Goal: Information Seeking & Learning: Learn about a topic

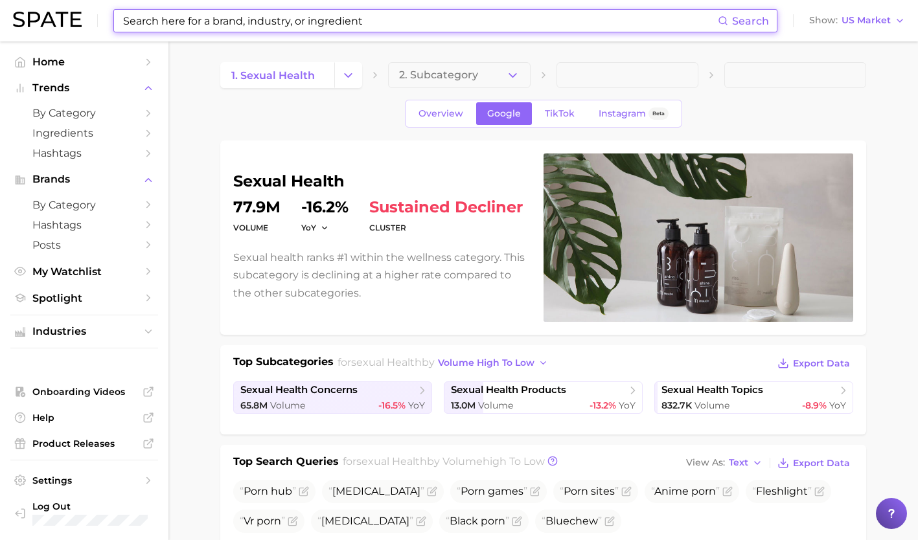
scroll to position [452, 0]
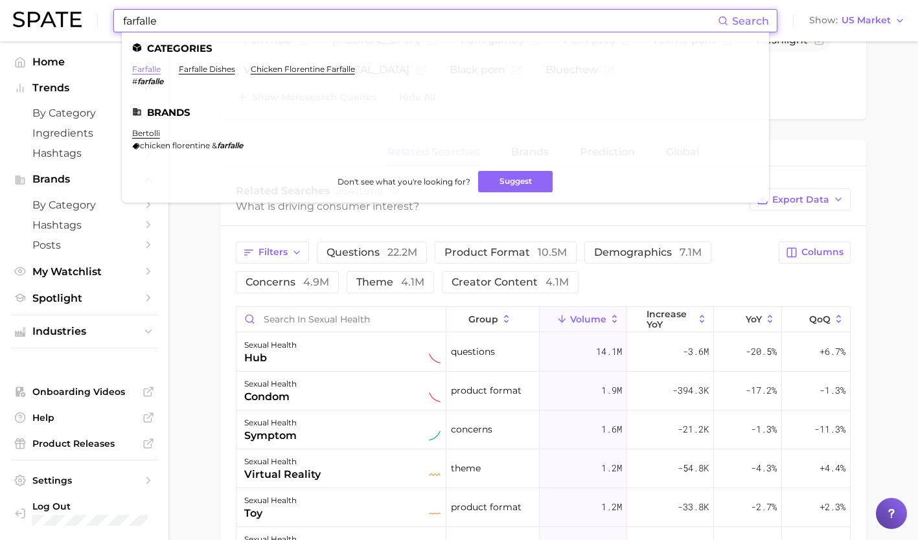
type input "farfalle"
click at [147, 67] on link "farfalle" at bounding box center [146, 69] width 29 height 10
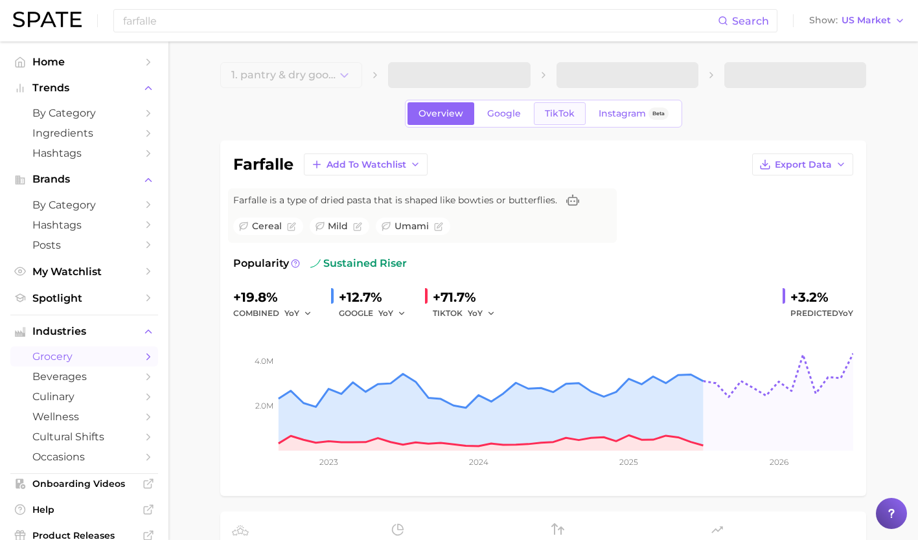
click at [562, 106] on link "TikTok" at bounding box center [560, 113] width 52 height 23
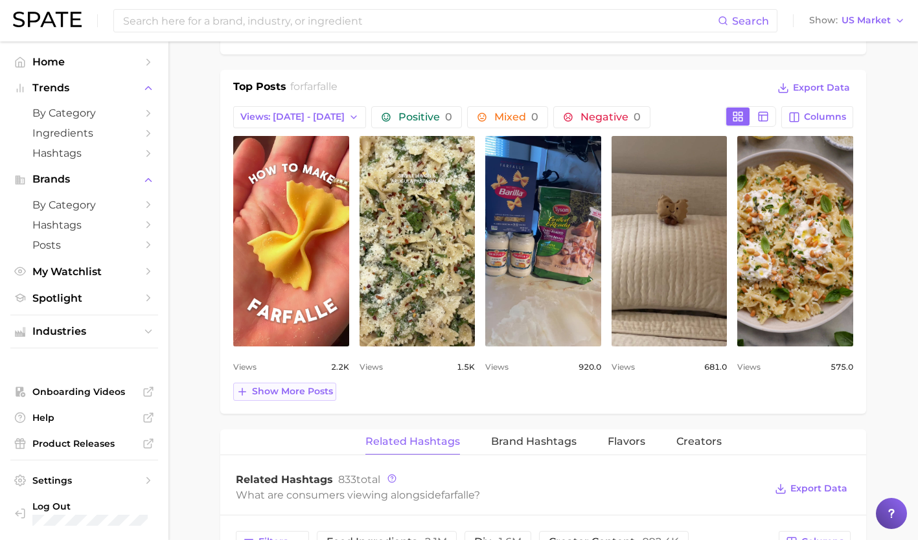
click at [309, 392] on span "Show more posts" at bounding box center [292, 391] width 81 height 11
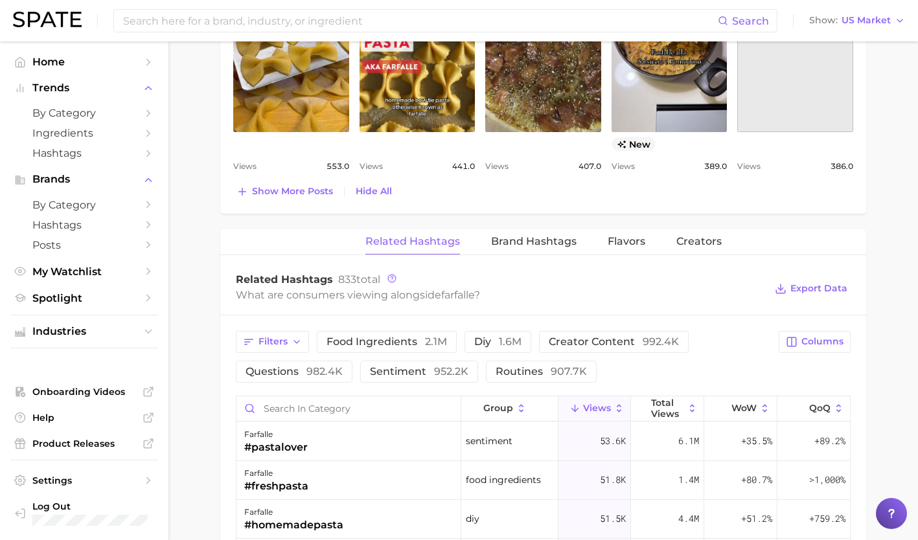
scroll to position [1079, 0]
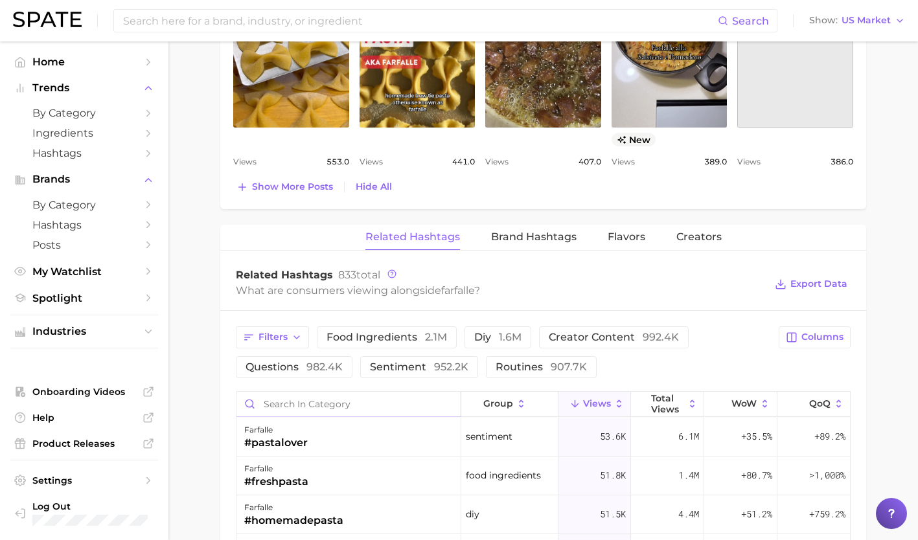
click at [329, 402] on input "Search in category" at bounding box center [348, 404] width 224 height 25
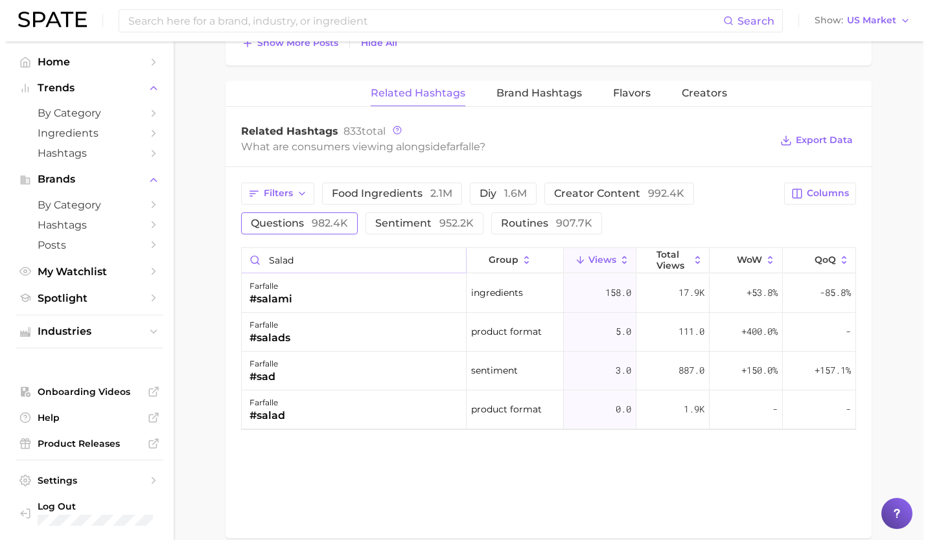
scroll to position [1224, 0]
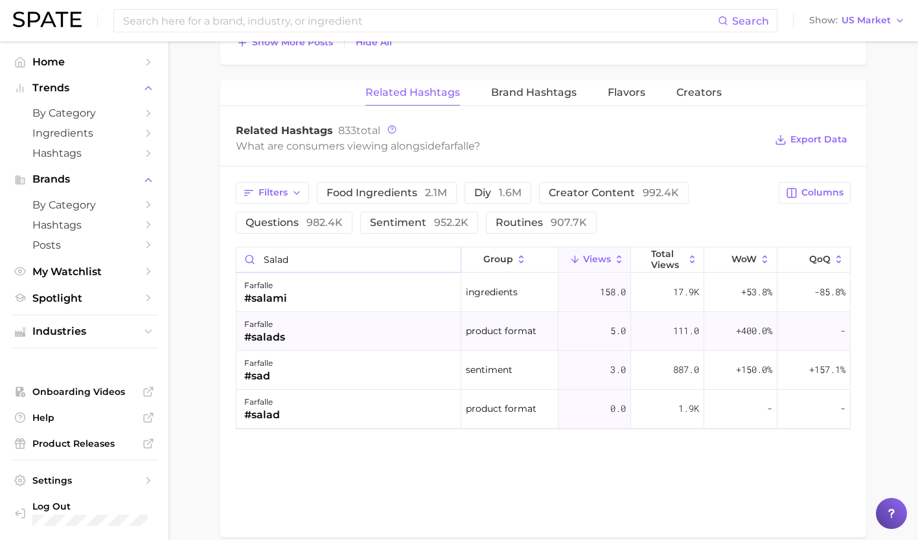
type input "salad"
click at [323, 325] on div "farfalle #salads" at bounding box center [348, 331] width 225 height 39
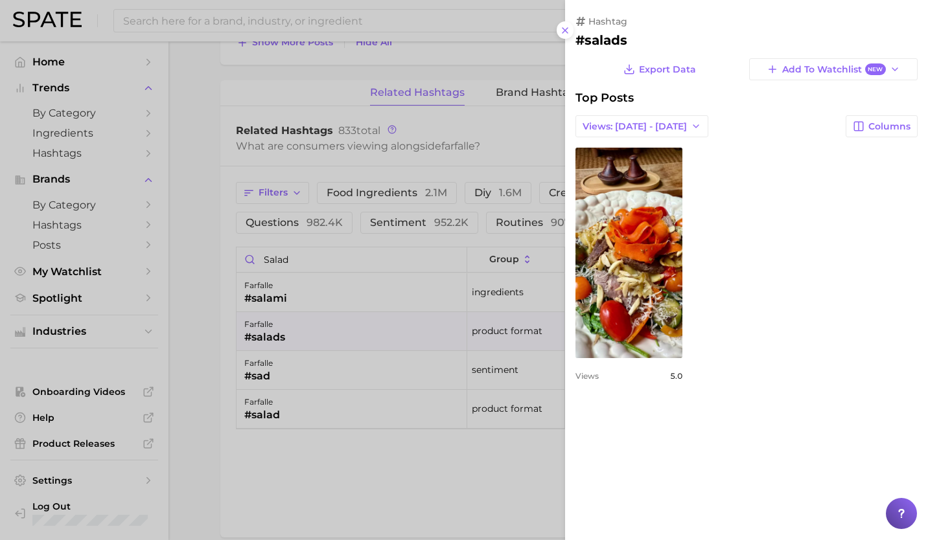
scroll to position [0, 0]
click at [313, 409] on div at bounding box center [464, 270] width 928 height 540
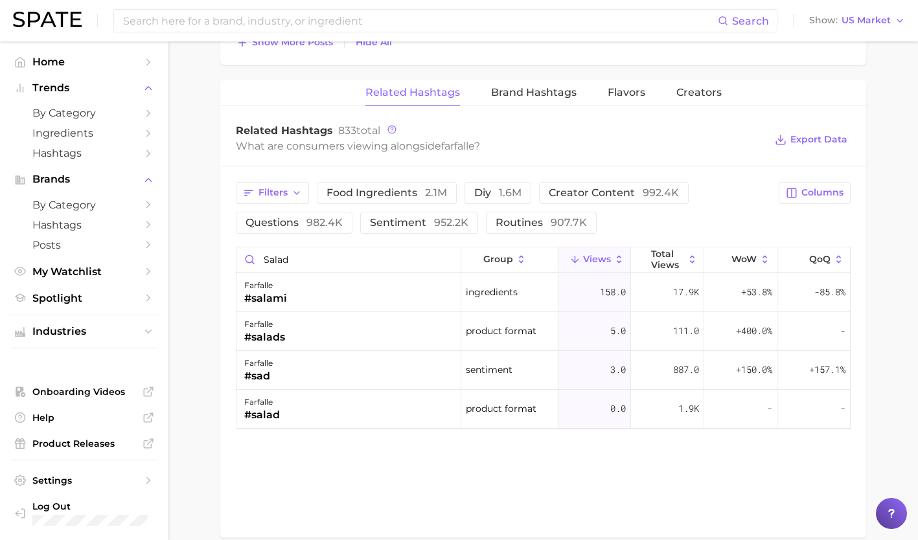
click at [313, 409] on div "farfalle #salad" at bounding box center [348, 409] width 225 height 39
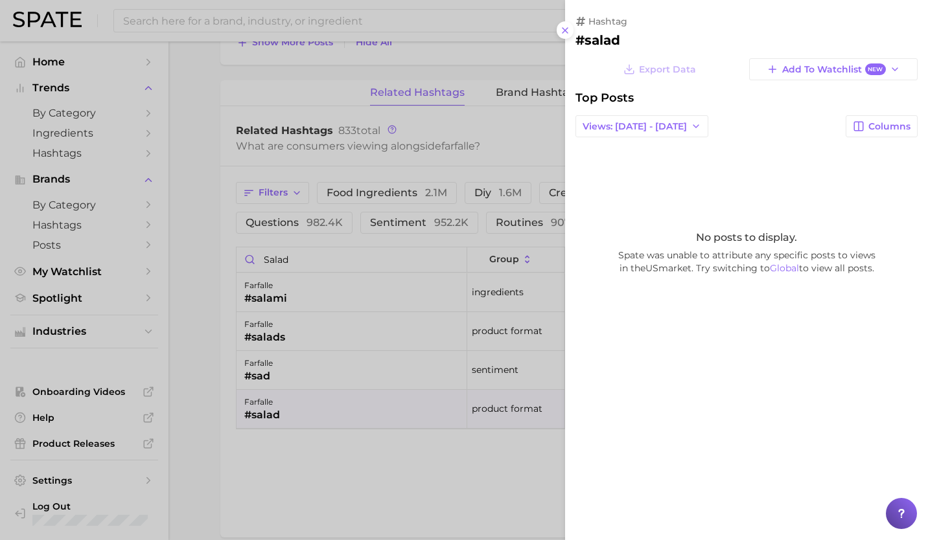
click at [302, 374] on div at bounding box center [464, 270] width 928 height 540
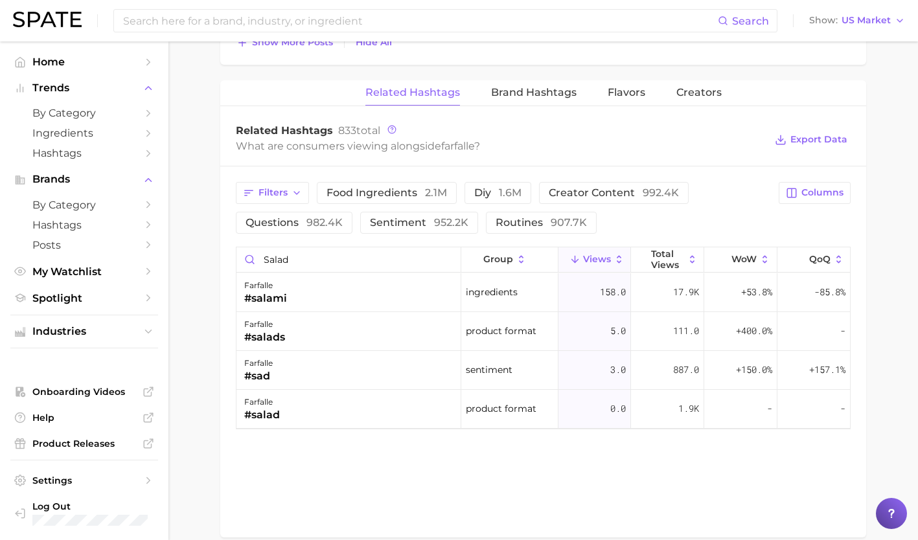
click at [302, 374] on div "farfalle #sad" at bounding box center [348, 370] width 225 height 39
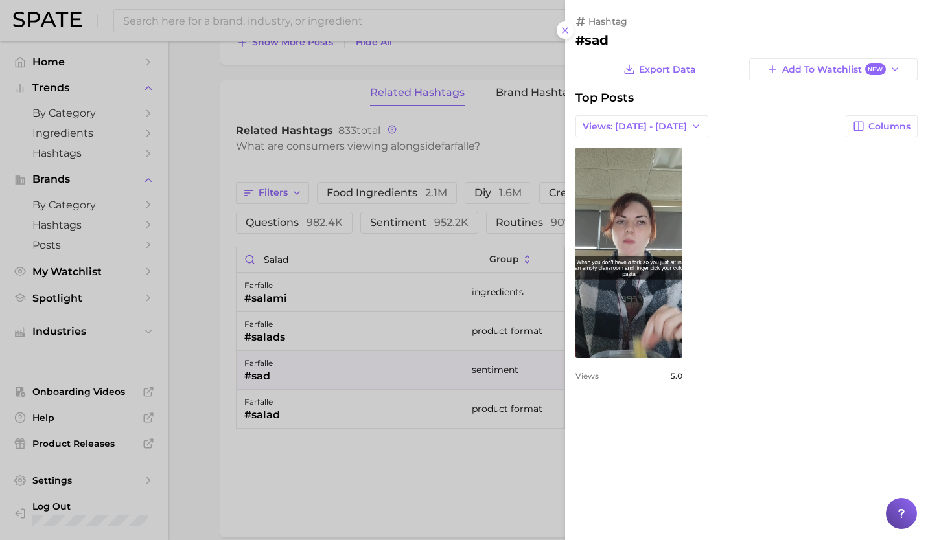
click at [305, 338] on div at bounding box center [464, 270] width 928 height 540
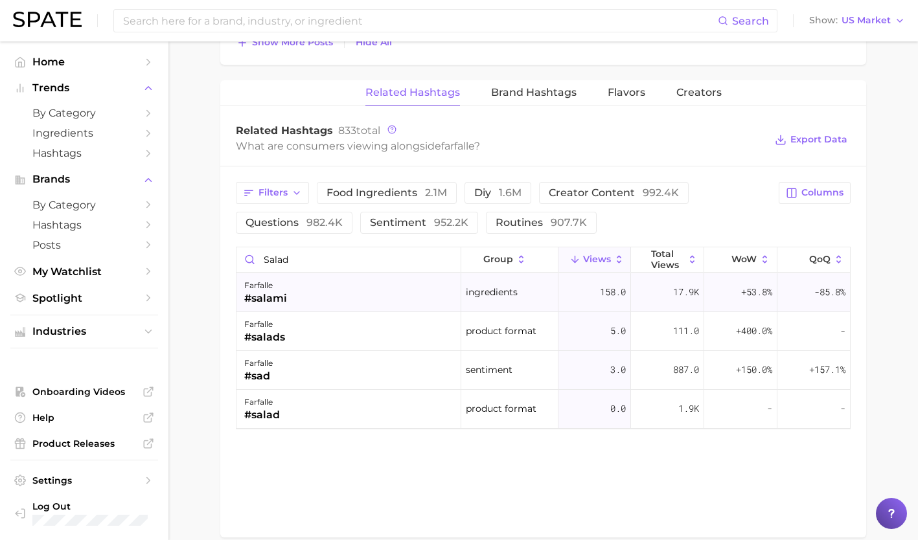
click at [304, 295] on div "farfalle #salami" at bounding box center [348, 292] width 225 height 39
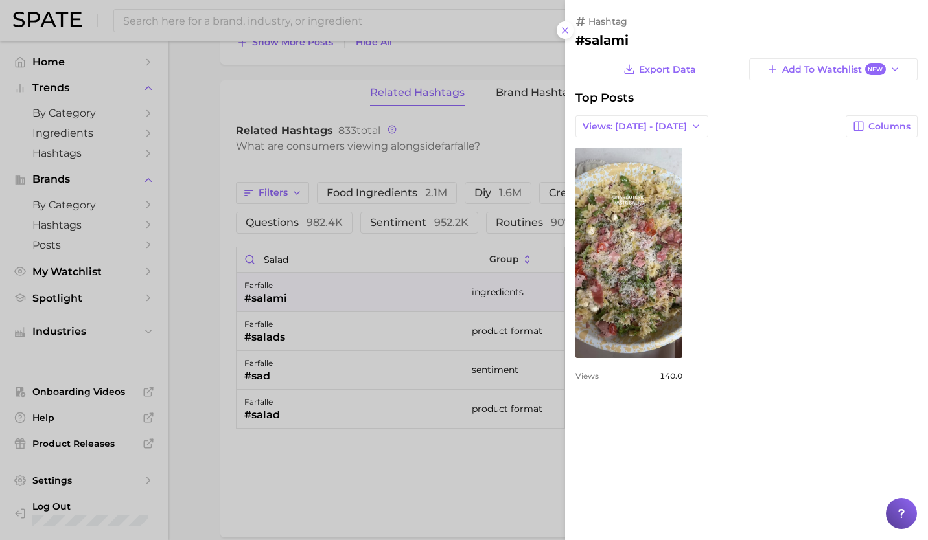
click at [405, 252] on div at bounding box center [464, 270] width 928 height 540
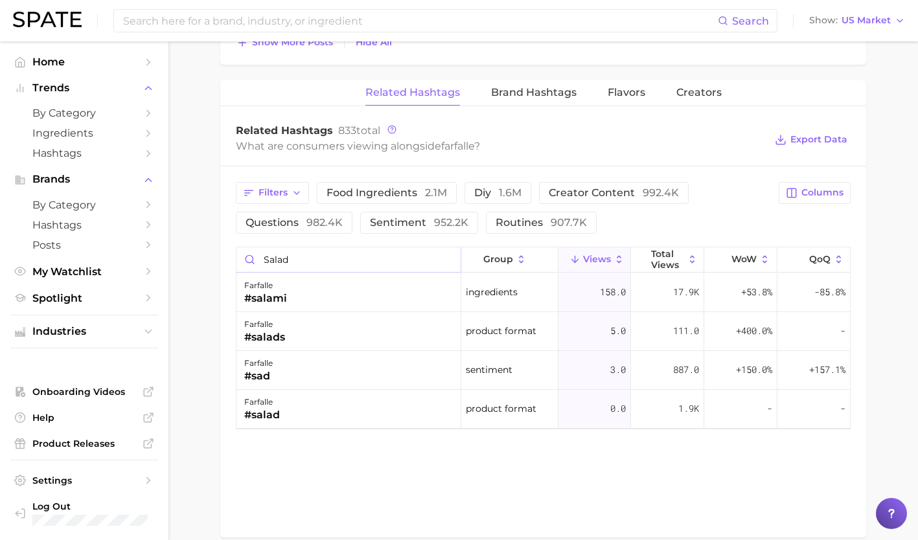
click at [446, 262] on input "salad" at bounding box center [348, 260] width 224 height 25
type input "s"
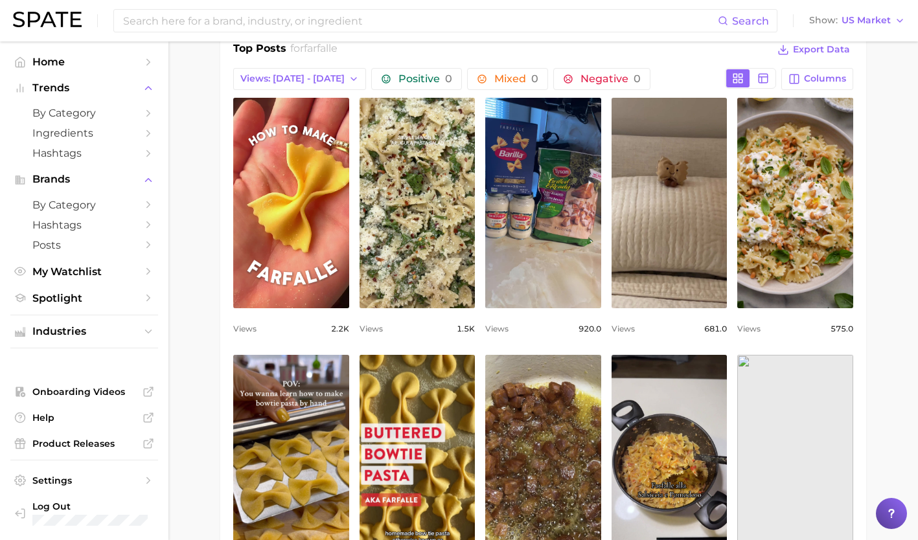
scroll to position [636, 0]
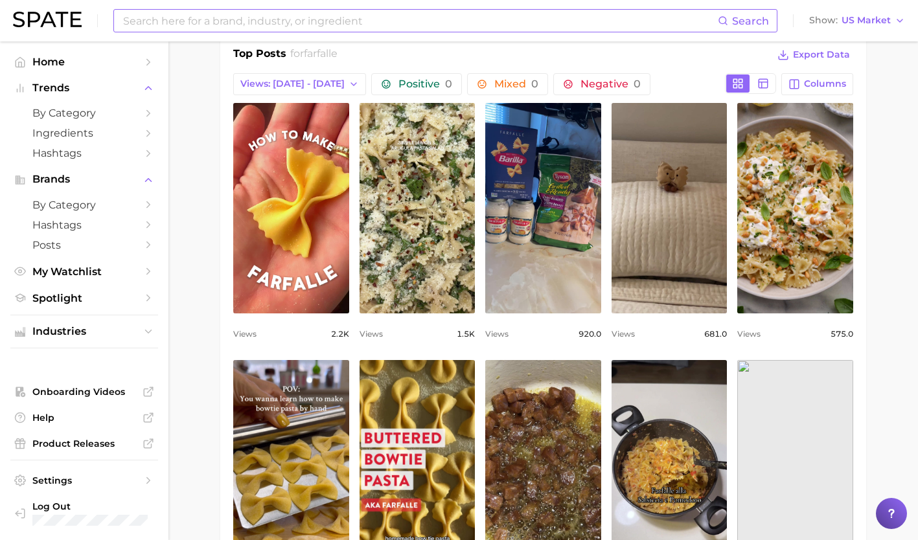
click at [315, 18] on input at bounding box center [420, 21] width 596 height 22
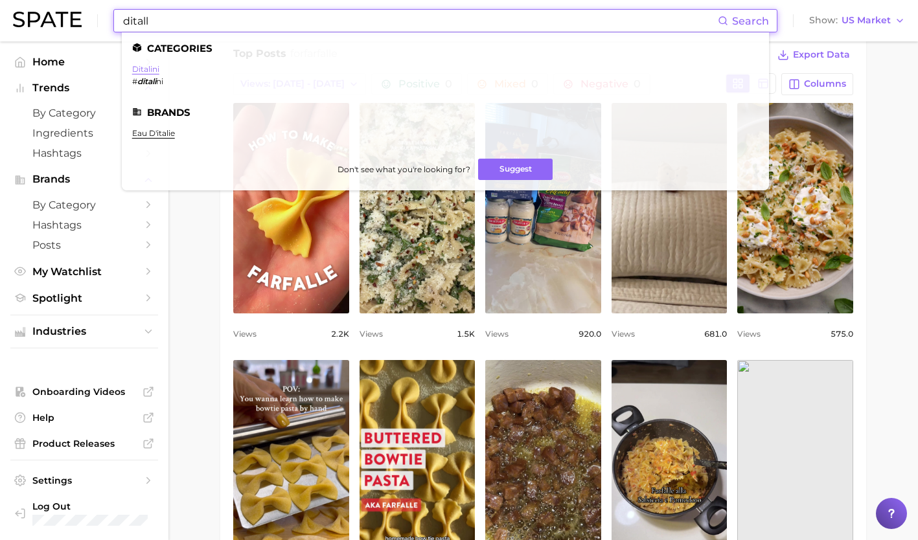
type input "ditall"
click at [150, 68] on link "ditalini" at bounding box center [145, 69] width 27 height 10
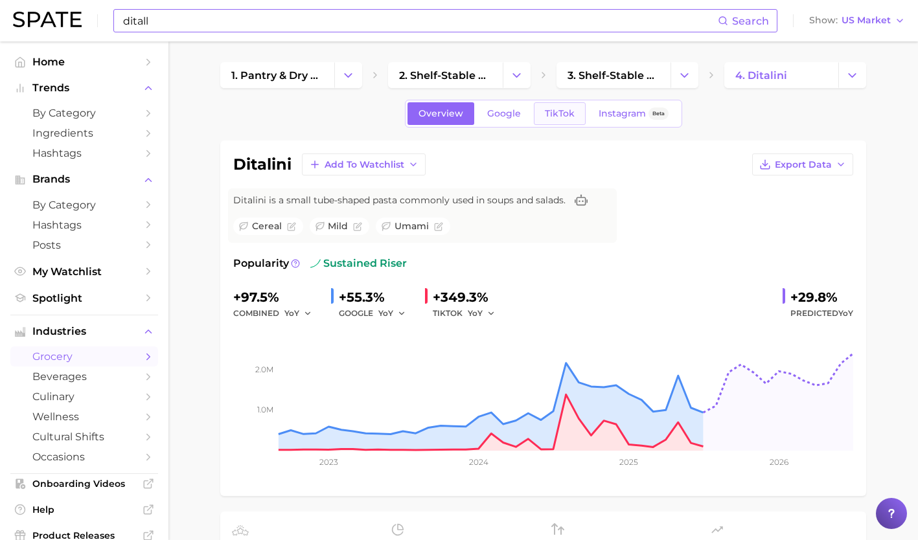
click at [568, 116] on span "TikTok" at bounding box center [560, 113] width 30 height 11
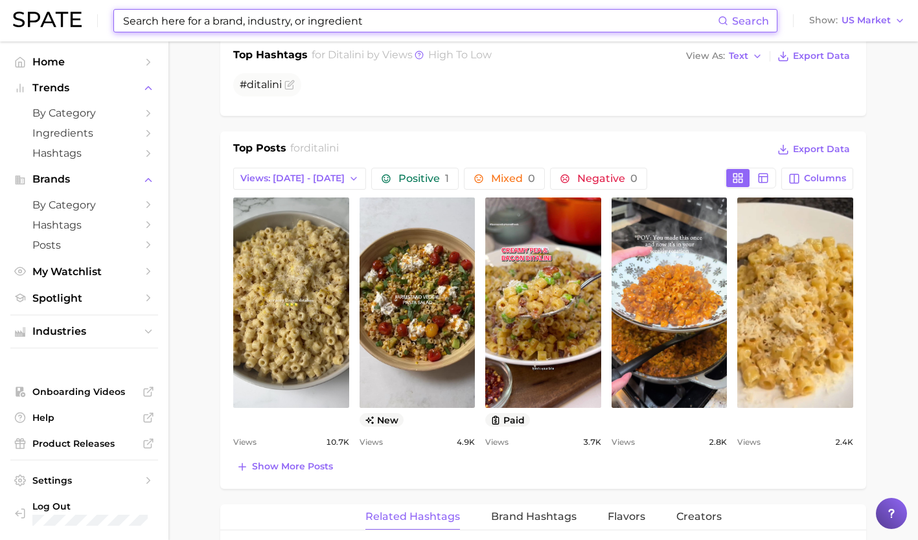
scroll to position [542, 0]
click at [293, 474] on button "Show more posts" at bounding box center [284, 466] width 103 height 18
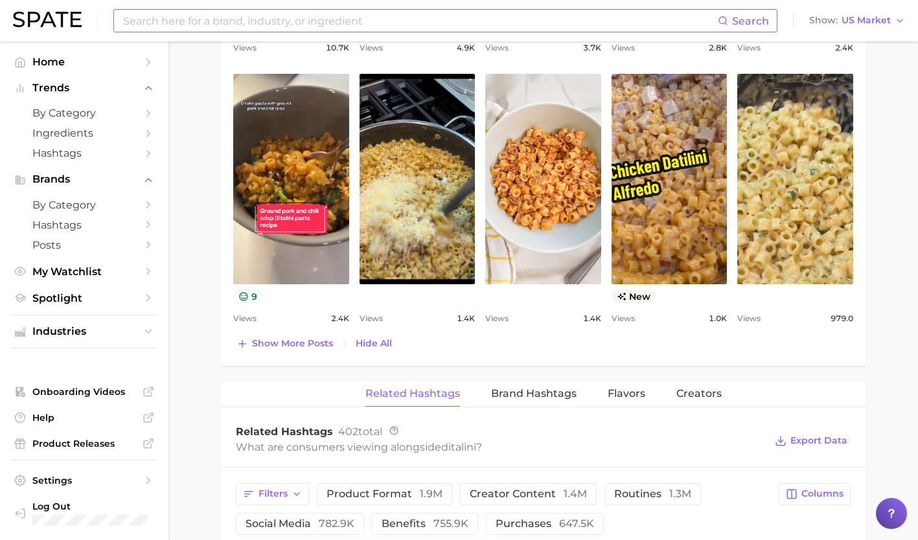
scroll to position [928, 0]
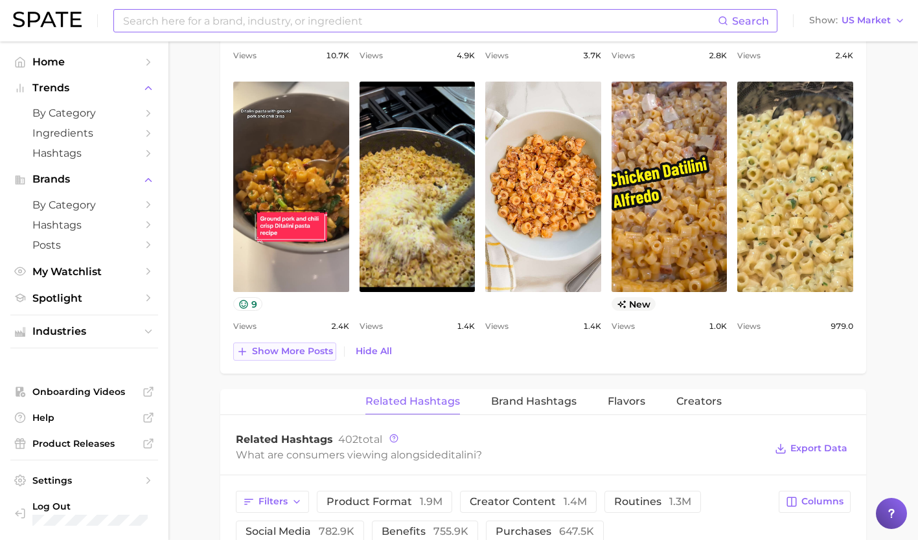
click at [322, 354] on span "Show more posts" at bounding box center [292, 351] width 81 height 11
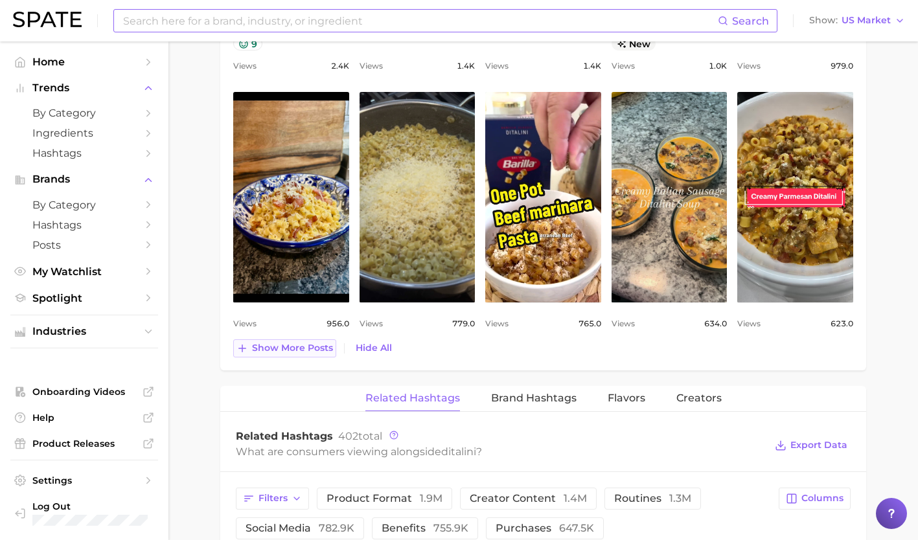
scroll to position [1192, 0]
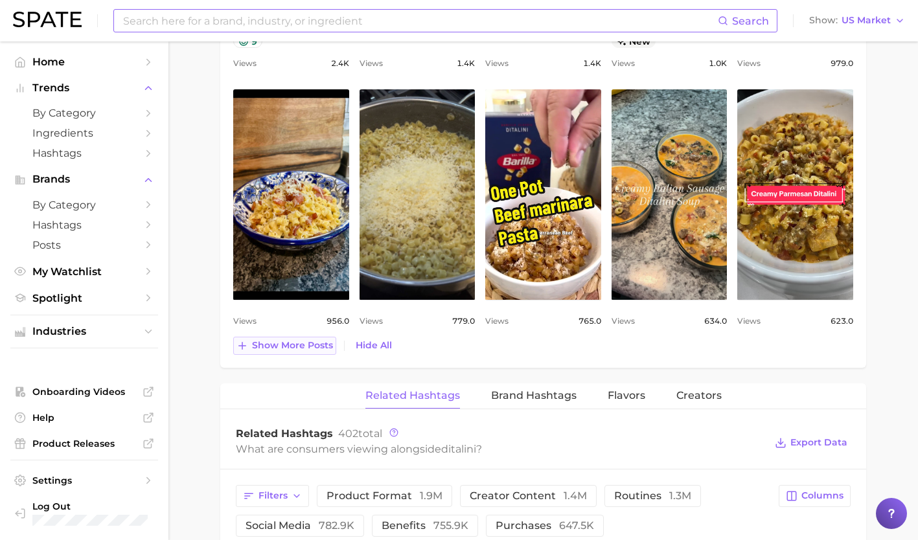
click at [289, 349] on span "Show more posts" at bounding box center [292, 345] width 81 height 11
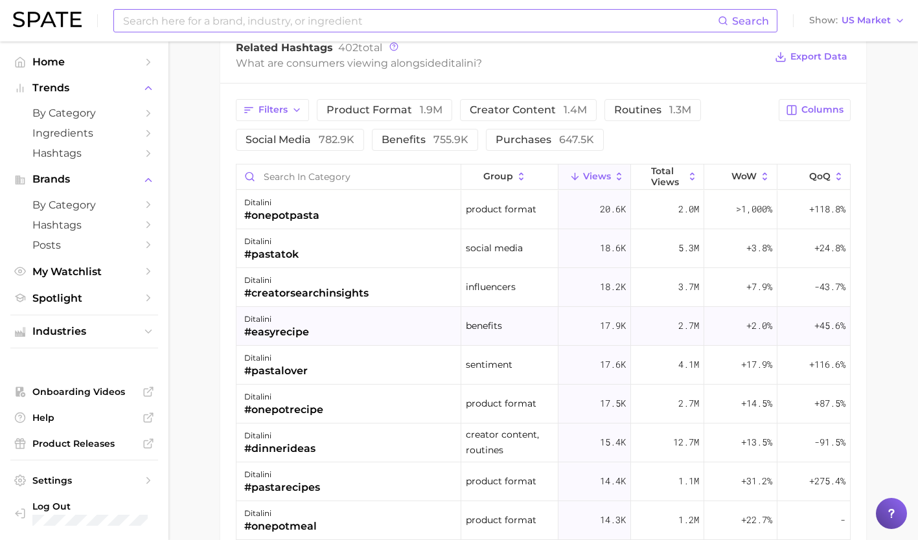
scroll to position [1840, 0]
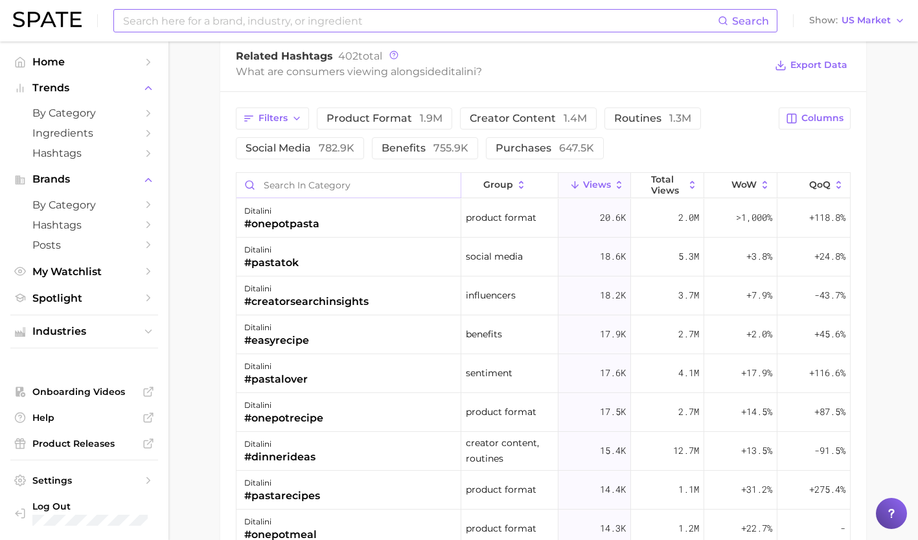
click at [311, 183] on input "Search in category" at bounding box center [348, 185] width 224 height 25
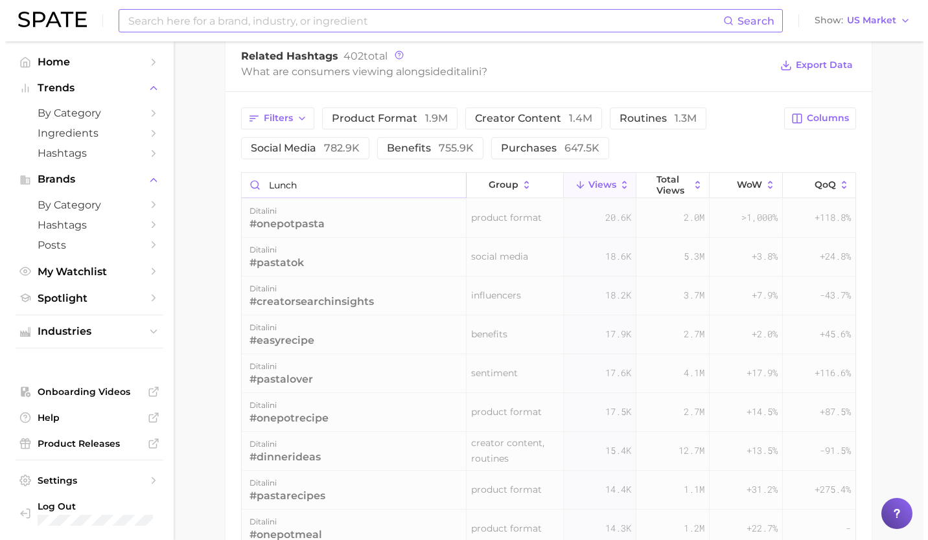
scroll to position [1827, 0]
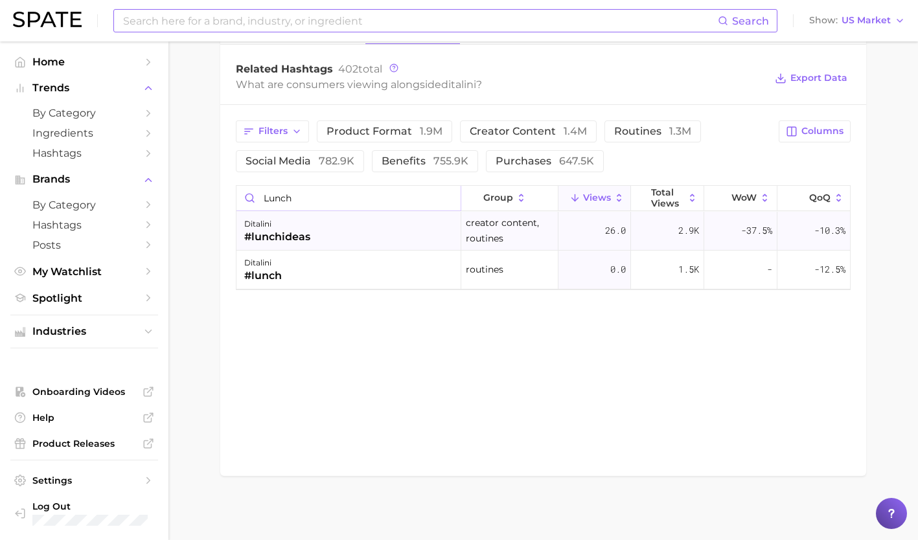
type input "lunch"
click at [325, 231] on div "ditalini #lunchideas" at bounding box center [348, 231] width 225 height 39
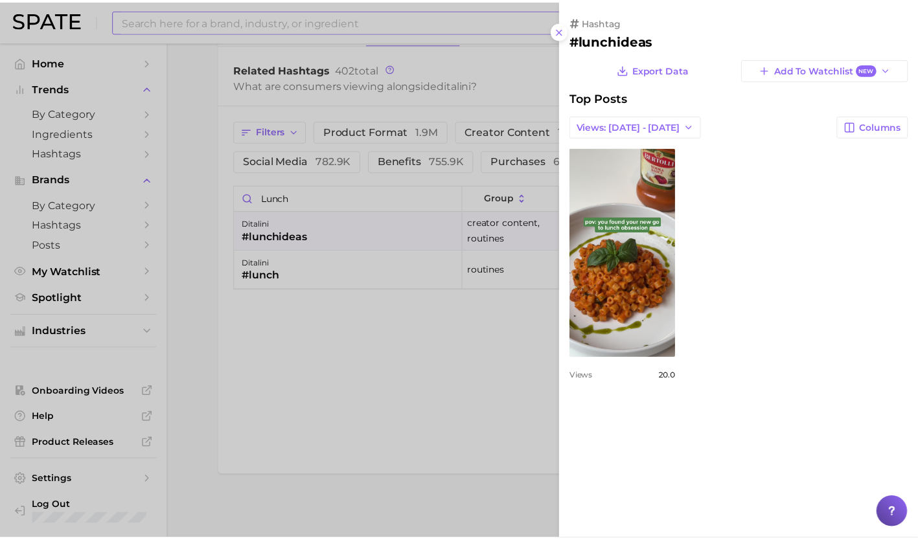
scroll to position [0, 0]
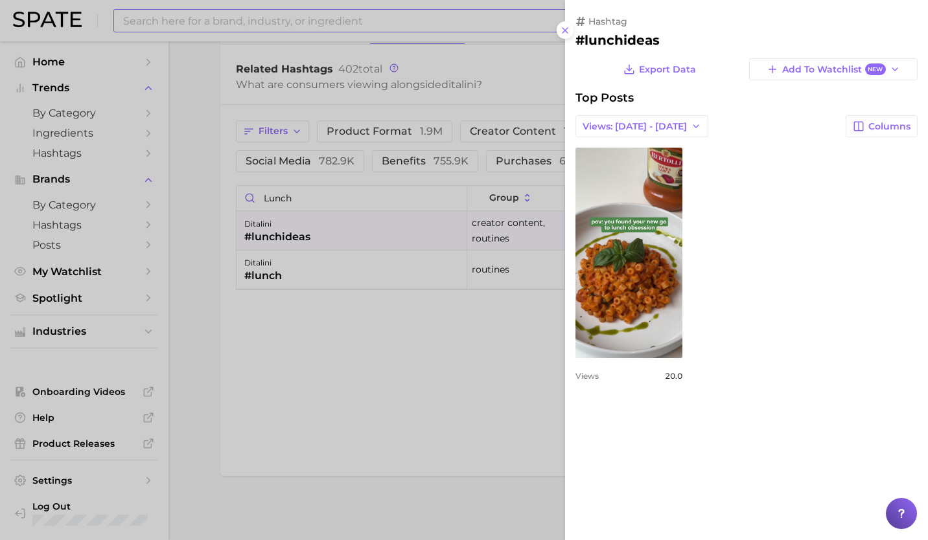
click at [343, 19] on div at bounding box center [464, 270] width 928 height 540
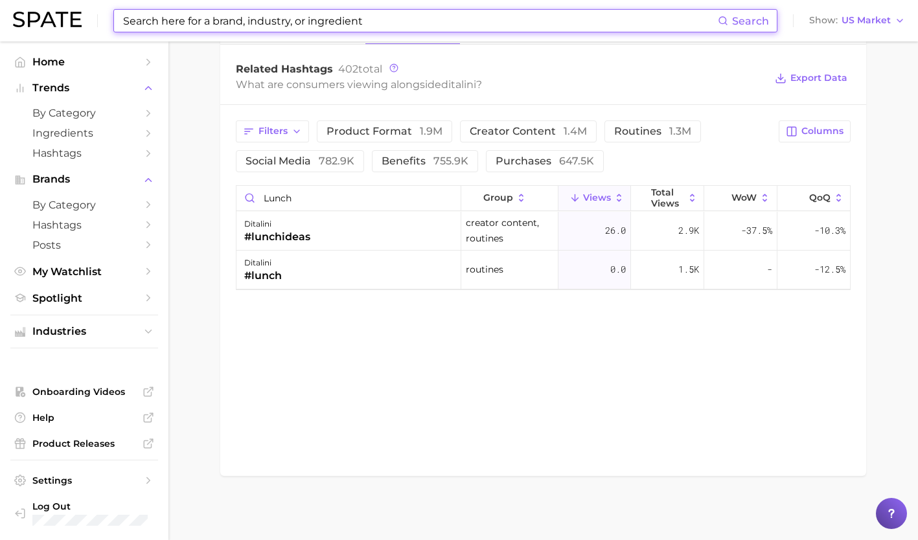
click at [343, 19] on input at bounding box center [420, 21] width 596 height 22
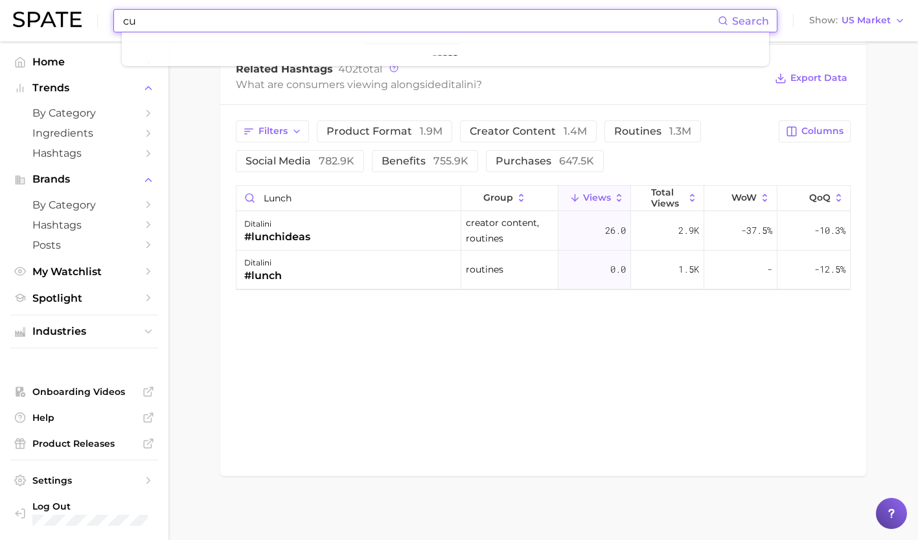
type input "c"
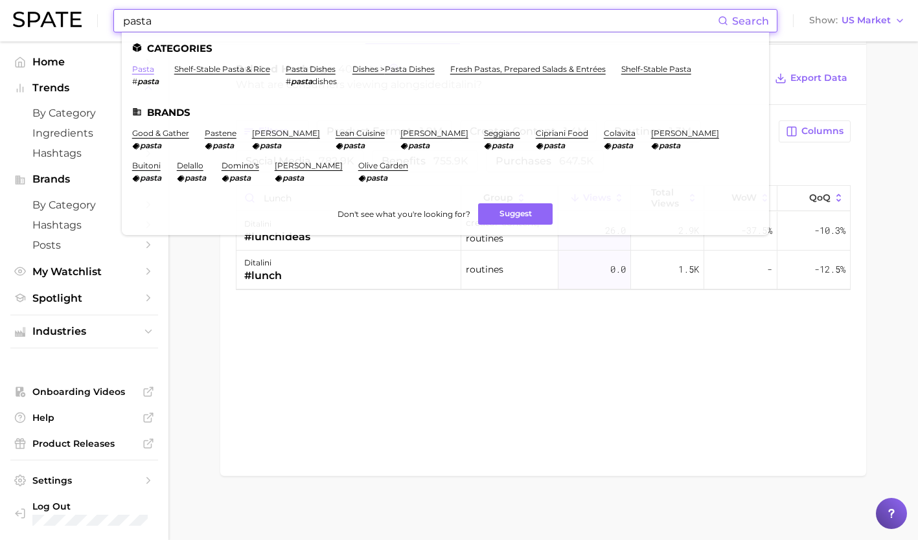
type input "pasta"
click at [147, 68] on link "pasta" at bounding box center [143, 69] width 22 height 10
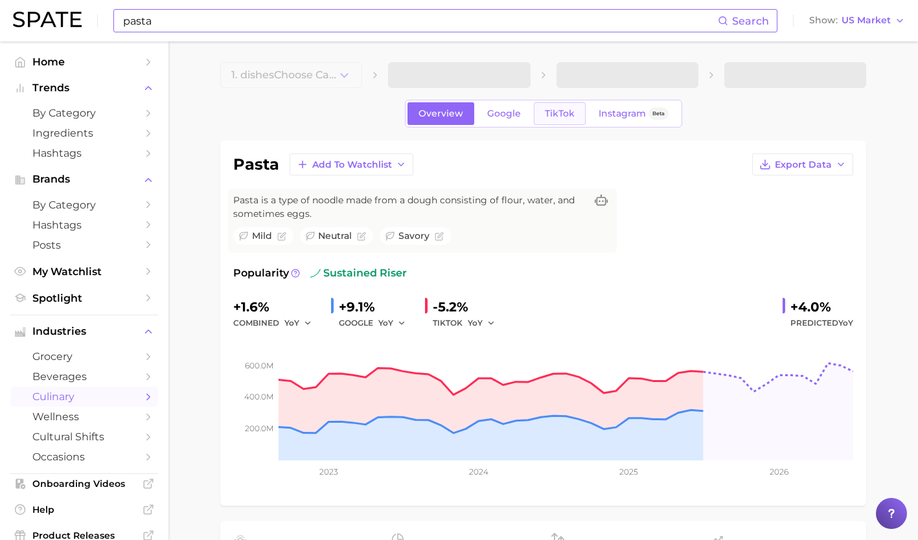
click at [566, 111] on span "TikTok" at bounding box center [560, 113] width 30 height 11
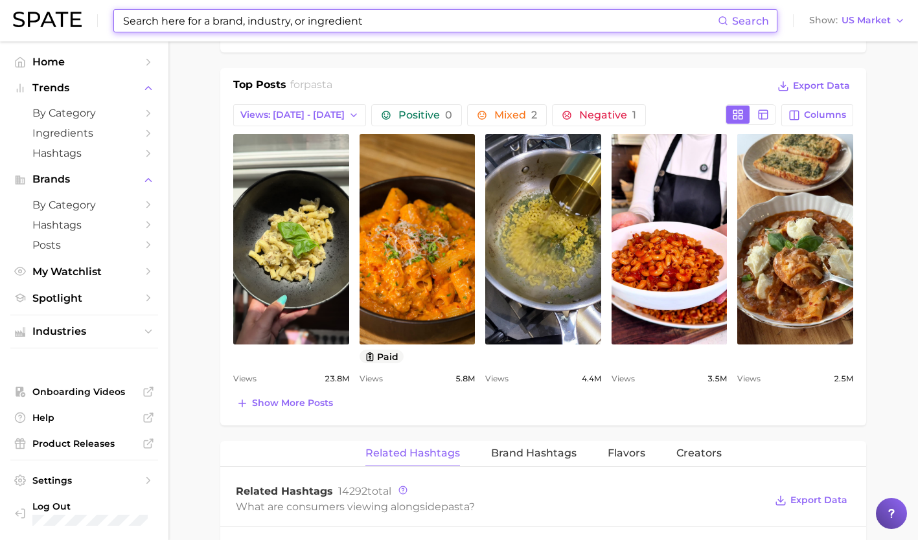
scroll to position [632, 0]
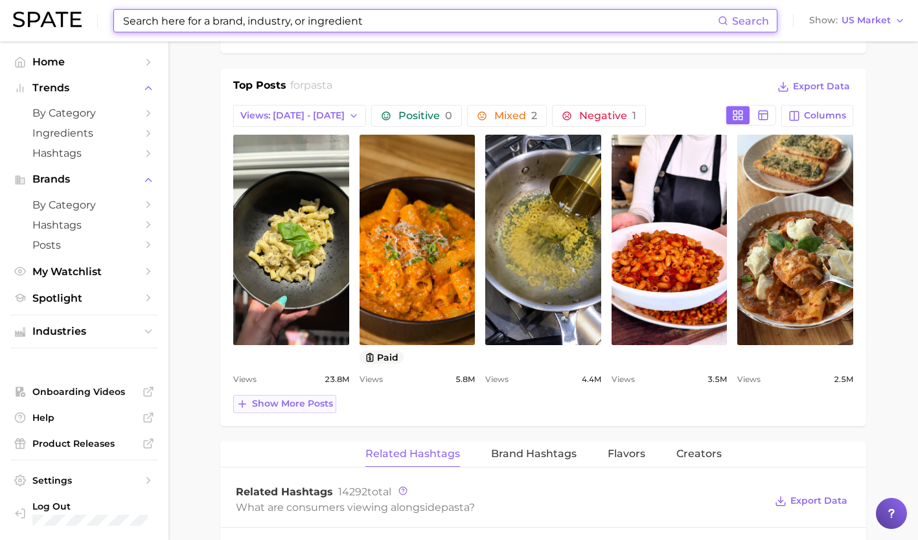
click at [306, 400] on span "Show more posts" at bounding box center [292, 403] width 81 height 11
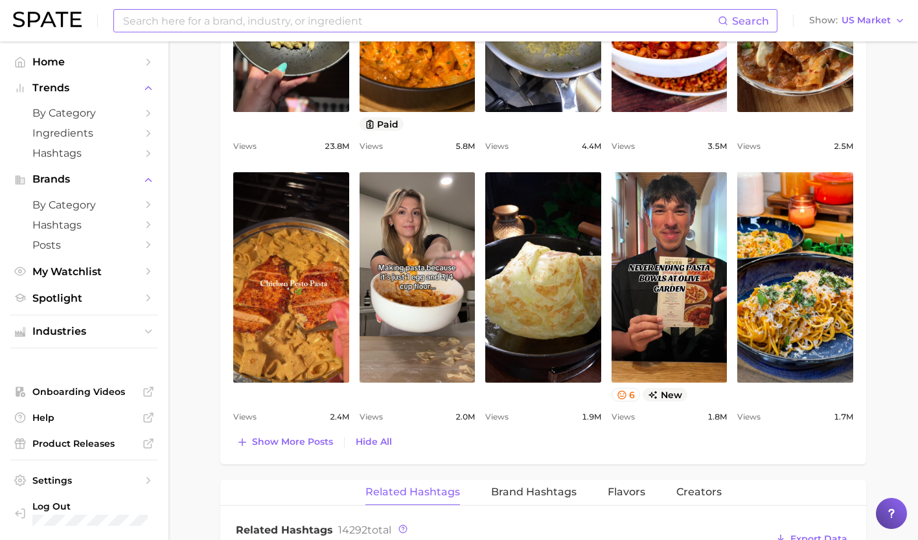
scroll to position [867, 0]
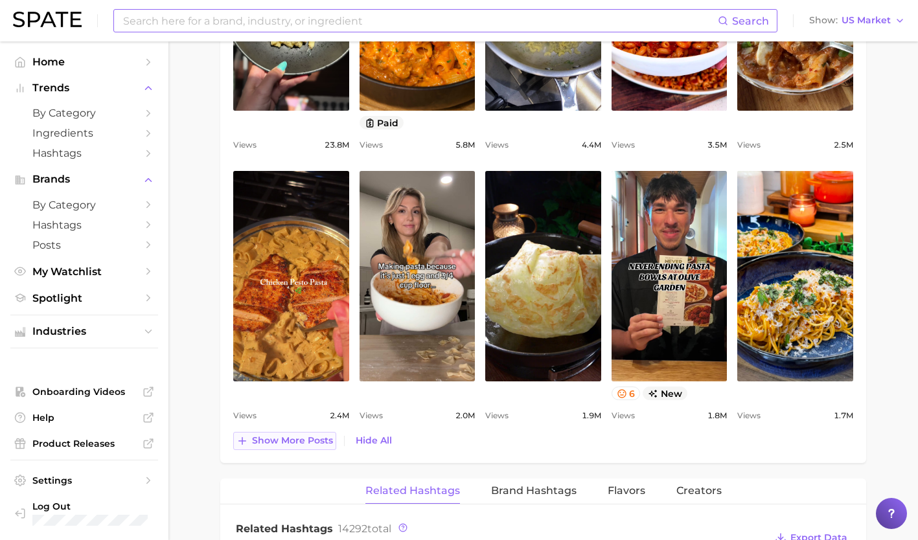
click at [295, 449] on button "Show more posts" at bounding box center [284, 441] width 103 height 18
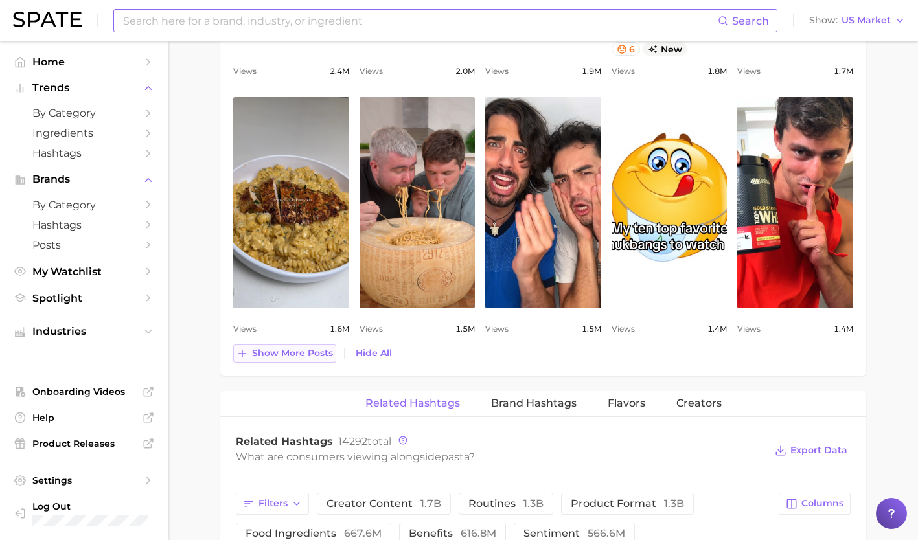
scroll to position [1199, 0]
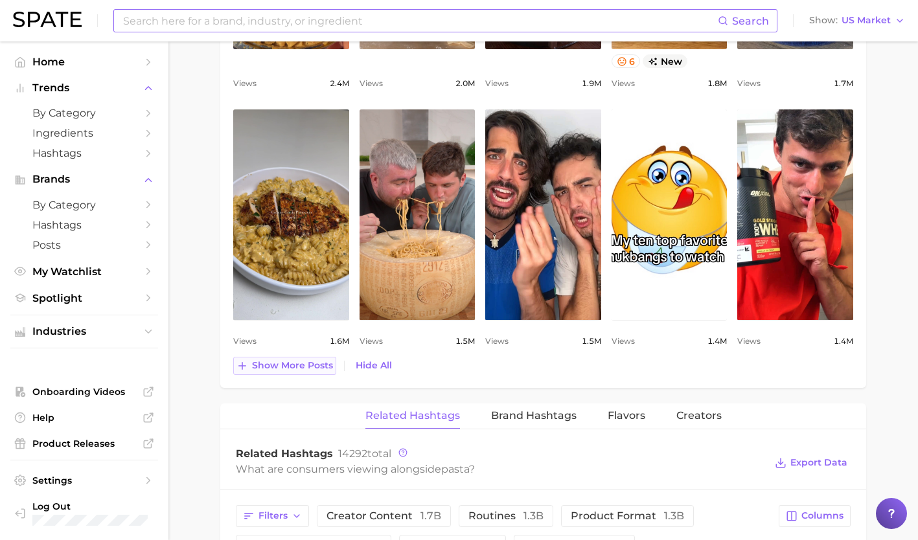
click at [288, 367] on span "Show more posts" at bounding box center [292, 365] width 81 height 11
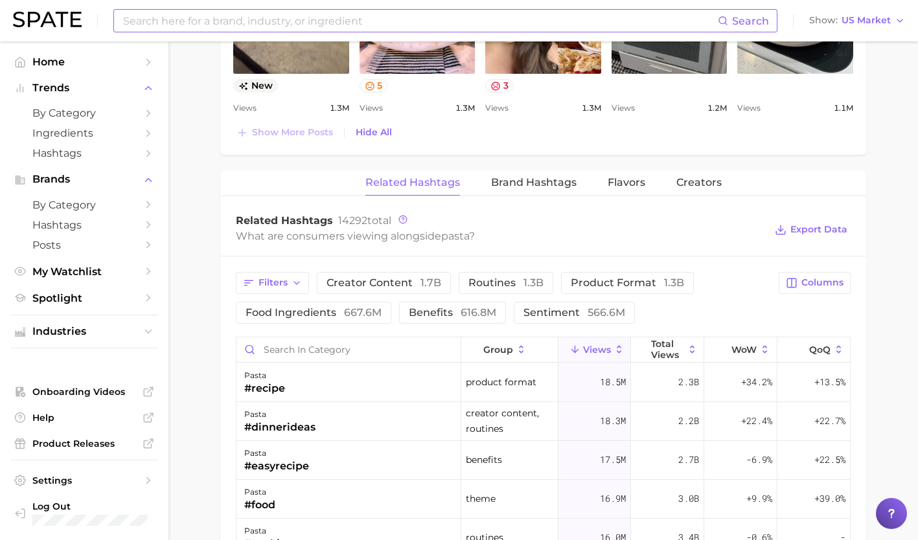
scroll to position [0, 0]
click at [294, 351] on input "Search in category" at bounding box center [348, 349] width 224 height 25
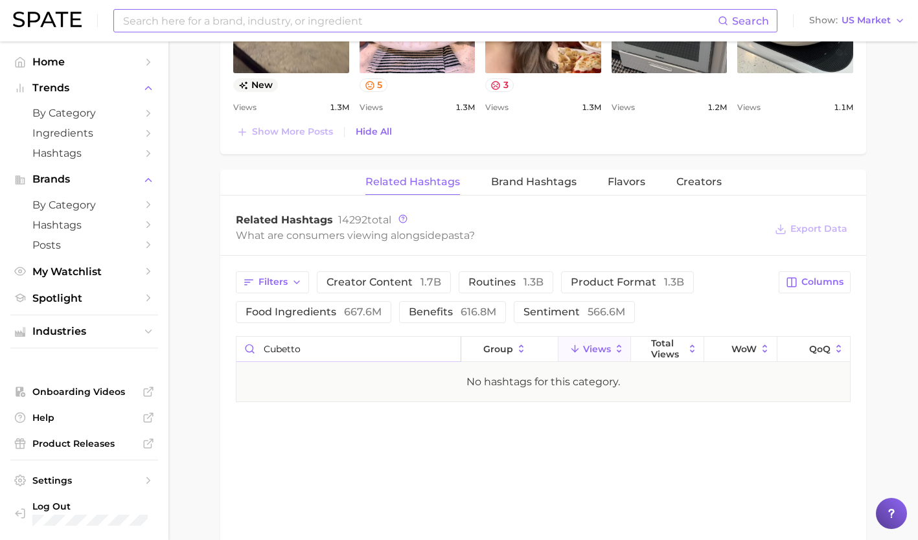
type input "cubetto"
click at [189, 16] on input at bounding box center [420, 21] width 596 height 22
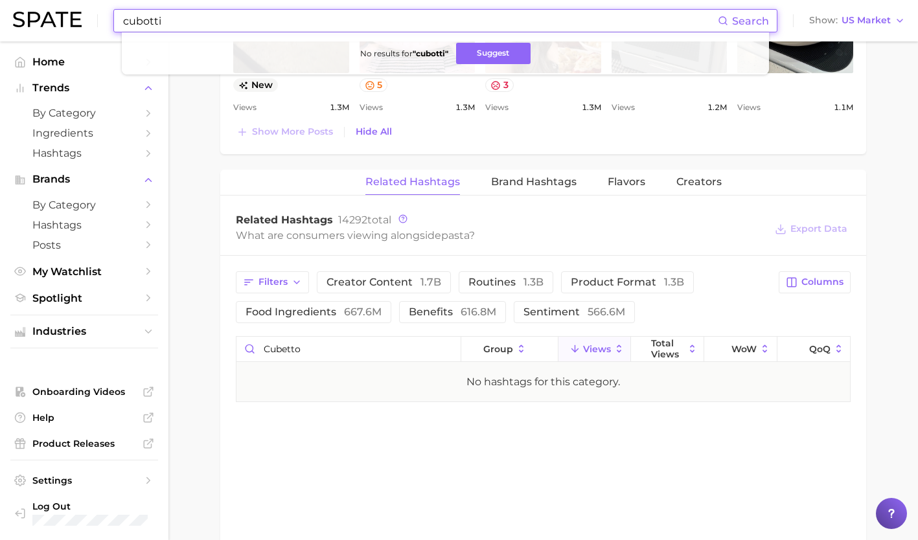
type input "cubotti"
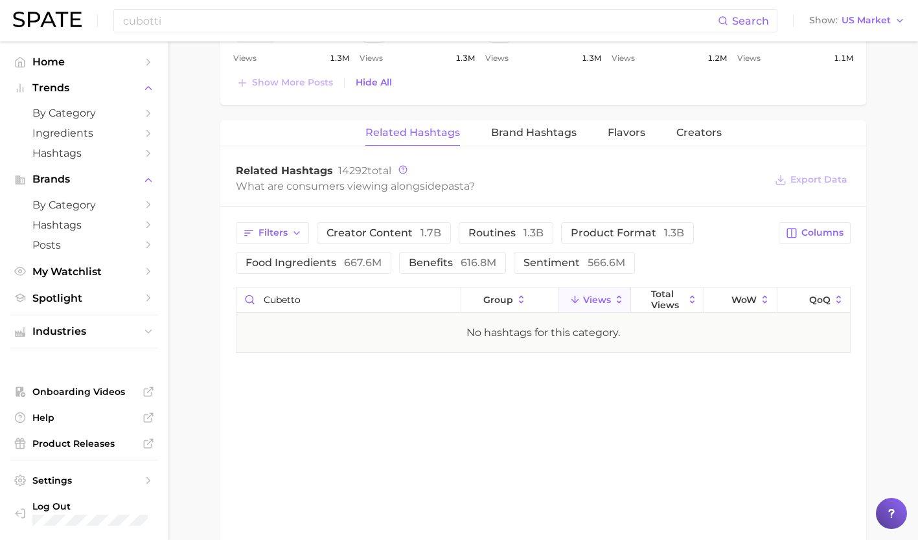
scroll to position [1749, 0]
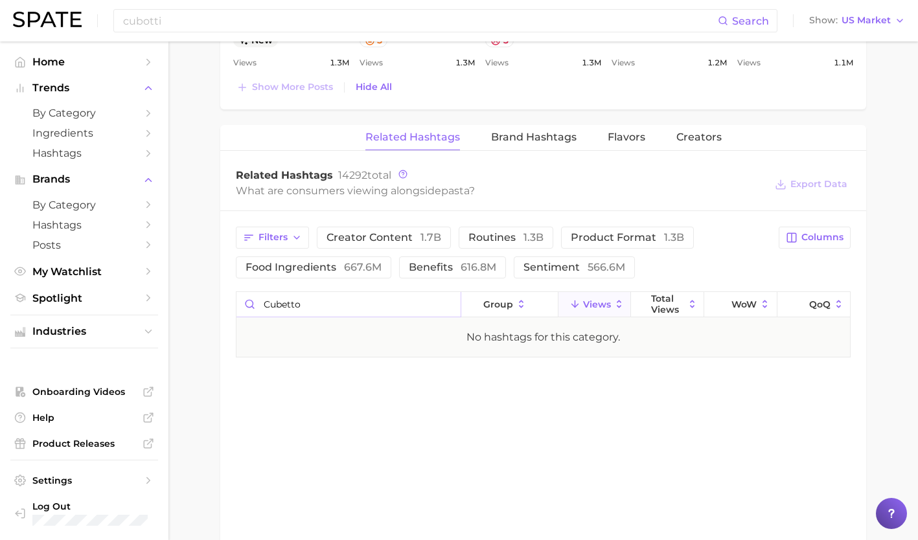
click at [284, 305] on input "cubetto" at bounding box center [348, 304] width 224 height 25
click at [317, 304] on input "cubetto" at bounding box center [348, 304] width 224 height 25
type input "cubotti"
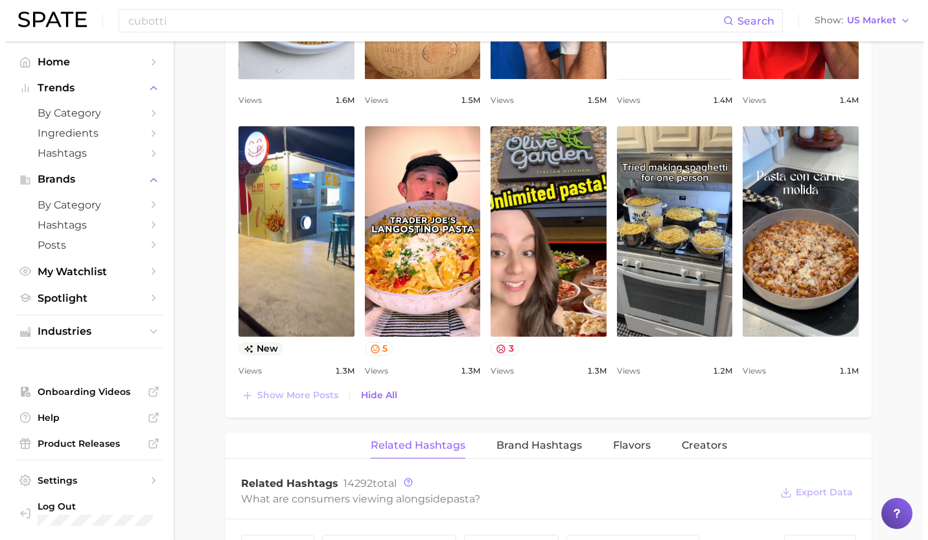
scroll to position [1855, 0]
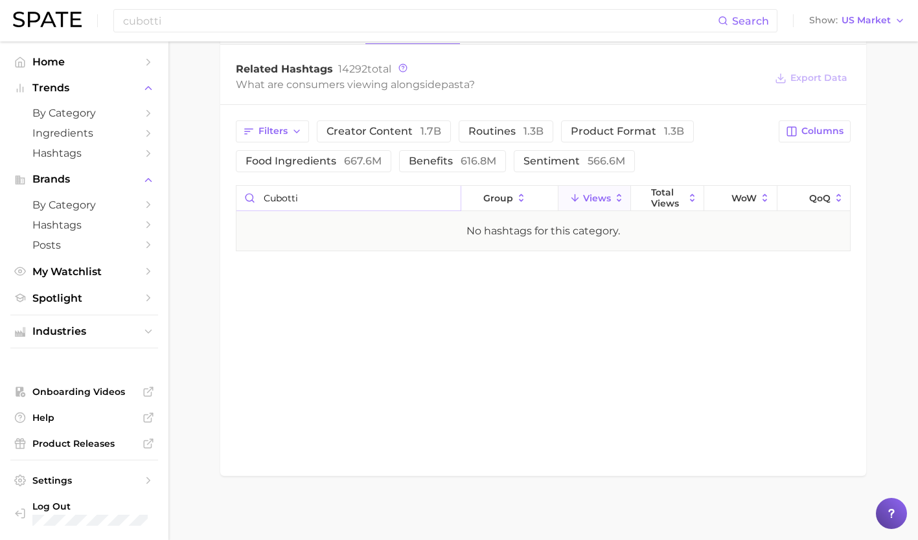
click at [447, 197] on input "cubotti" at bounding box center [348, 198] width 224 height 25
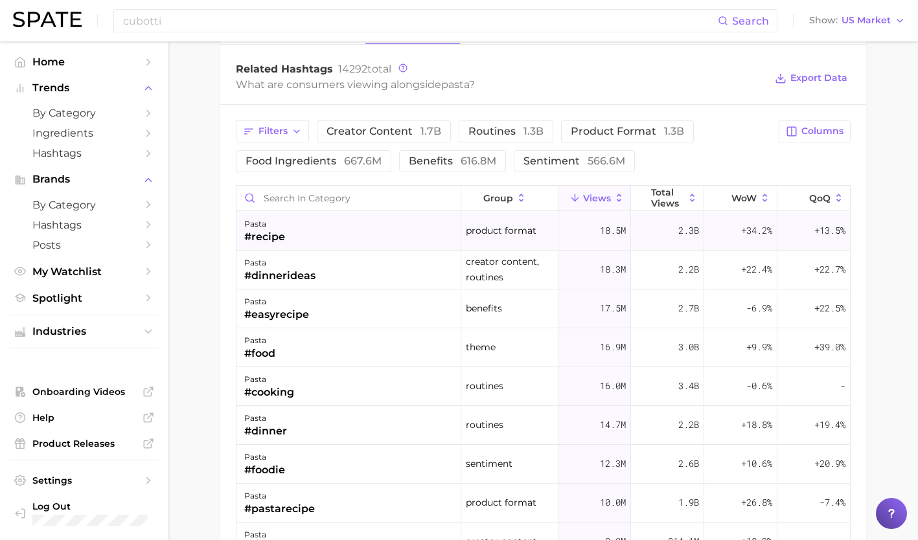
click at [366, 233] on div "pasta #recipe" at bounding box center [348, 231] width 225 height 39
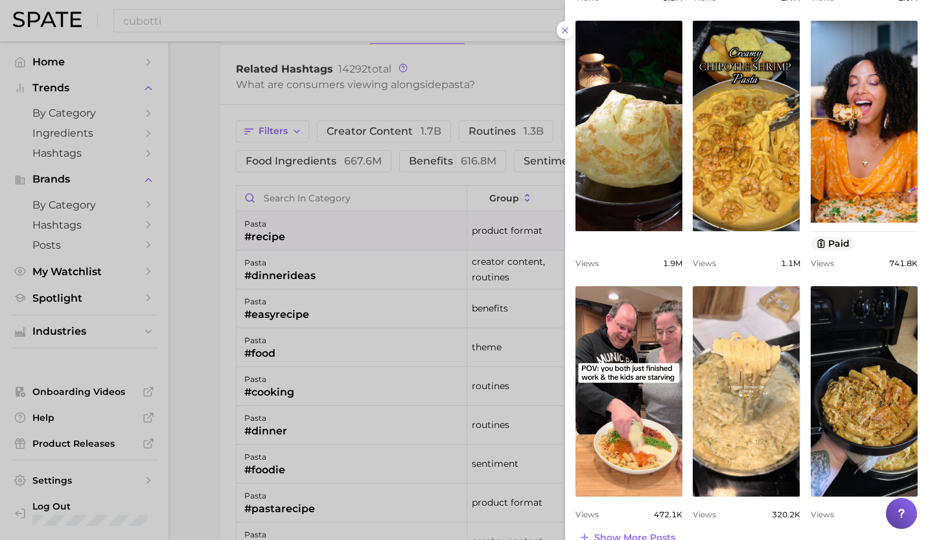
scroll to position [413, 0]
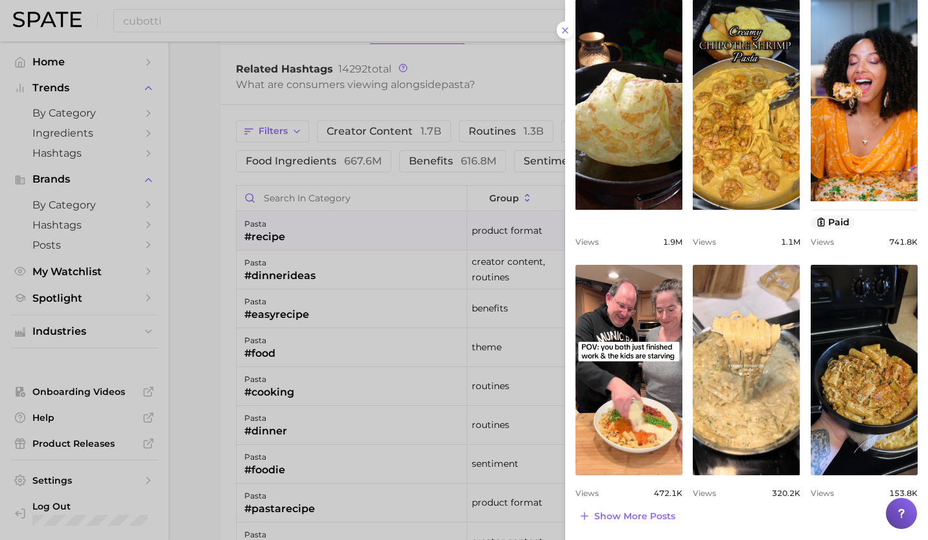
click at [303, 200] on div at bounding box center [464, 270] width 928 height 540
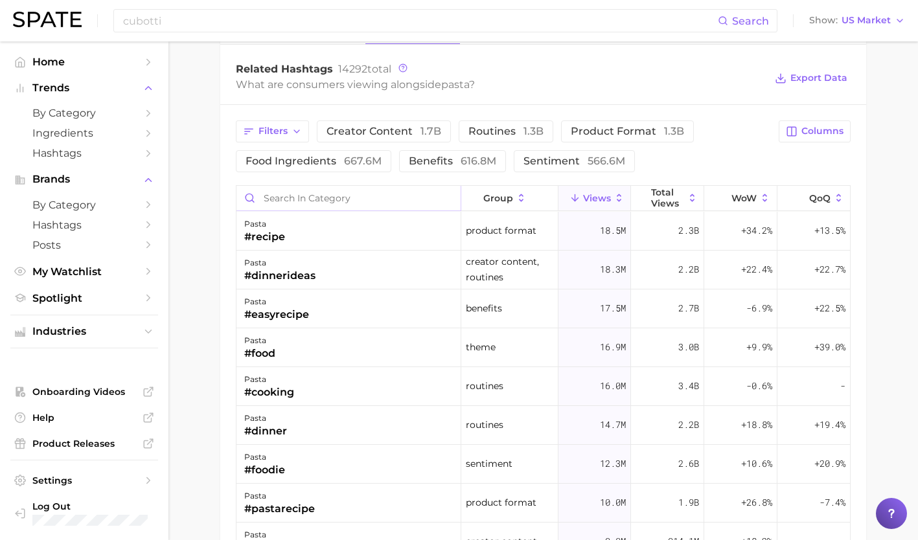
click at [303, 191] on input "Search in category" at bounding box center [348, 198] width 224 height 25
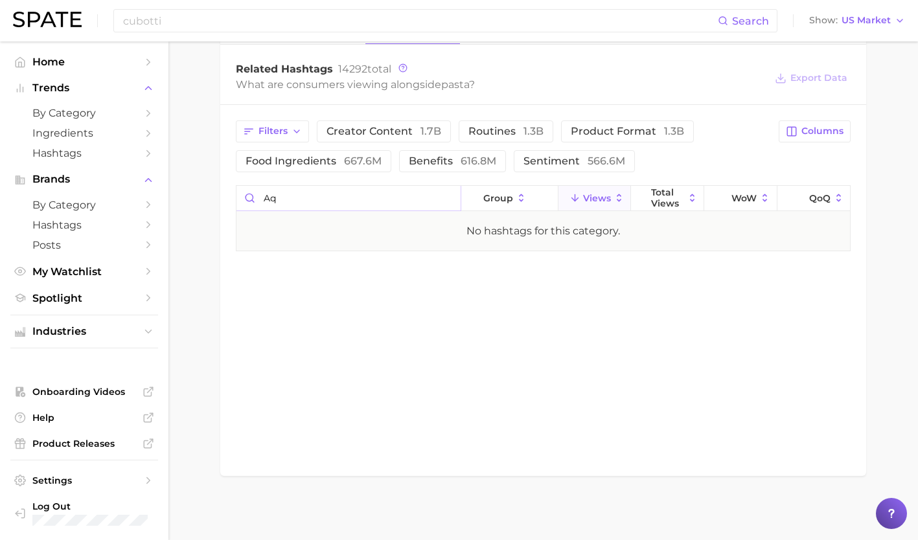
type input "a"
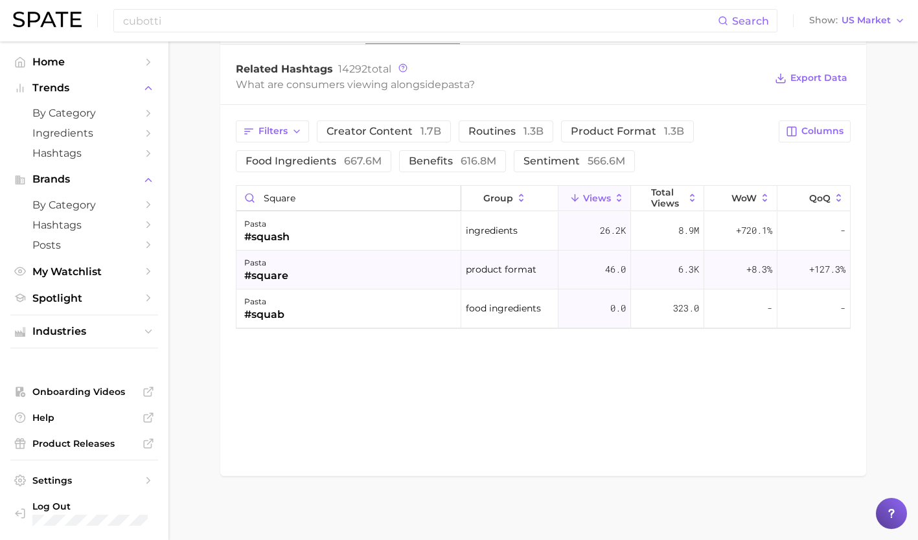
type input "square"
click at [313, 262] on div "pasta #square" at bounding box center [348, 270] width 225 height 39
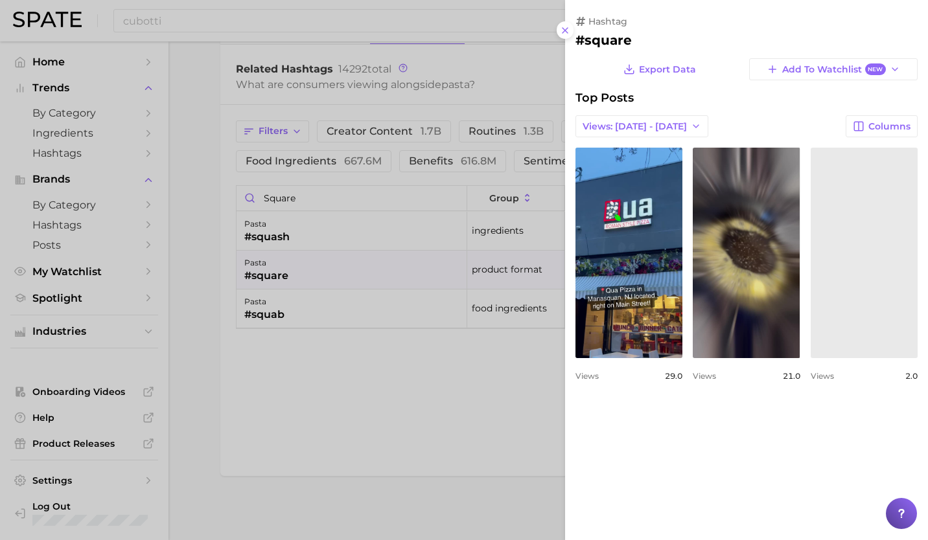
scroll to position [0, 0]
click at [410, 336] on div at bounding box center [464, 270] width 928 height 540
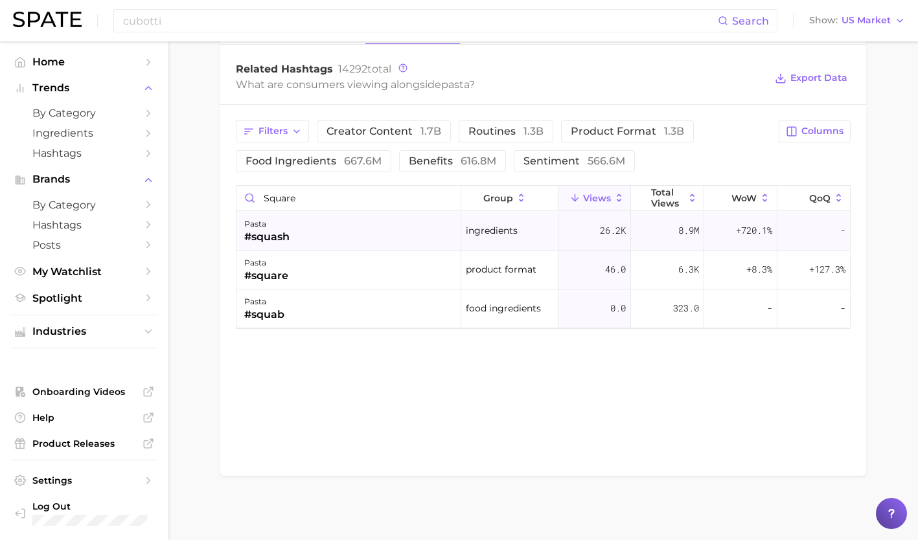
click at [364, 245] on div "pasta #squash" at bounding box center [348, 231] width 225 height 39
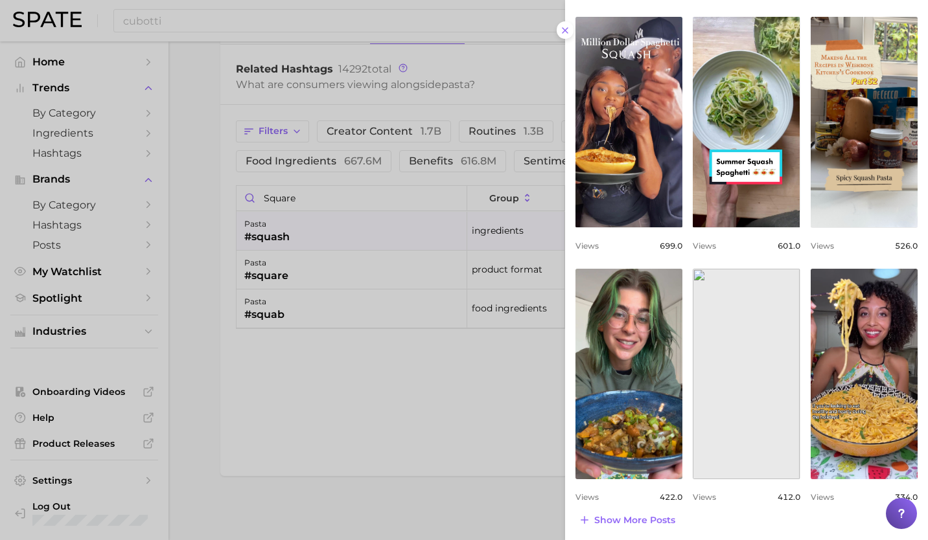
scroll to position [386, 0]
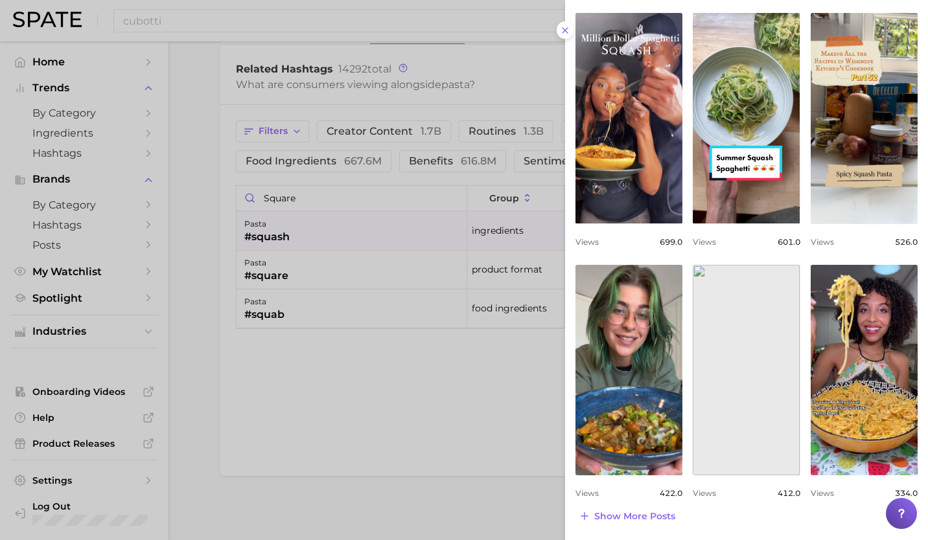
click at [463, 365] on div at bounding box center [464, 270] width 928 height 540
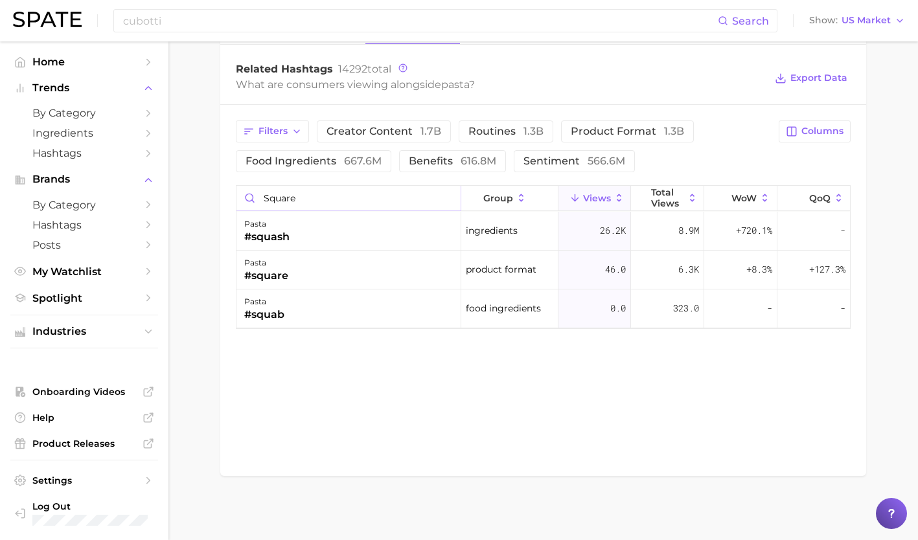
click at [453, 199] on input "square" at bounding box center [348, 198] width 224 height 25
click at [448, 198] on input "square" at bounding box center [348, 198] width 224 height 25
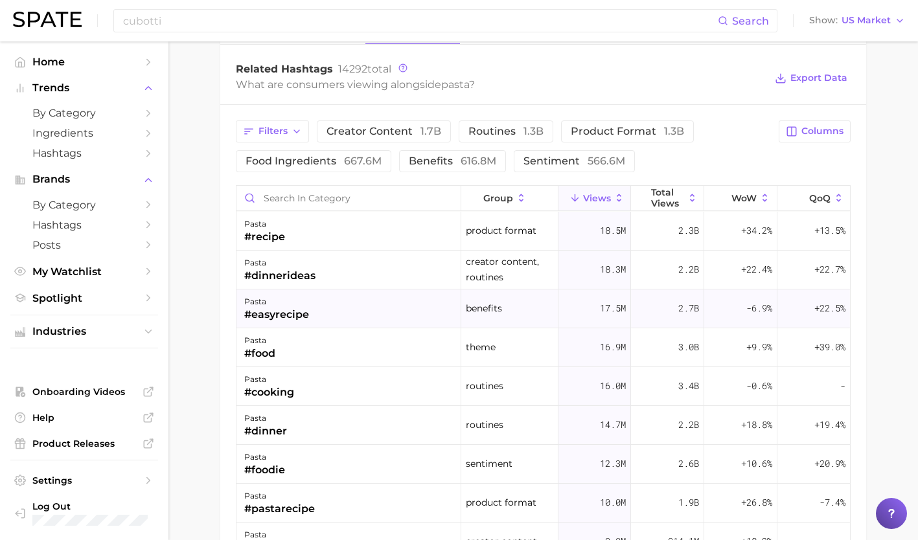
click at [382, 314] on div "pasta #easyrecipe" at bounding box center [348, 309] width 225 height 39
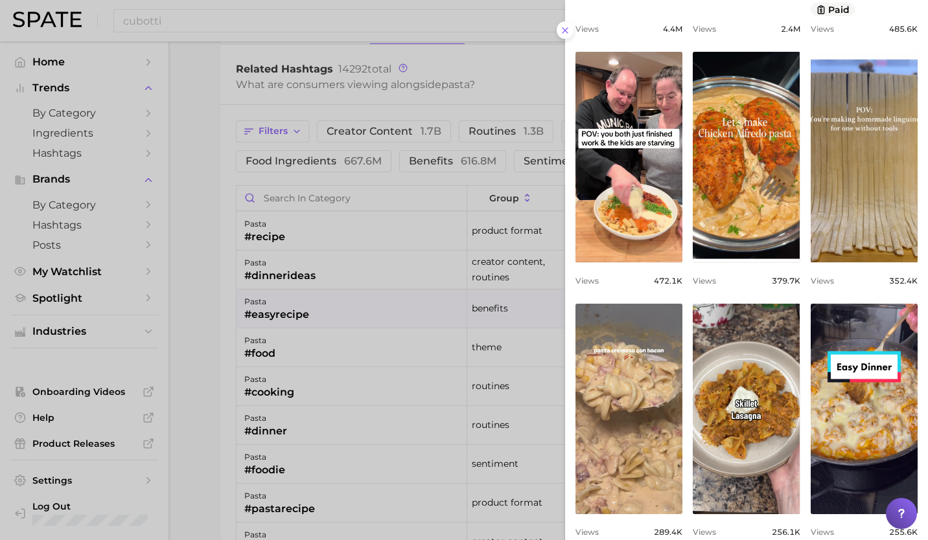
scroll to position [400, 0]
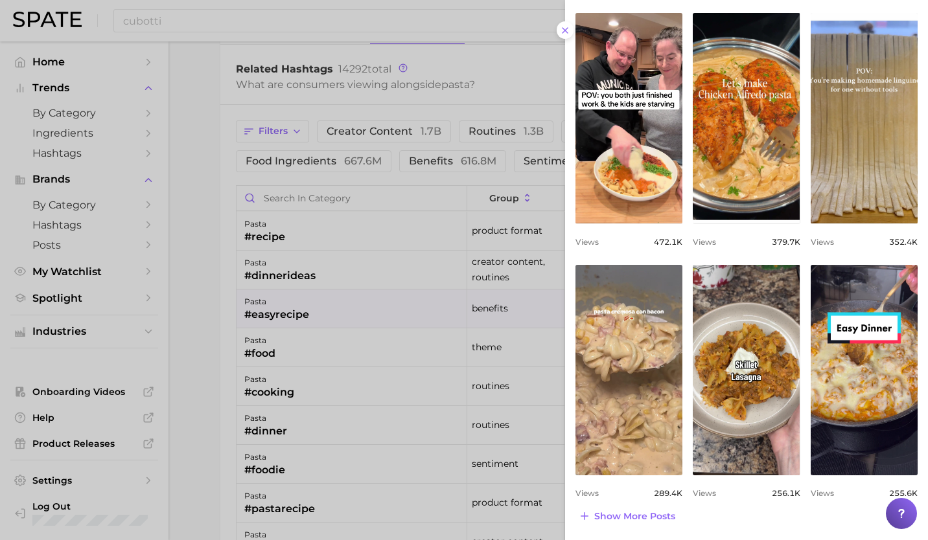
click at [281, 344] on div at bounding box center [464, 270] width 928 height 540
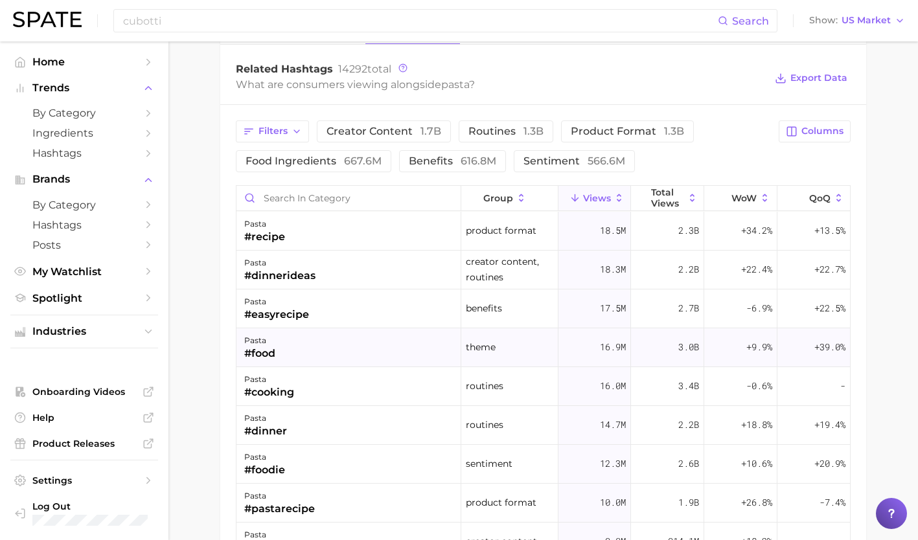
click at [281, 349] on div "pasta #food" at bounding box center [348, 347] width 225 height 39
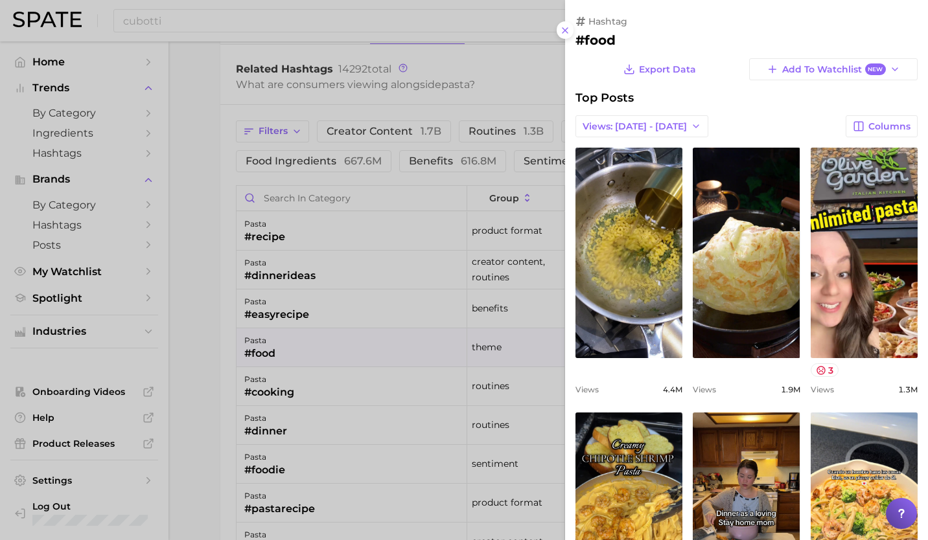
scroll to position [0, 0]
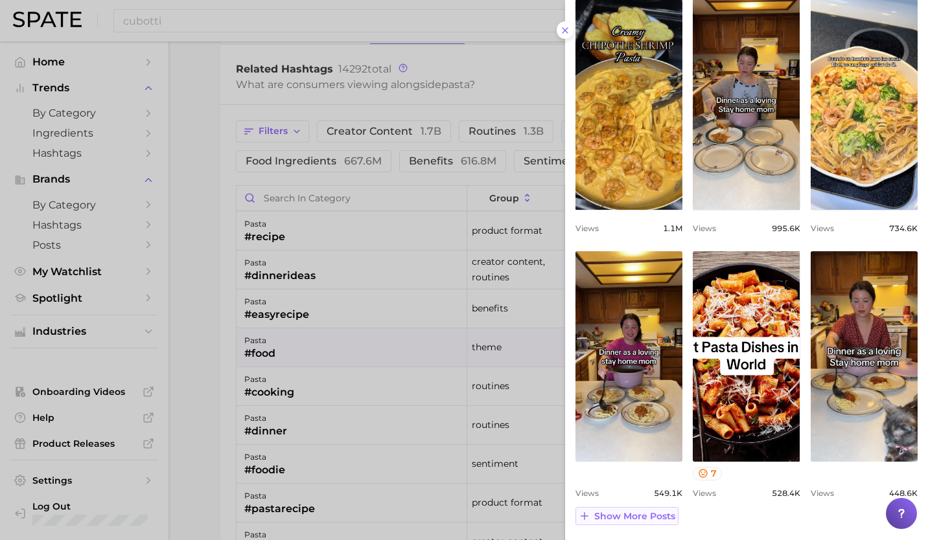
click at [626, 515] on span "Show more posts" at bounding box center [634, 516] width 81 height 11
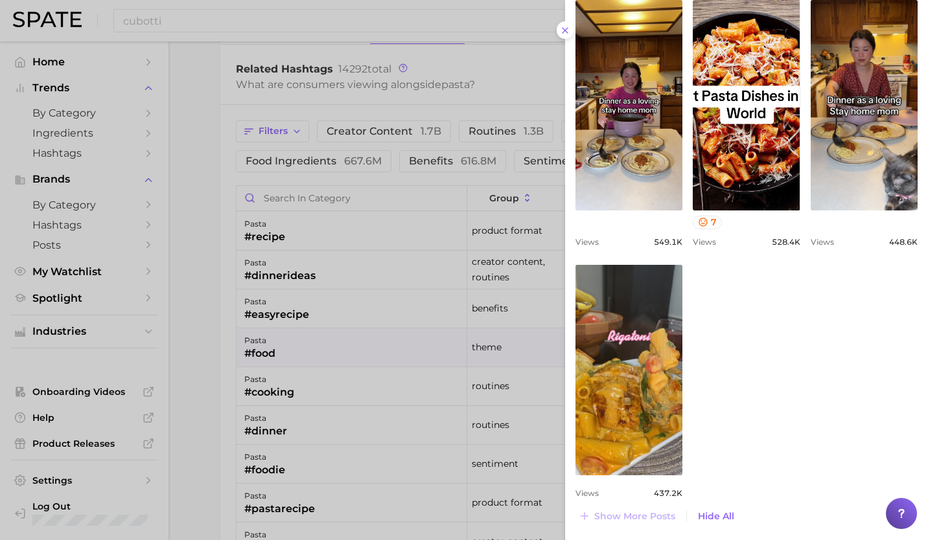
click at [351, 386] on div at bounding box center [464, 270] width 928 height 540
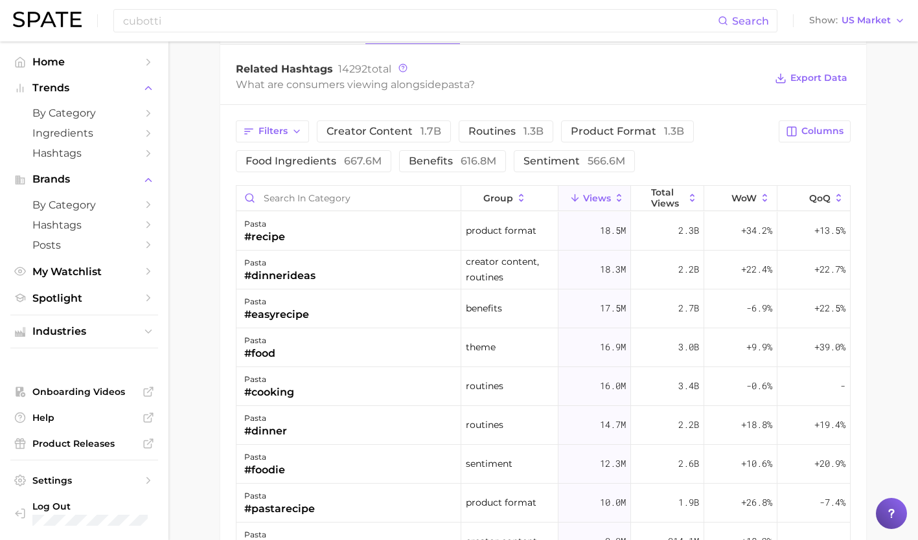
click at [351, 386] on div "pasta #cooking" at bounding box center [348, 386] width 225 height 39
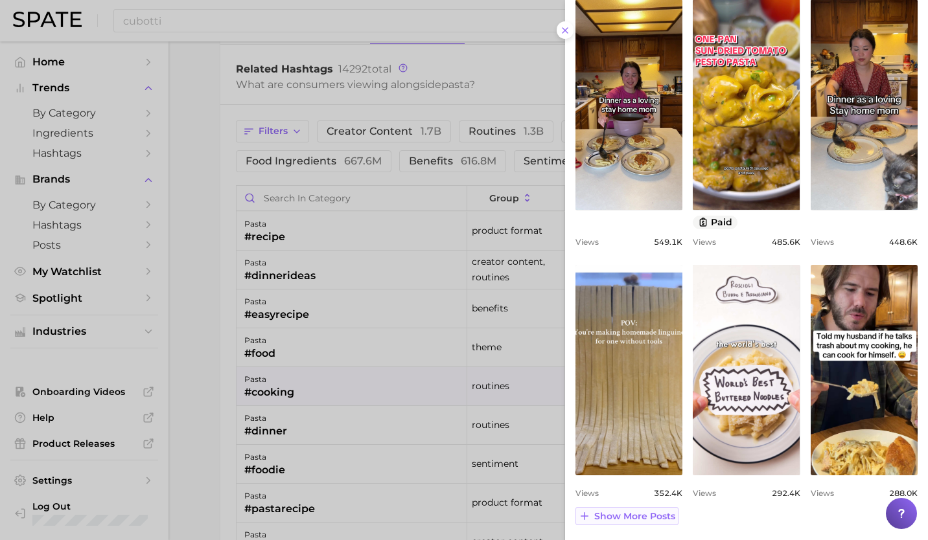
click at [626, 520] on span "Show more posts" at bounding box center [634, 516] width 81 height 11
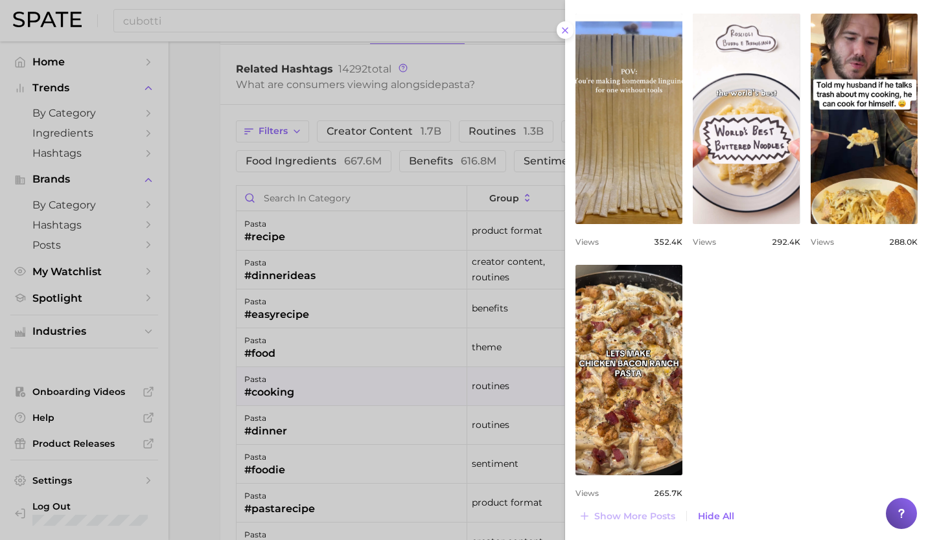
click at [338, 415] on div at bounding box center [464, 270] width 928 height 540
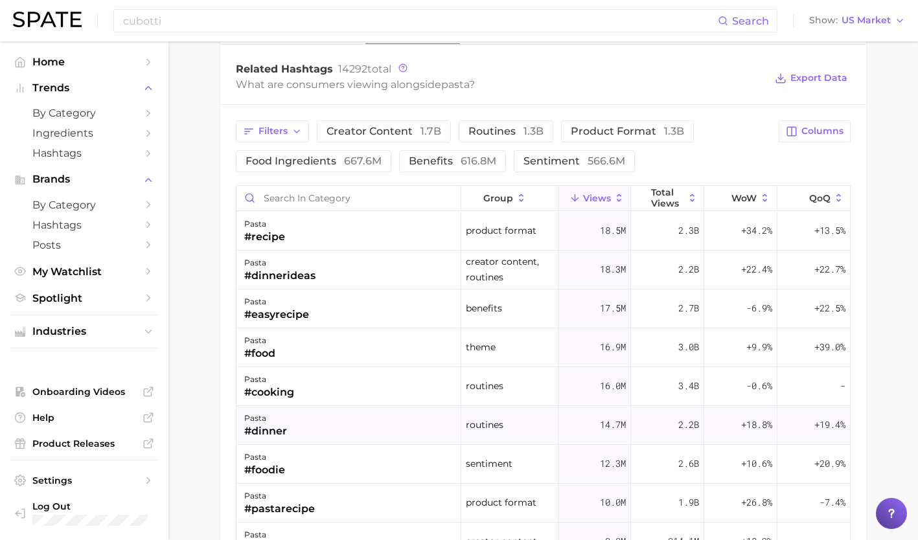
click at [327, 426] on div "pasta #dinner" at bounding box center [348, 425] width 225 height 39
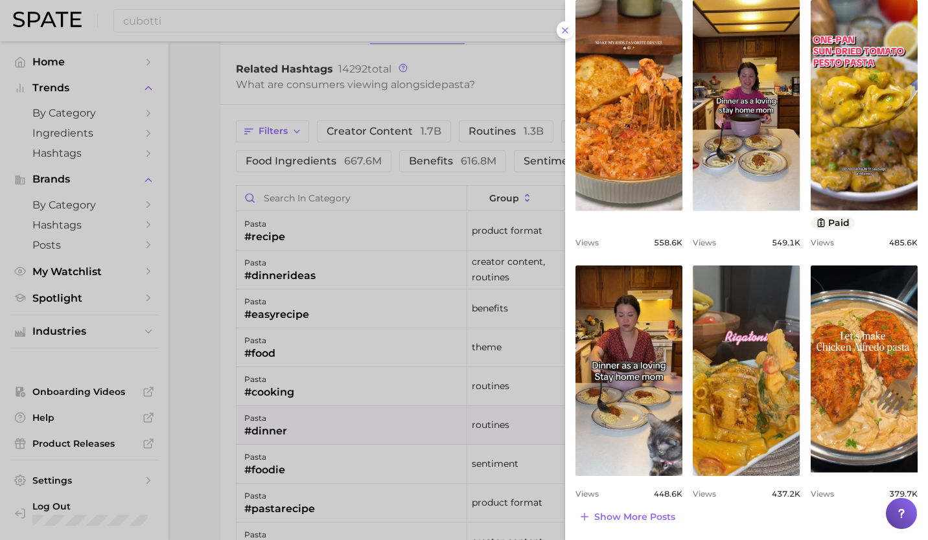
click at [642, 526] on div "hashtag #dinner Export Data Add to Watchlist New Top Posts Views: [DATE] - [DAT…" at bounding box center [746, 71] width 363 height 941
click at [374, 431] on div at bounding box center [464, 270] width 928 height 540
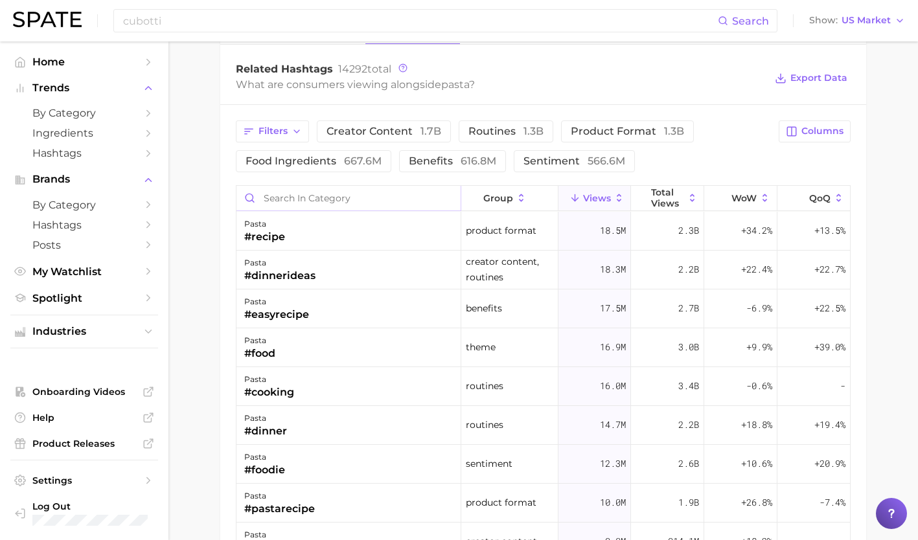
click at [336, 196] on input "Search in category" at bounding box center [348, 198] width 224 height 25
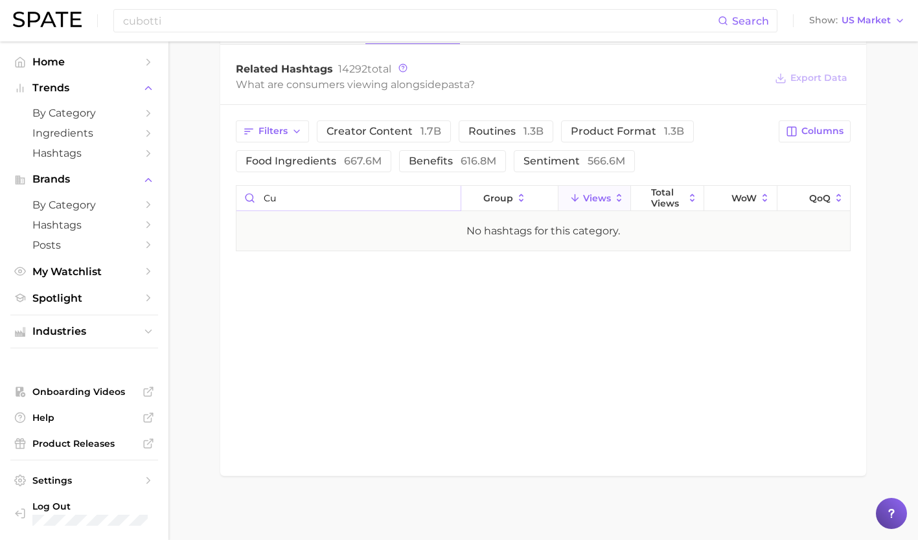
type input "c"
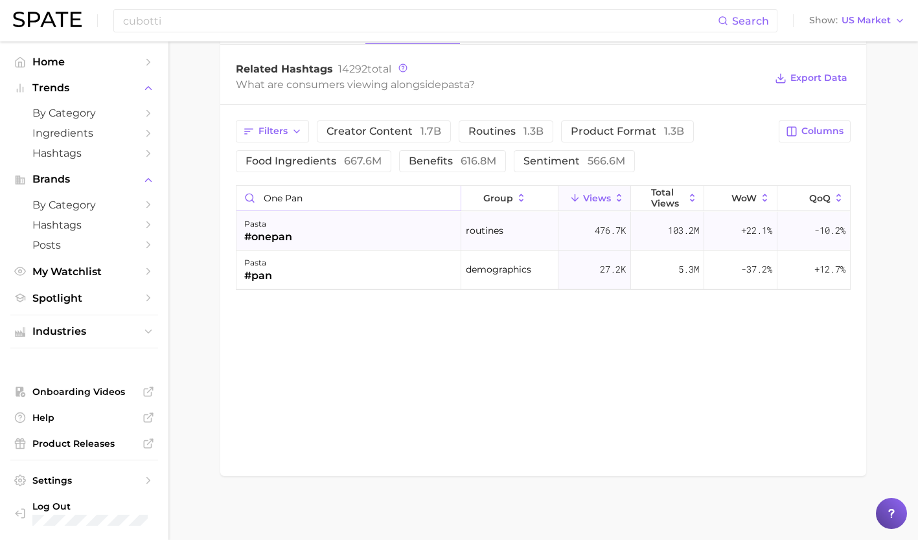
type input "one pan"
click at [393, 227] on div "pasta #onepan" at bounding box center [348, 231] width 225 height 39
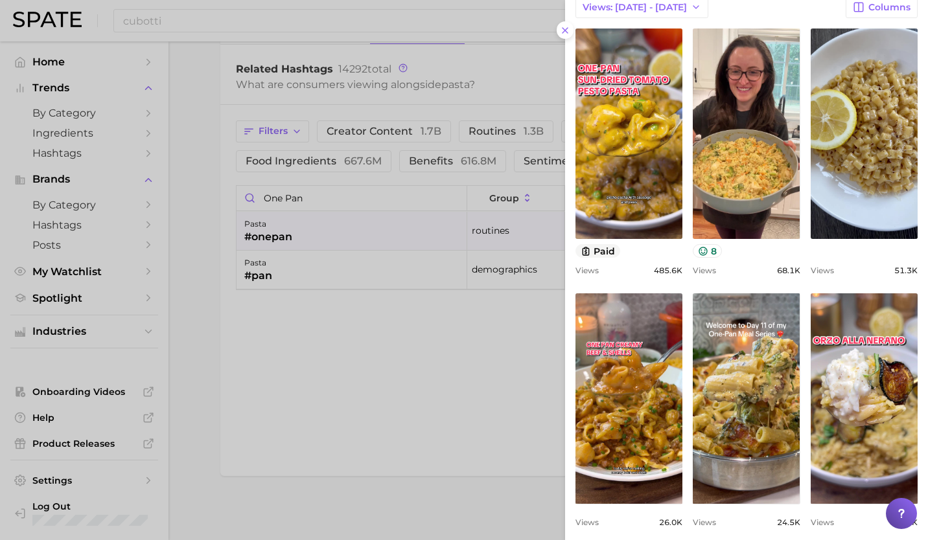
scroll to position [413, 0]
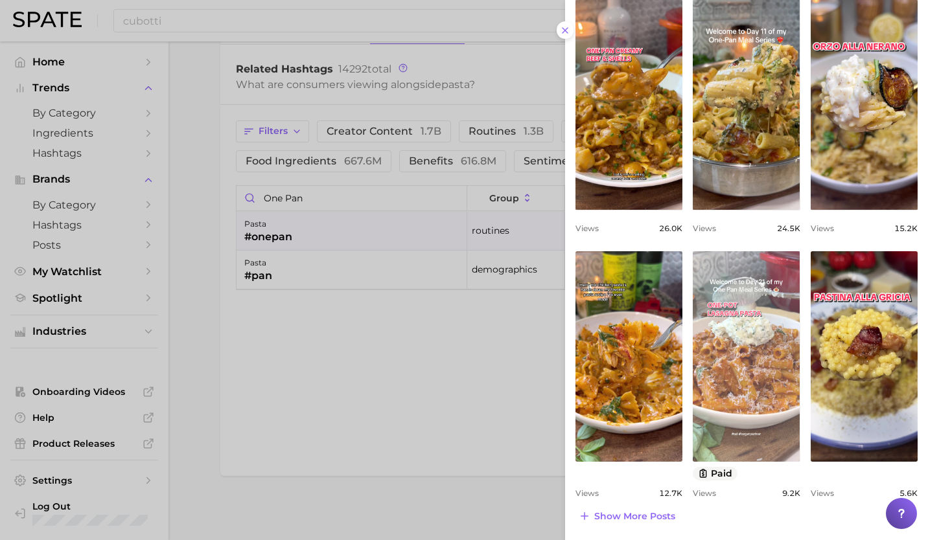
drag, startPoint x: 642, startPoint y: 511, endPoint x: 711, endPoint y: 413, distance: 119.0
click at [711, 413] on div "Export Data Add to Watchlist New Top Posts Views: [DATE] - [DATE] Columns view …" at bounding box center [746, 85] width 342 height 881
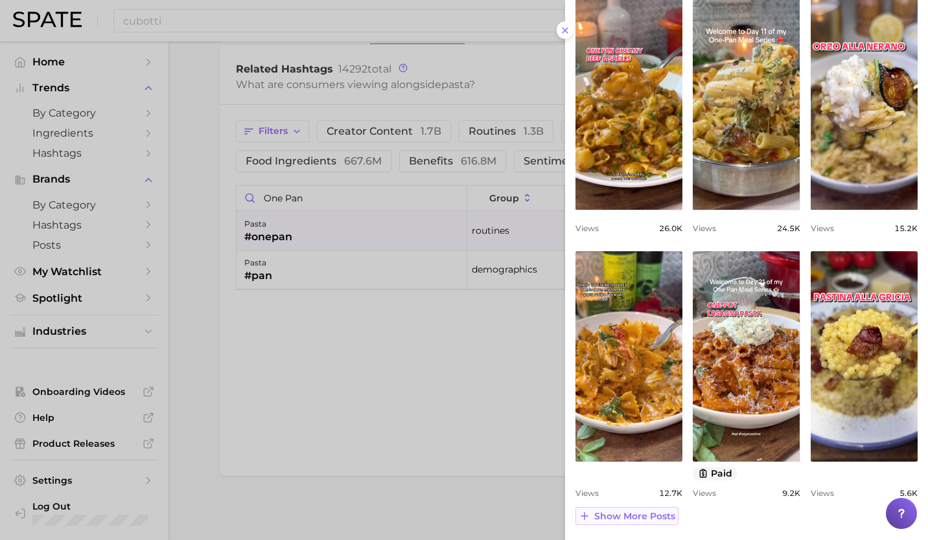
click at [650, 512] on span "Show more posts" at bounding box center [634, 516] width 81 height 11
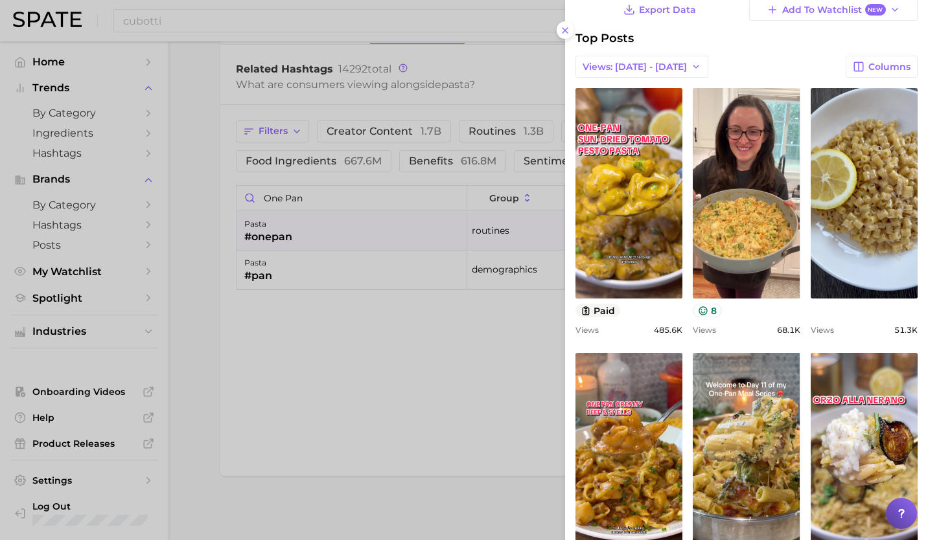
scroll to position [59, 0]
click at [439, 367] on div at bounding box center [464, 270] width 928 height 540
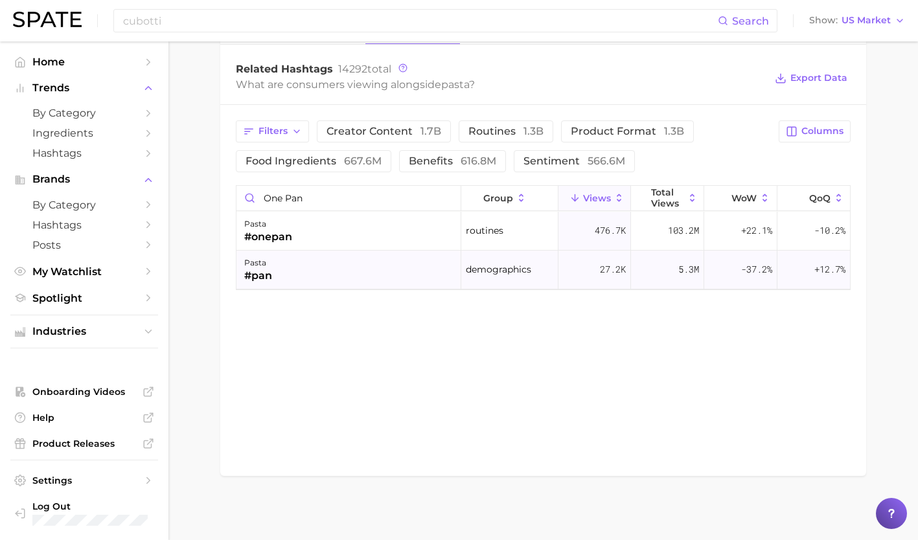
click at [354, 269] on div "pasta #pan" at bounding box center [348, 270] width 225 height 39
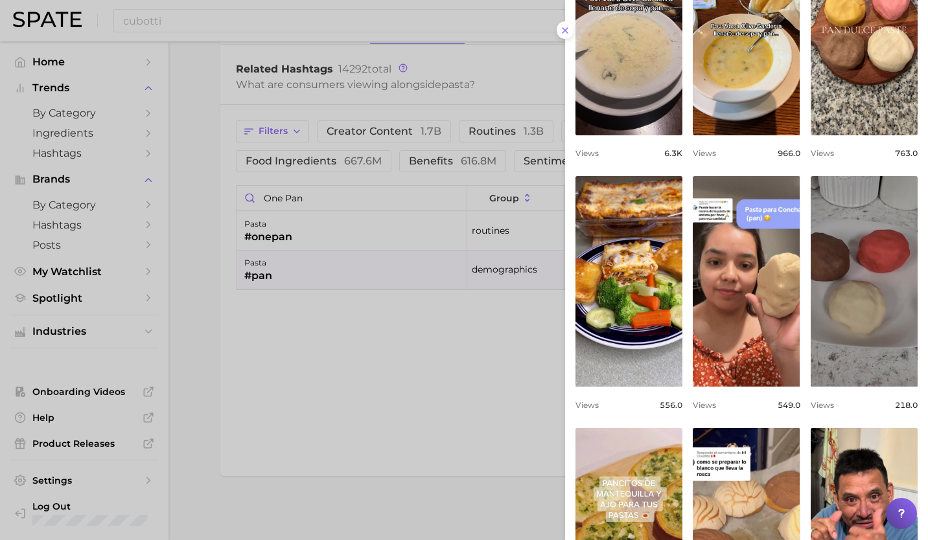
scroll to position [386, 0]
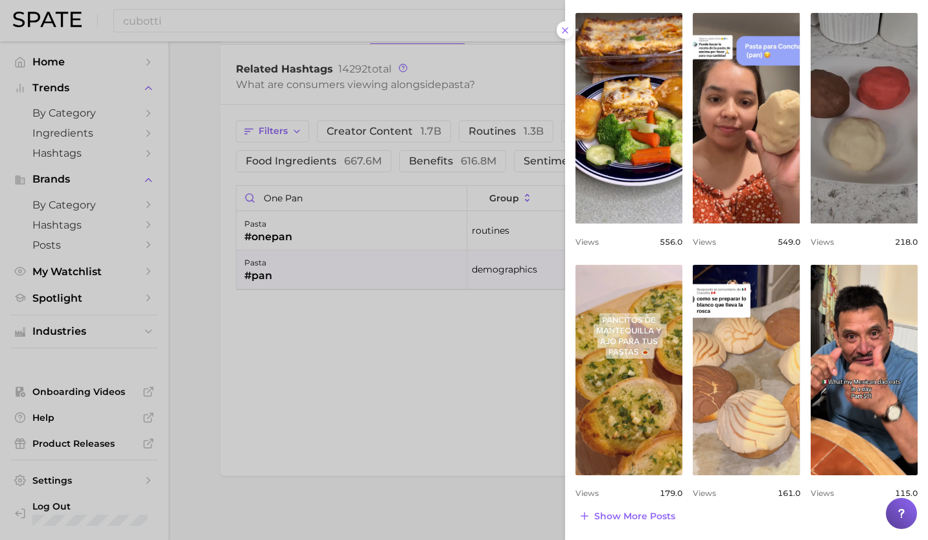
click at [426, 420] on div at bounding box center [464, 270] width 928 height 540
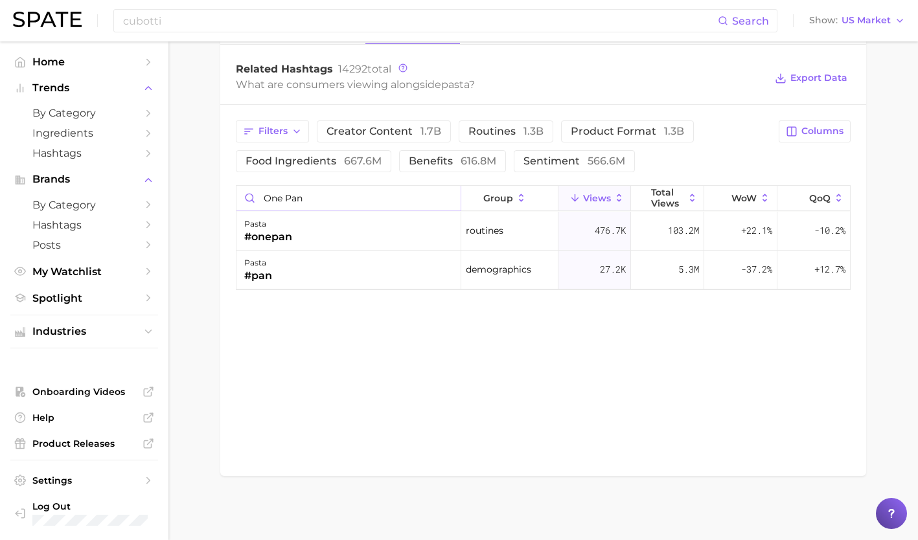
click at [446, 197] on input "one pan" at bounding box center [348, 198] width 224 height 25
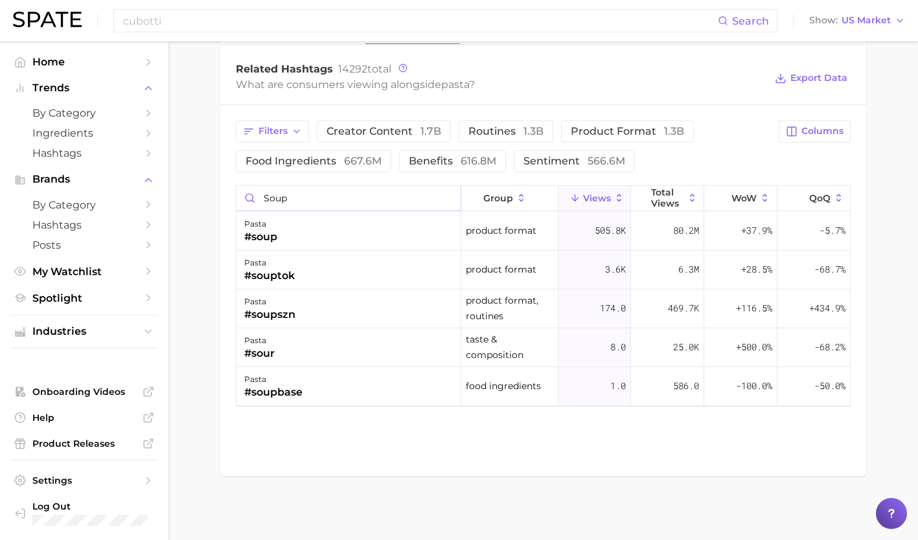
type input "soup"
click at [389, 233] on div "pasta #soup" at bounding box center [348, 231] width 225 height 39
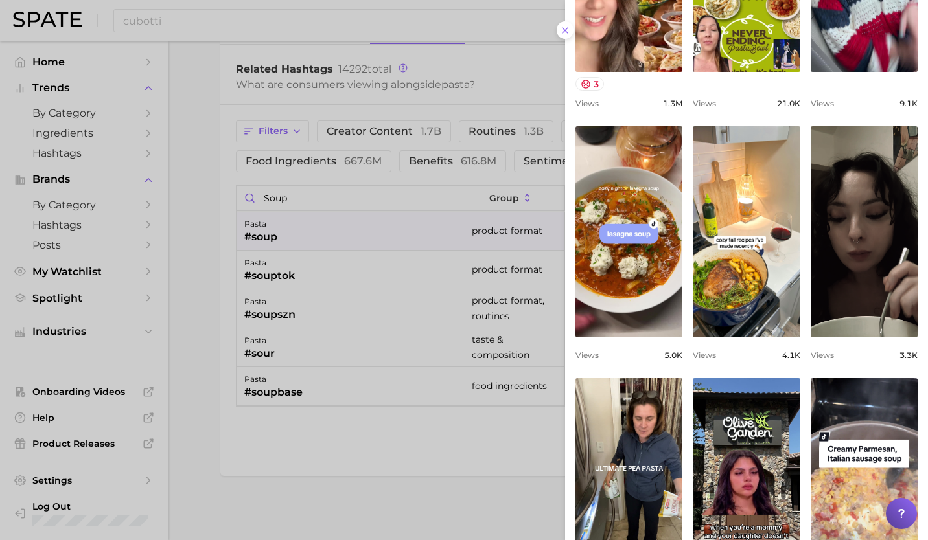
scroll to position [285, 0]
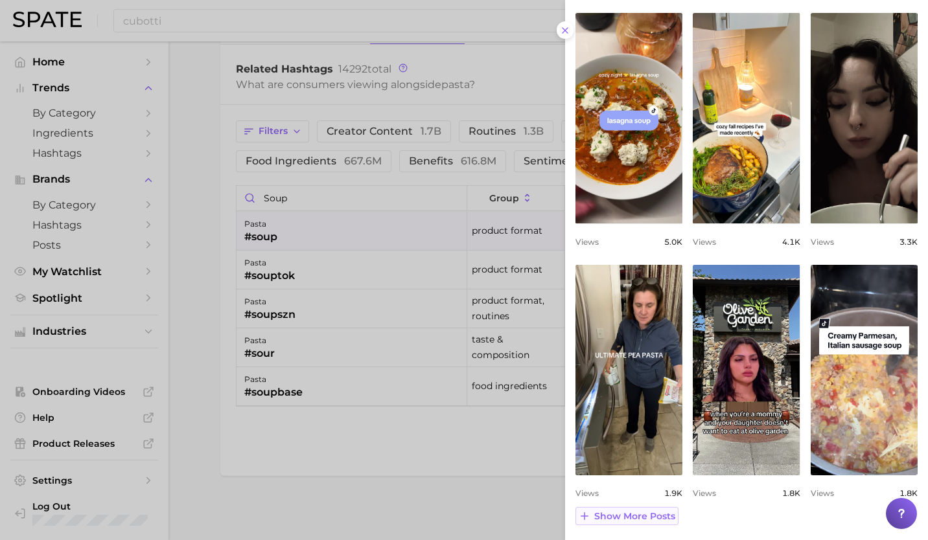
click at [638, 517] on span "Show more posts" at bounding box center [634, 516] width 81 height 11
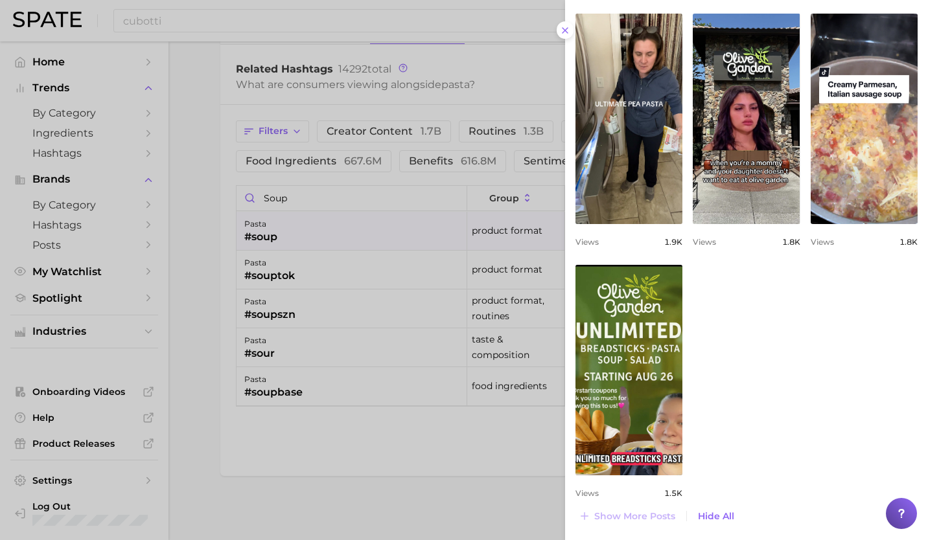
click at [269, 271] on div at bounding box center [464, 270] width 928 height 540
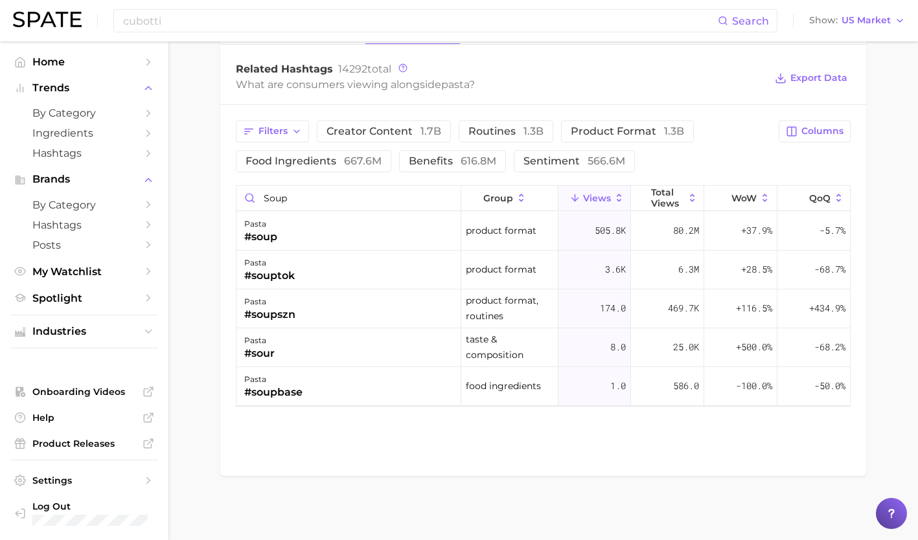
click at [269, 271] on div "#souptok" at bounding box center [269, 276] width 51 height 16
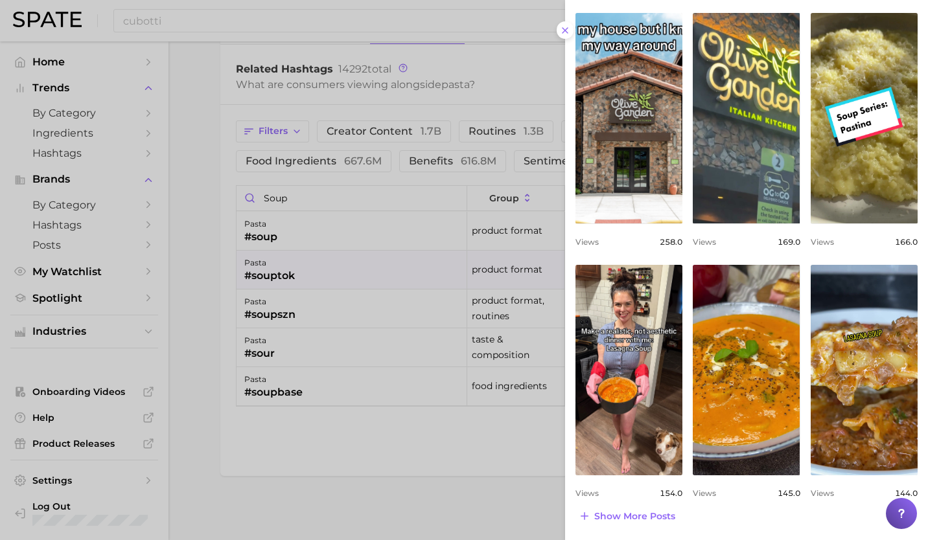
click at [351, 203] on div at bounding box center [464, 270] width 928 height 540
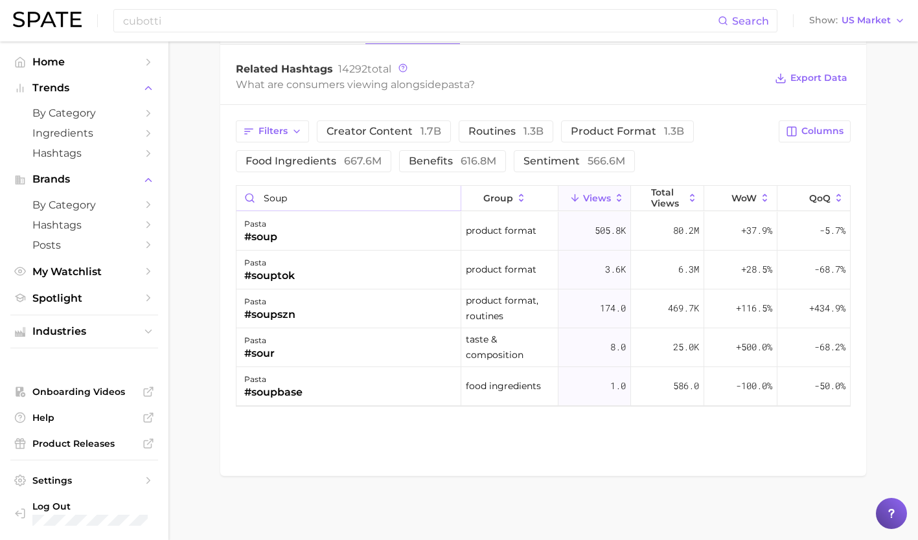
click at [448, 196] on input "soup" at bounding box center [348, 198] width 224 height 25
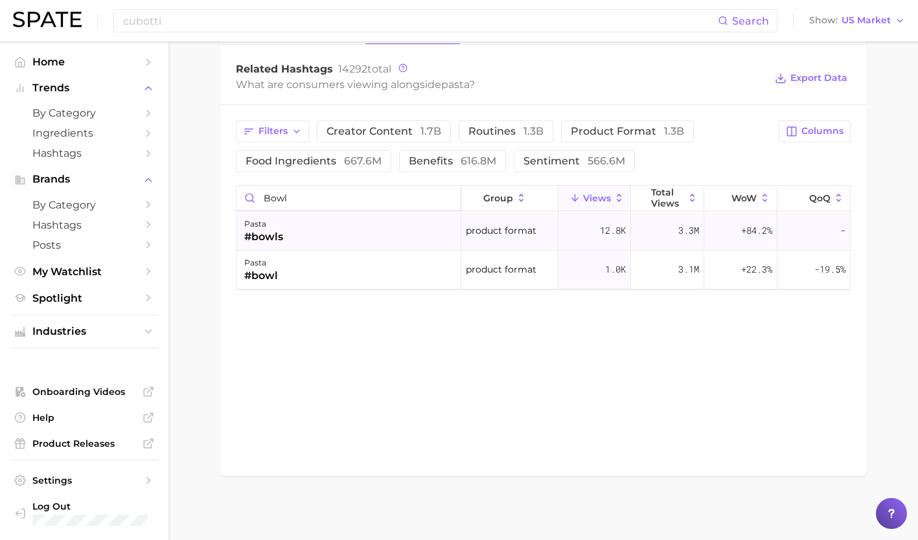
type input "bowl"
click at [383, 237] on div "pasta #bowls" at bounding box center [348, 231] width 225 height 39
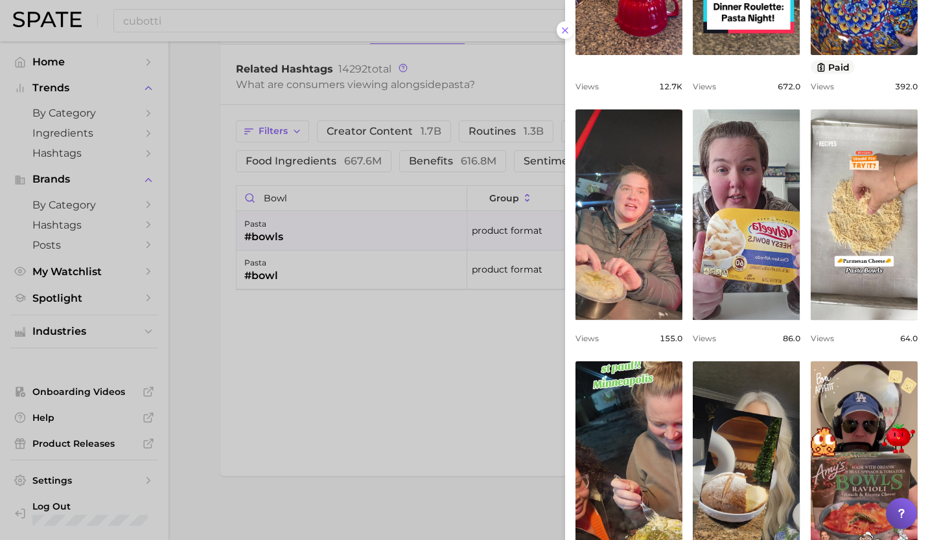
scroll to position [413, 0]
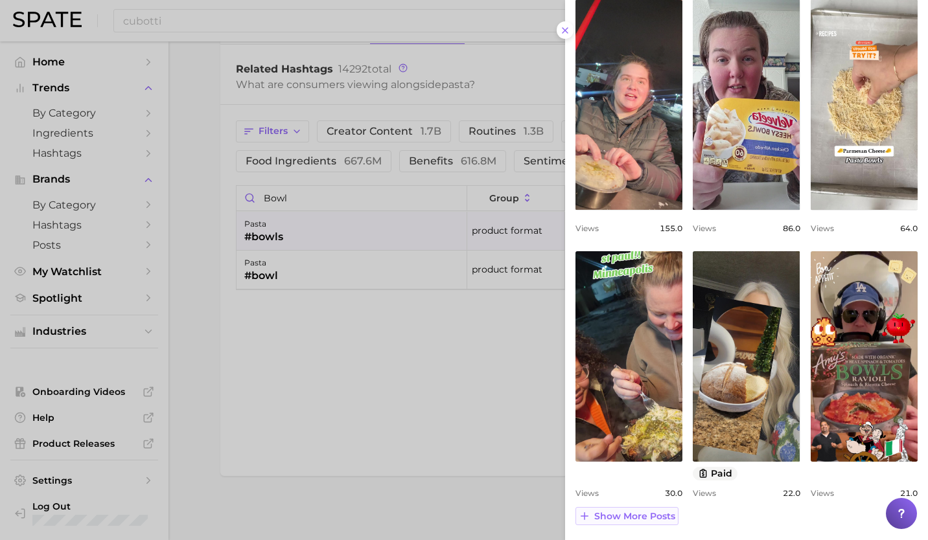
click at [637, 515] on span "Show more posts" at bounding box center [634, 516] width 81 height 11
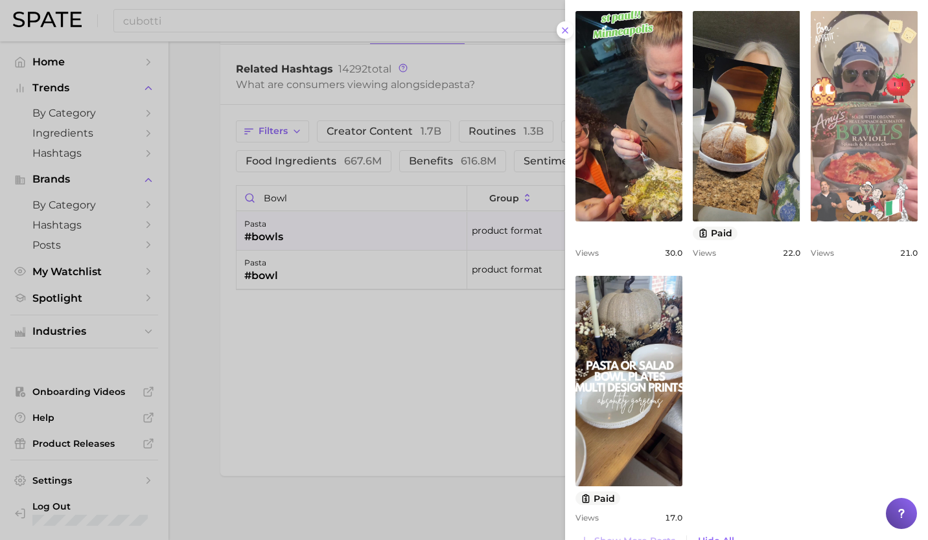
scroll to position [678, 0]
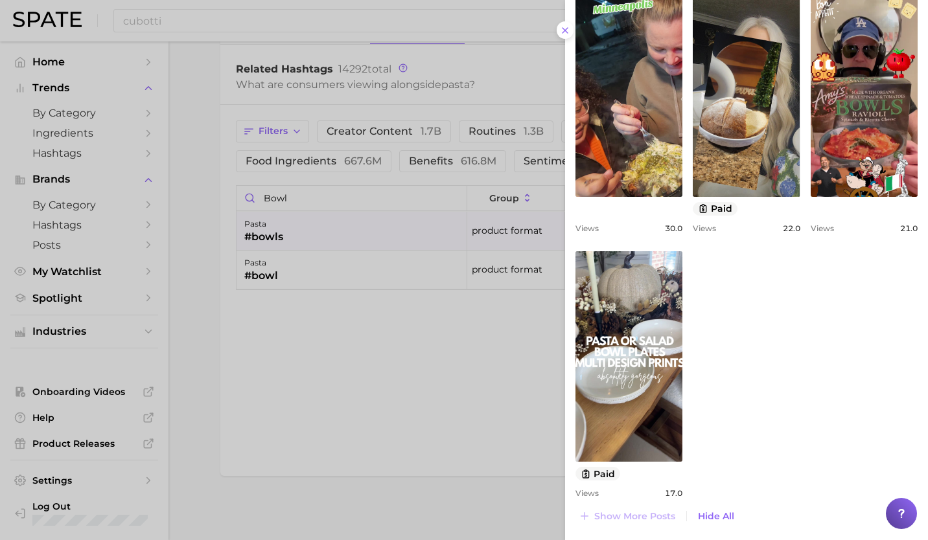
click at [330, 338] on div at bounding box center [464, 270] width 928 height 540
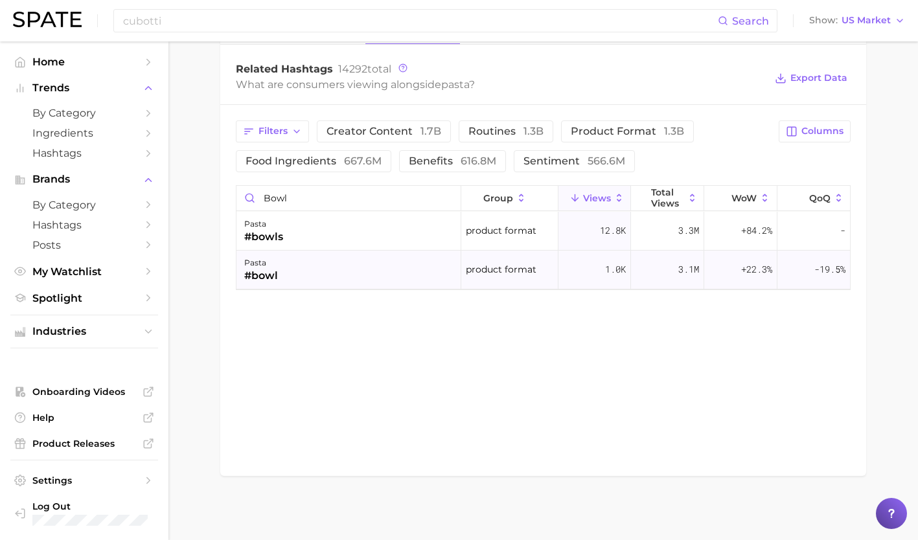
click at [316, 264] on div "pasta #bowl" at bounding box center [348, 270] width 225 height 39
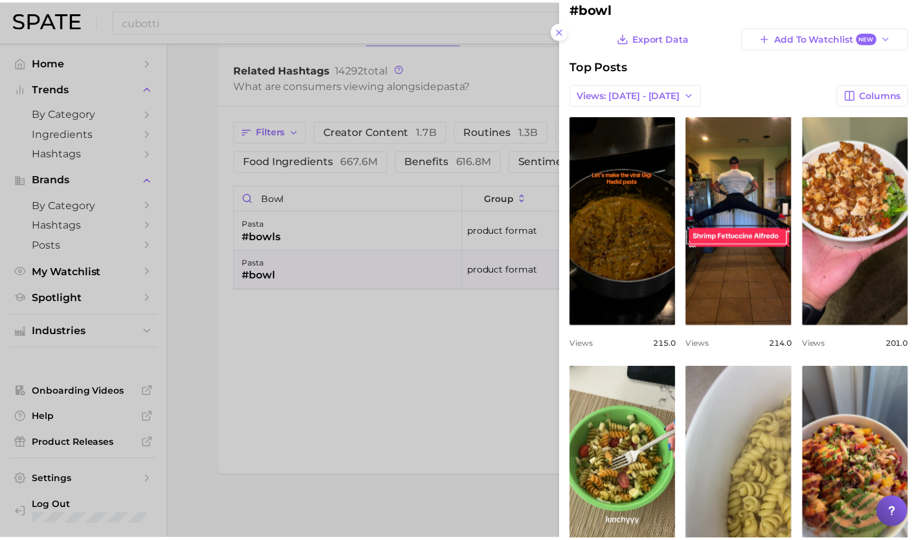
scroll to position [32, 0]
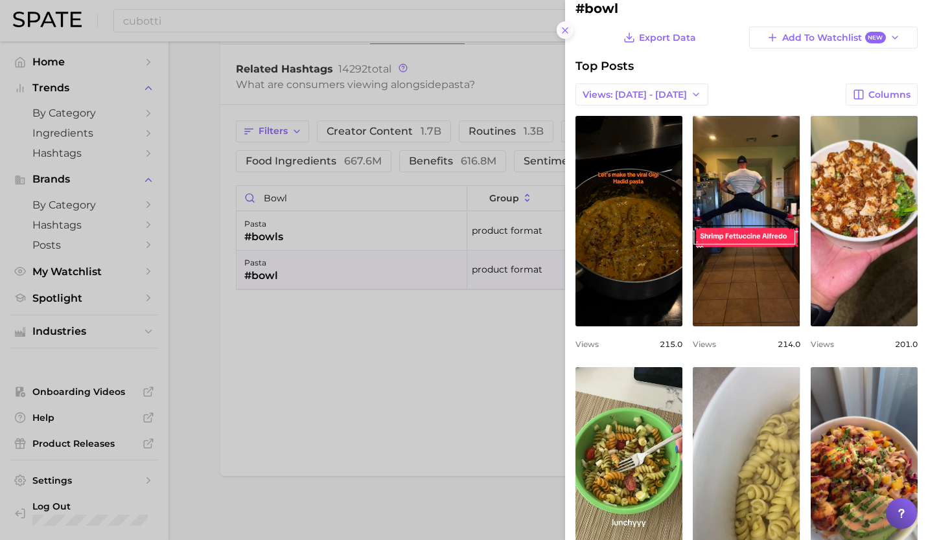
click at [567, 35] on icon at bounding box center [565, 30] width 10 height 10
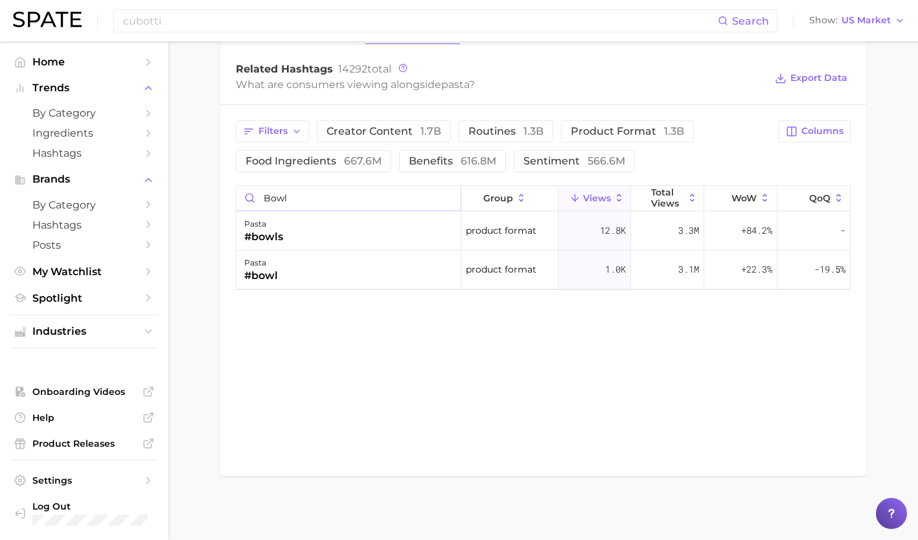
click at [448, 200] on input "bowl" at bounding box center [348, 198] width 224 height 25
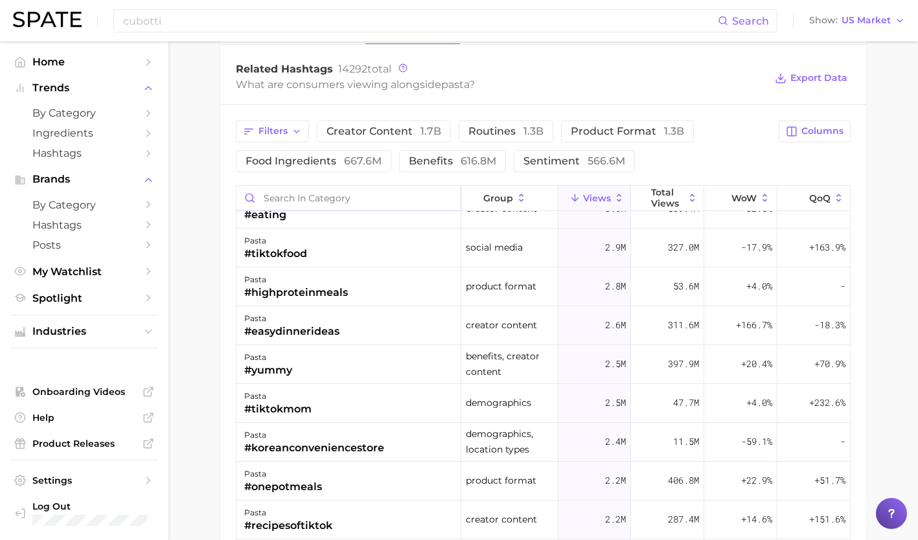
scroll to position [1070, 0]
click at [372, 367] on div "pasta #yummy" at bounding box center [348, 366] width 225 height 39
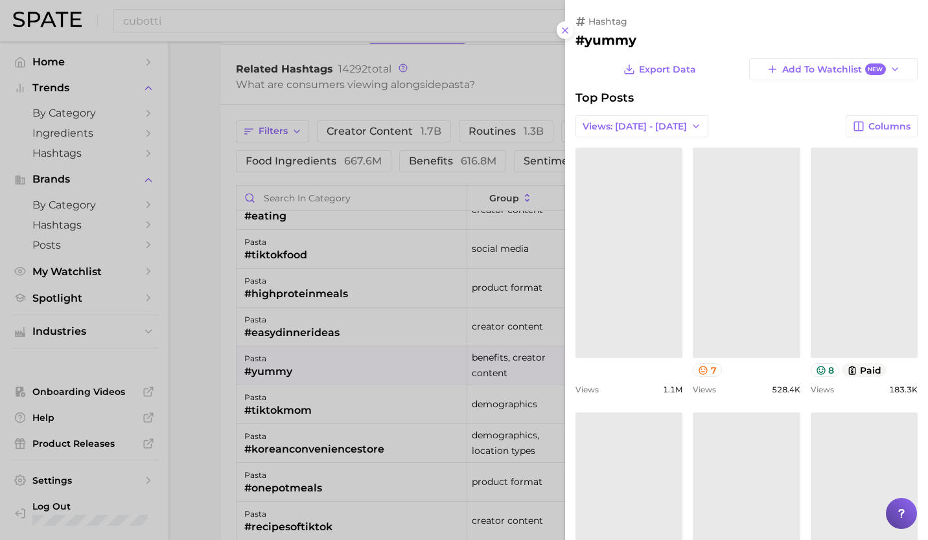
click at [372, 367] on div at bounding box center [464, 270] width 928 height 540
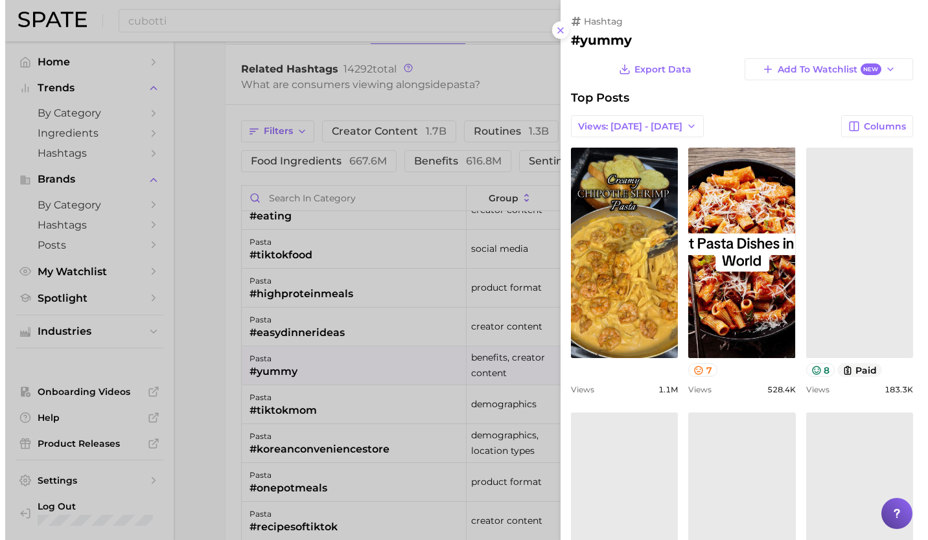
scroll to position [0, 0]
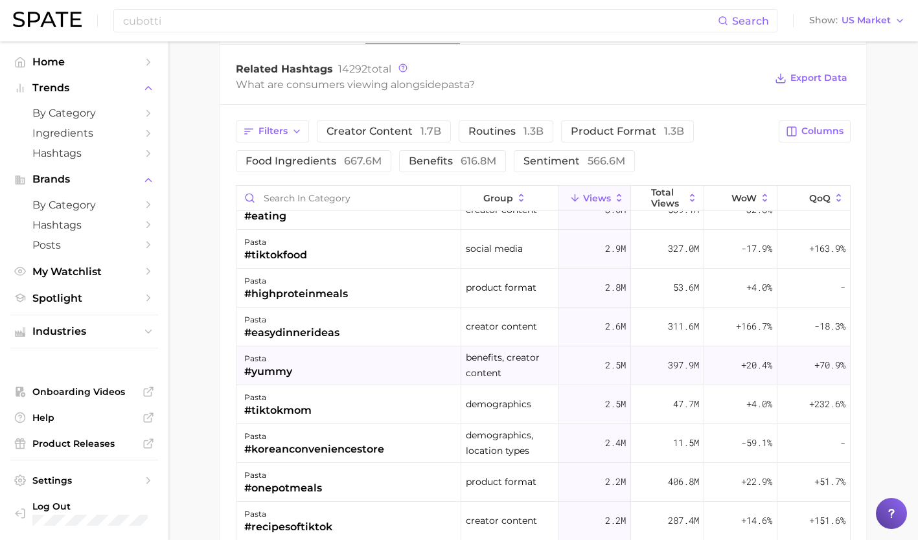
click at [359, 363] on div "pasta #yummy" at bounding box center [348, 366] width 225 height 39
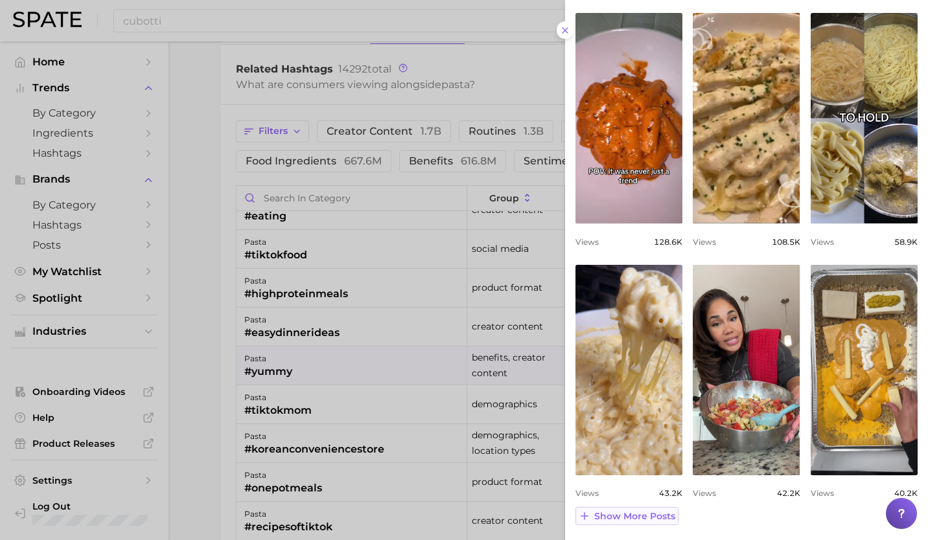
click at [630, 515] on span "Show more posts" at bounding box center [634, 516] width 81 height 11
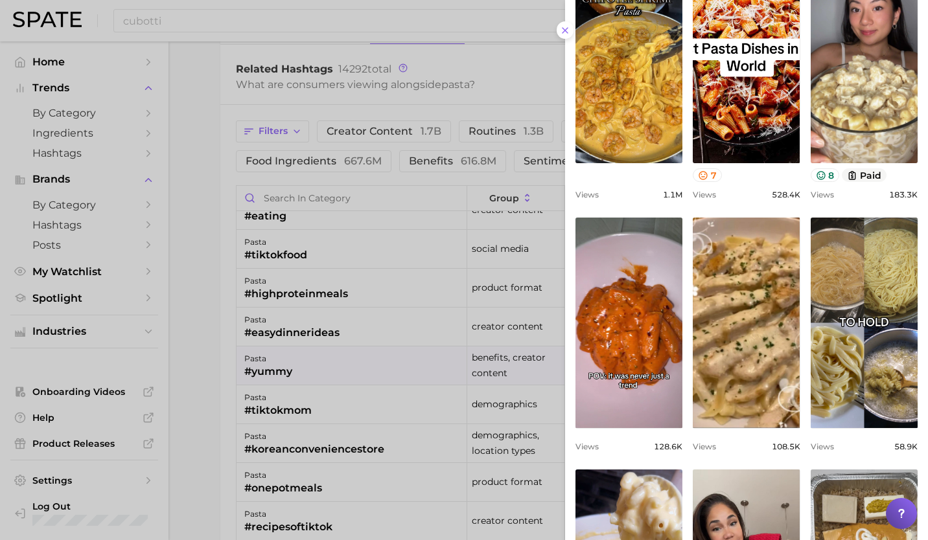
click at [303, 405] on div at bounding box center [464, 270] width 928 height 540
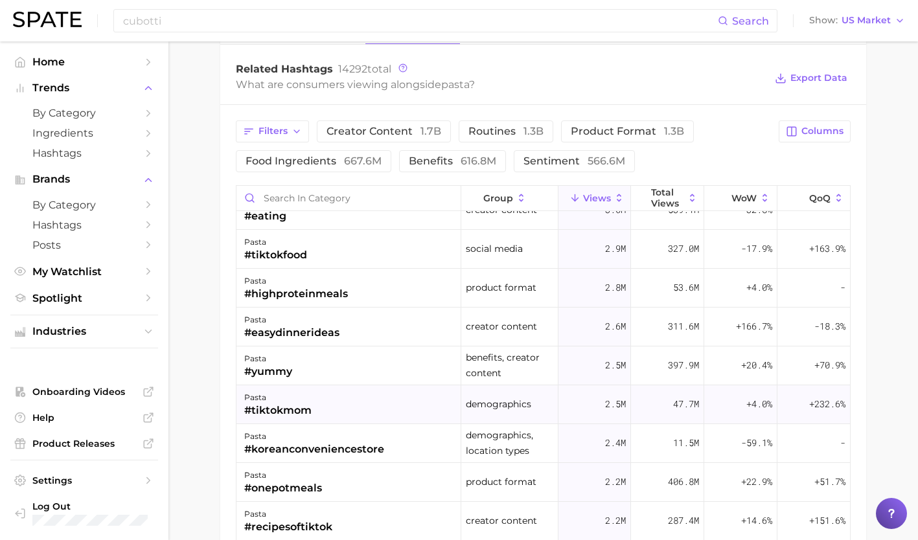
click at [289, 407] on div "#tiktokmom" at bounding box center [277, 411] width 67 height 16
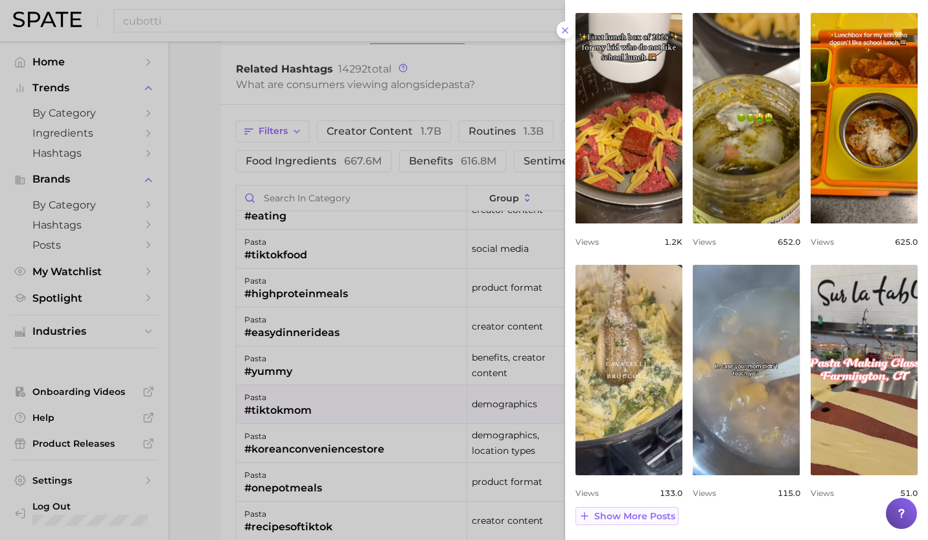
click at [612, 518] on span "Show more posts" at bounding box center [634, 516] width 81 height 11
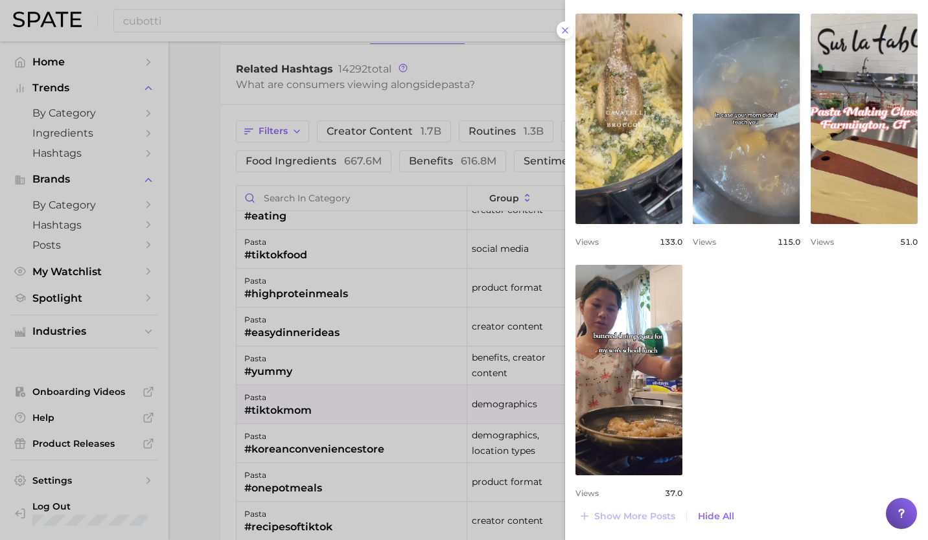
click at [352, 447] on div at bounding box center [464, 270] width 928 height 540
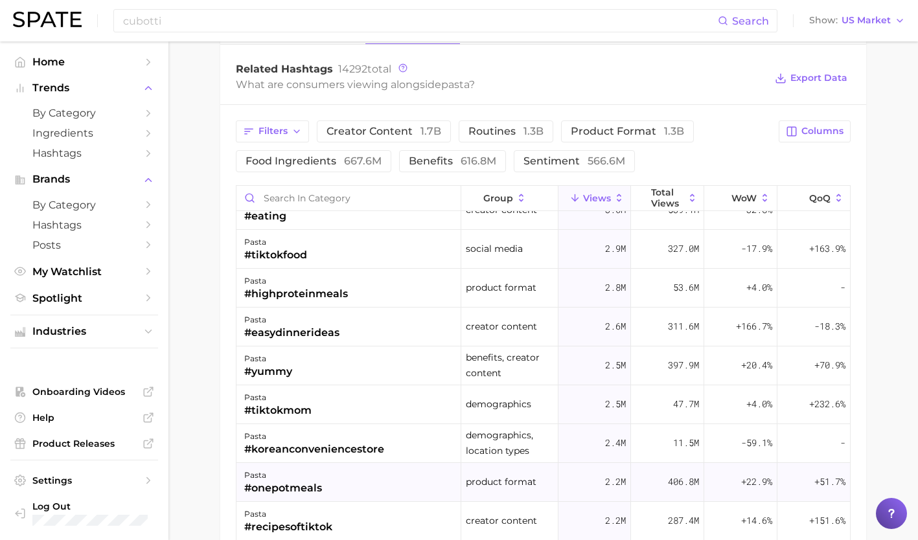
click at [317, 479] on div "pasta" at bounding box center [283, 476] width 78 height 16
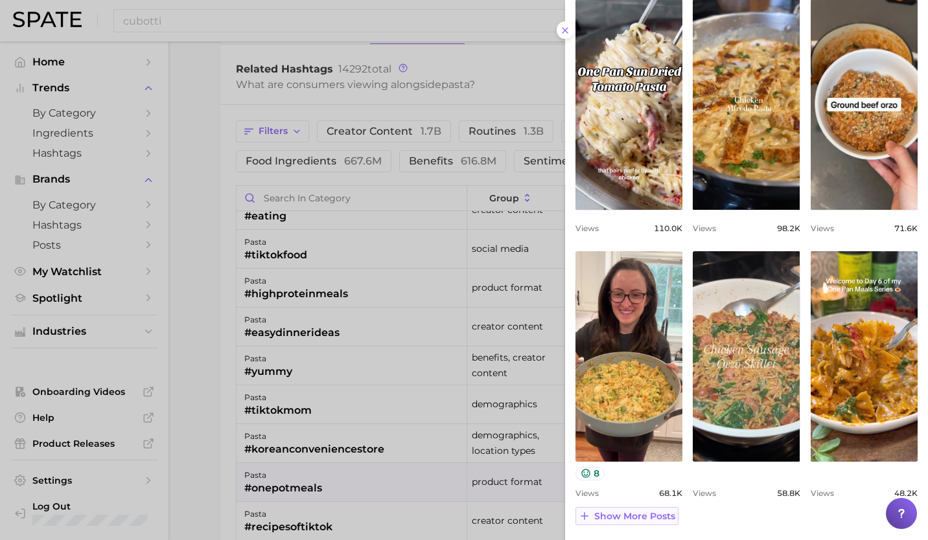
click at [654, 518] on span "Show more posts" at bounding box center [634, 516] width 81 height 11
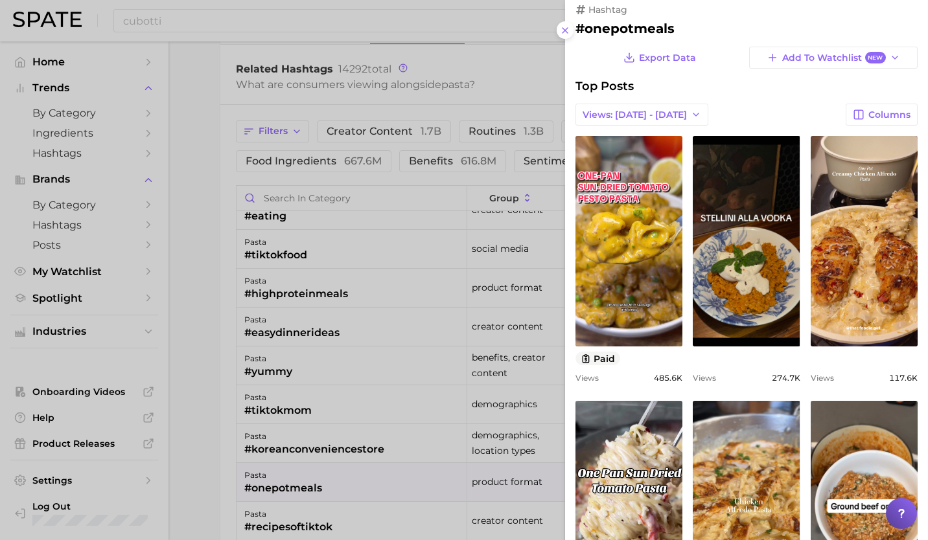
click at [290, 205] on div at bounding box center [464, 270] width 928 height 540
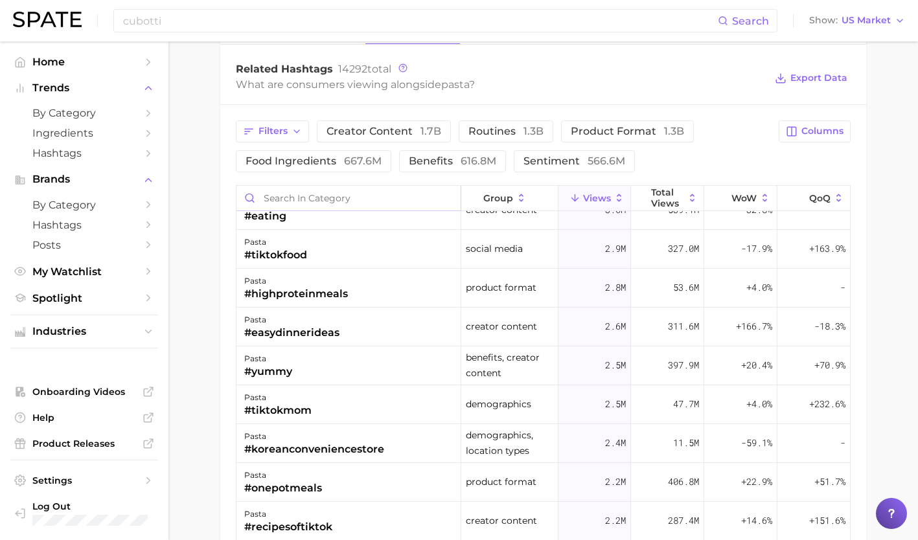
click at [281, 197] on input "Search in category" at bounding box center [348, 198] width 224 height 25
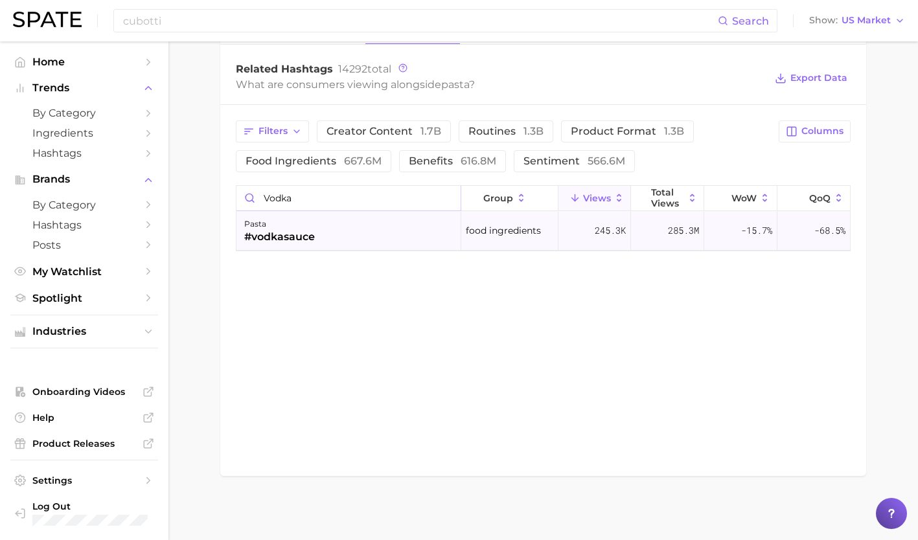
type input "vodka"
click at [310, 227] on div "pasta" at bounding box center [279, 224] width 71 height 16
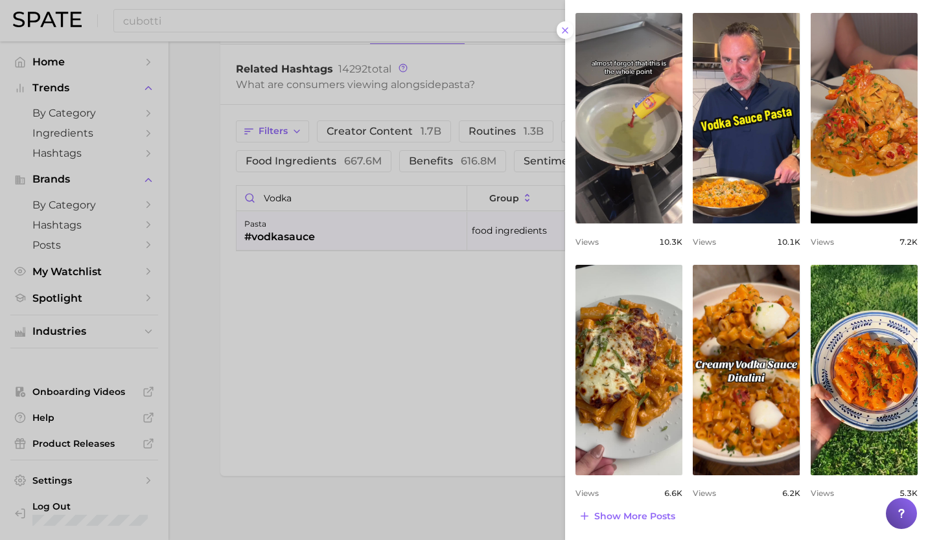
click at [637, 525] on div "hashtag #vodkasauce Export Data Add to Watchlist New Top Posts Views: [DATE] - …" at bounding box center [746, 70] width 363 height 941
click at [630, 517] on span "Show more posts" at bounding box center [634, 516] width 81 height 11
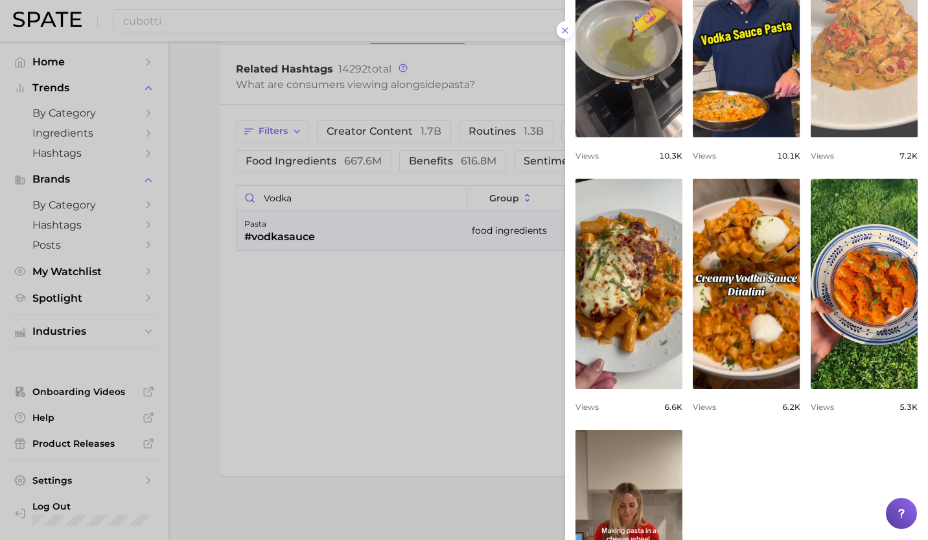
scroll to position [481, 0]
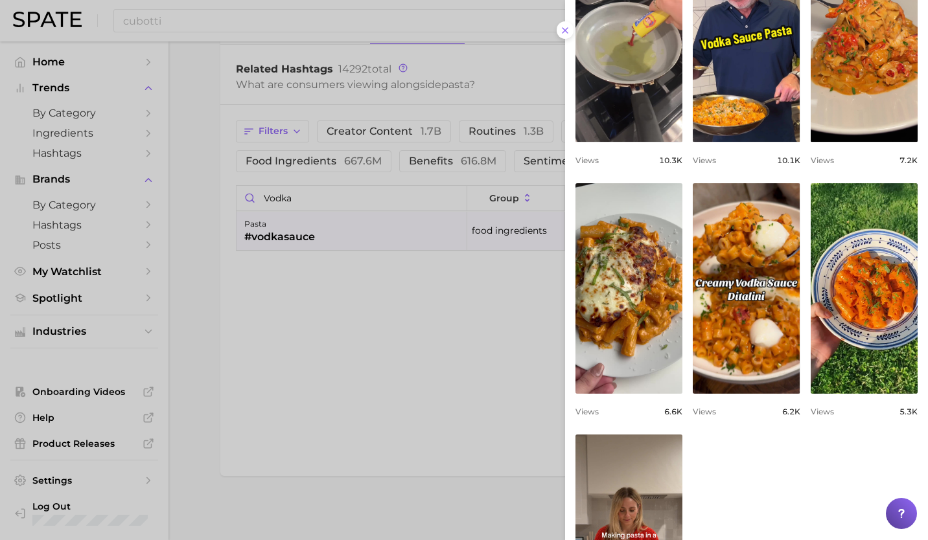
click at [426, 183] on div at bounding box center [464, 270] width 928 height 540
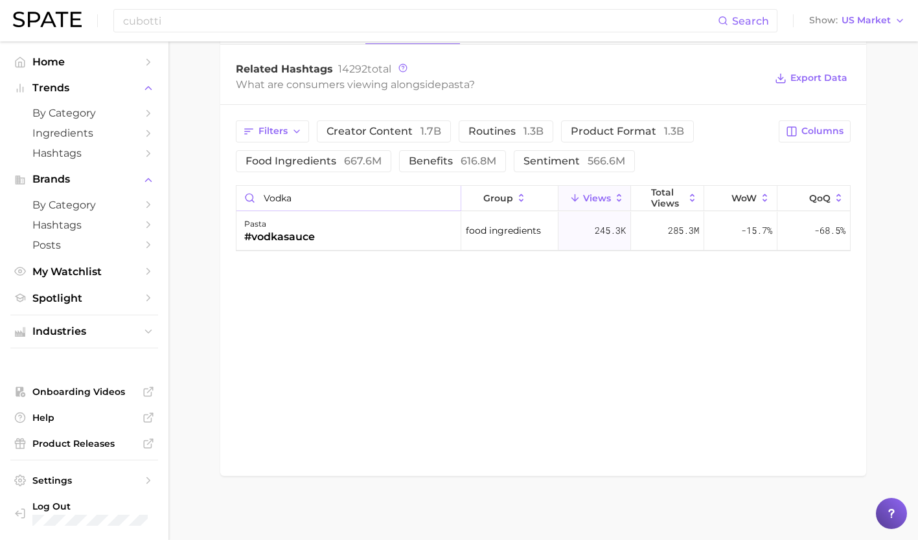
click at [443, 196] on input "vodka" at bounding box center [348, 198] width 224 height 25
click at [449, 196] on input "vodka" at bounding box center [348, 198] width 224 height 25
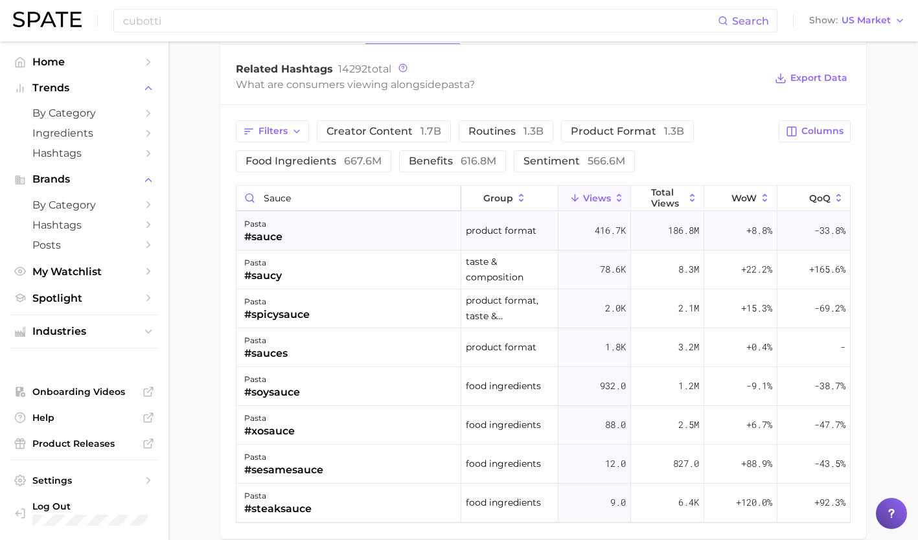
type input "sauce"
click at [338, 229] on div "pasta #sauce" at bounding box center [348, 231] width 225 height 39
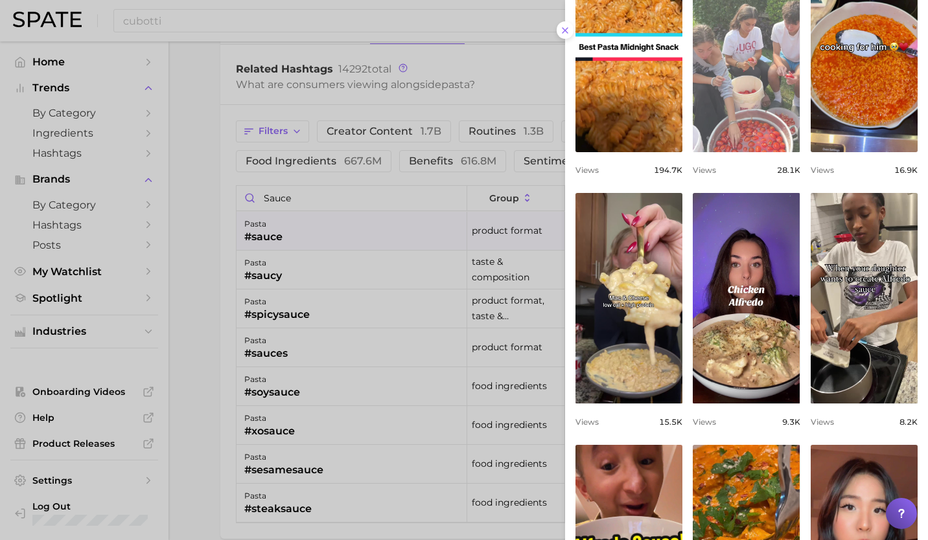
scroll to position [386, 0]
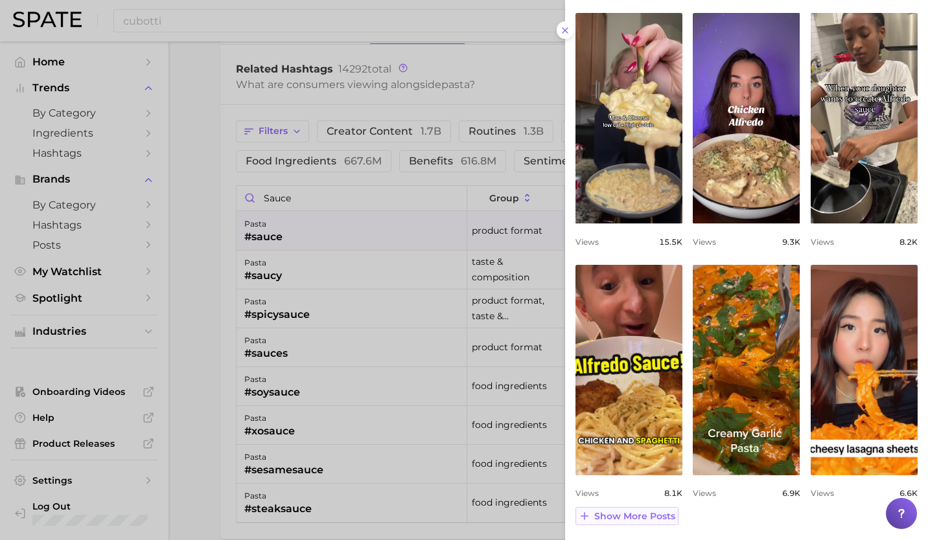
click at [629, 511] on span "Show more posts" at bounding box center [634, 516] width 81 height 11
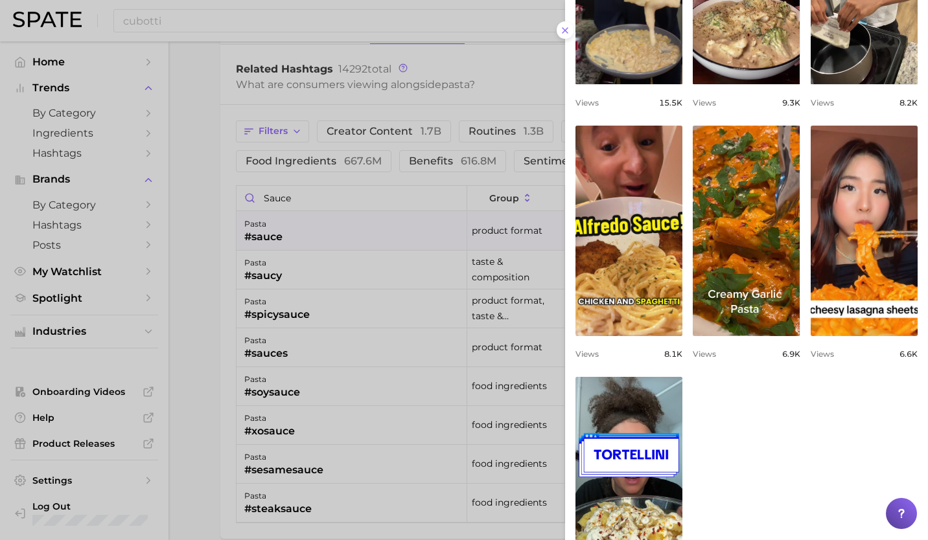
scroll to position [520, 0]
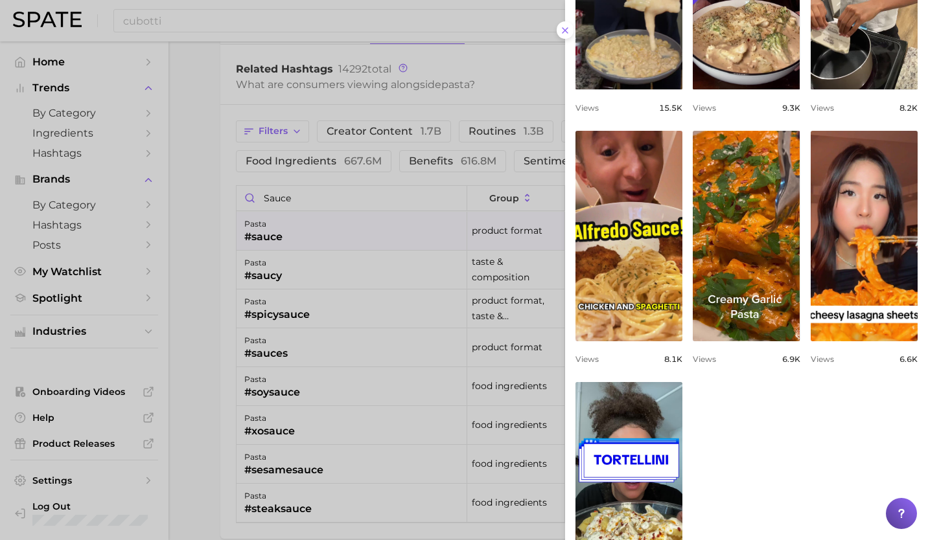
click at [356, 271] on div at bounding box center [464, 270] width 928 height 540
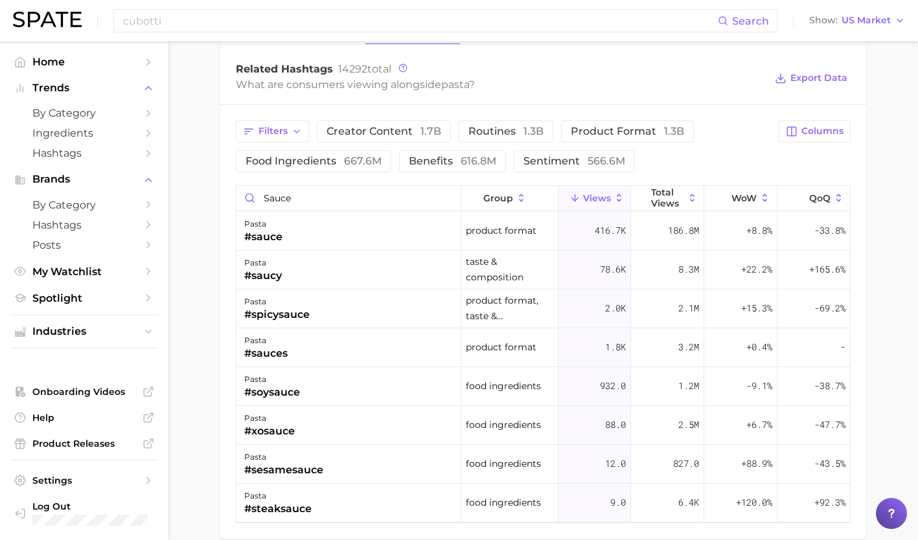
click at [356, 271] on div "pasta #saucy" at bounding box center [348, 270] width 225 height 39
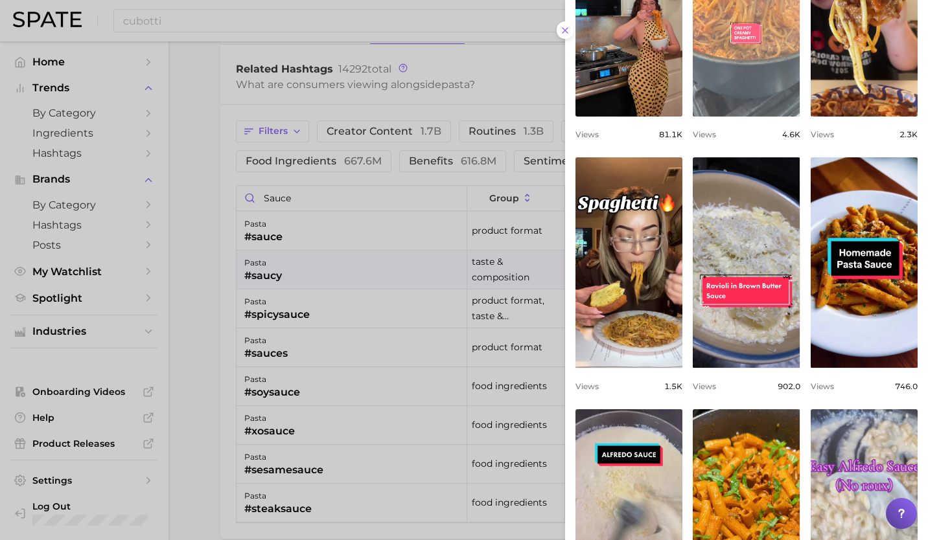
scroll to position [386, 0]
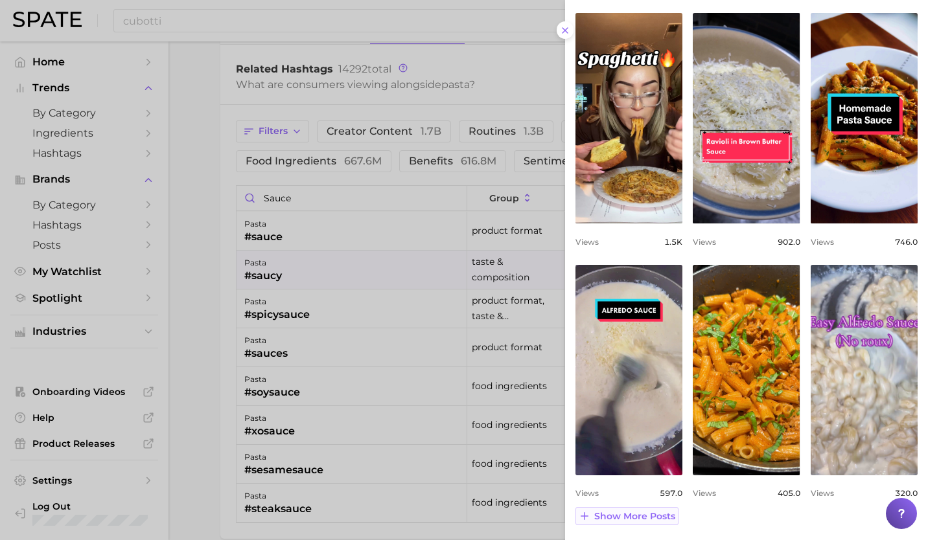
click at [625, 517] on span "Show more posts" at bounding box center [634, 516] width 81 height 11
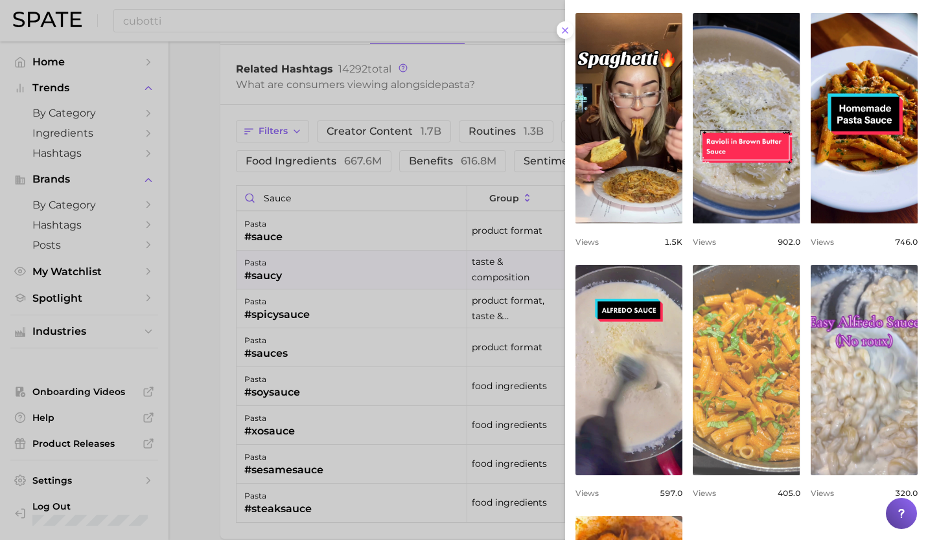
scroll to position [638, 0]
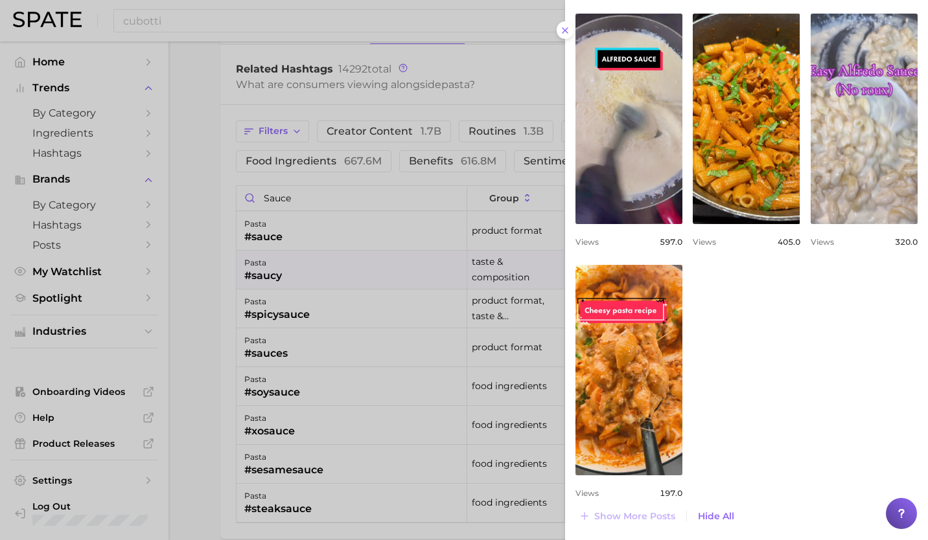
click at [743, 367] on div "view post on TikTok Views 81.1k view post on TikTok Views 4.6k view post on Tik…" at bounding box center [746, 4] width 342 height 988
click at [284, 308] on div at bounding box center [464, 270] width 928 height 540
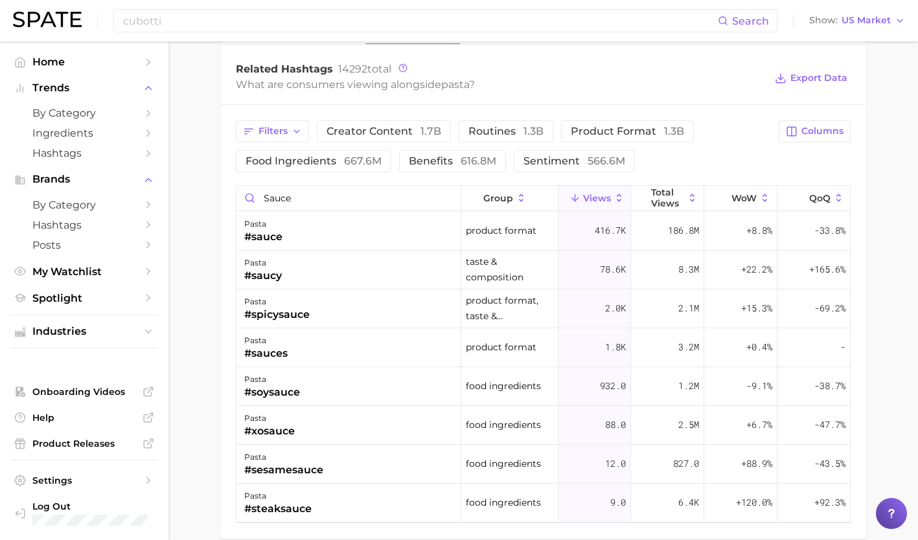
click at [284, 308] on div "#spicysauce" at bounding box center [276, 315] width 65 height 16
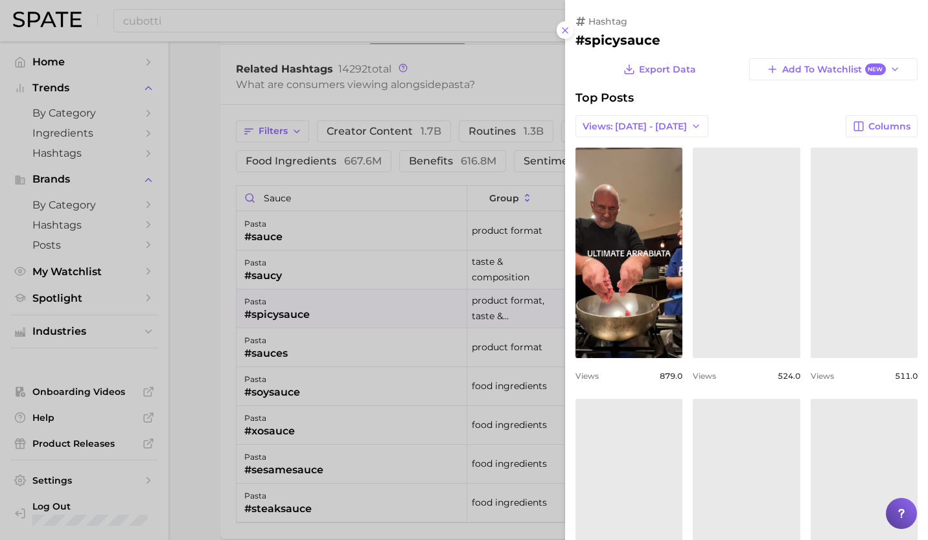
scroll to position [0, 0]
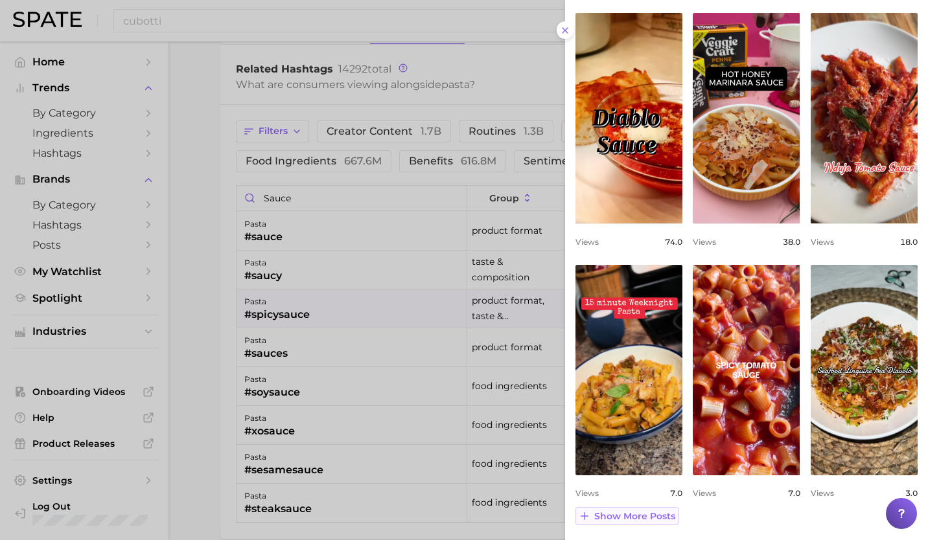
click at [649, 511] on span "Show more posts" at bounding box center [634, 516] width 81 height 11
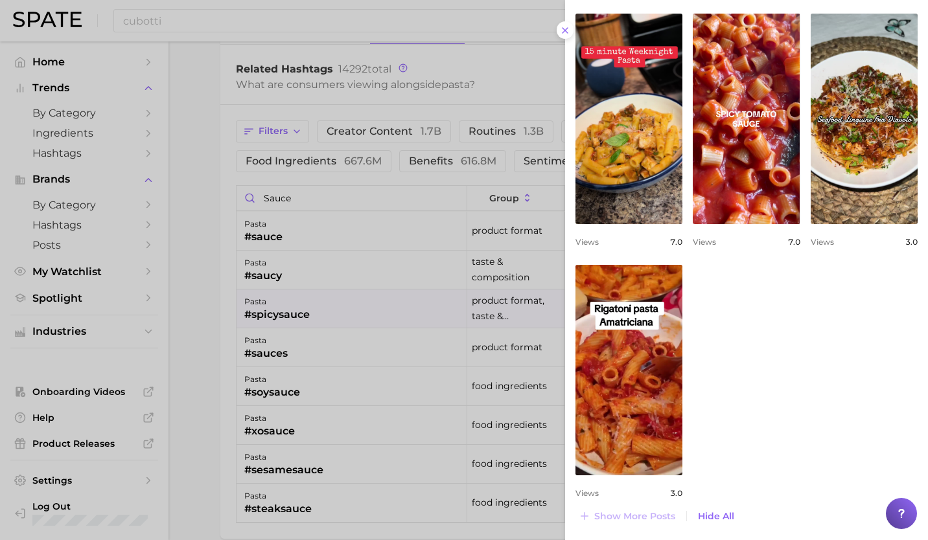
click at [298, 336] on div at bounding box center [464, 270] width 928 height 540
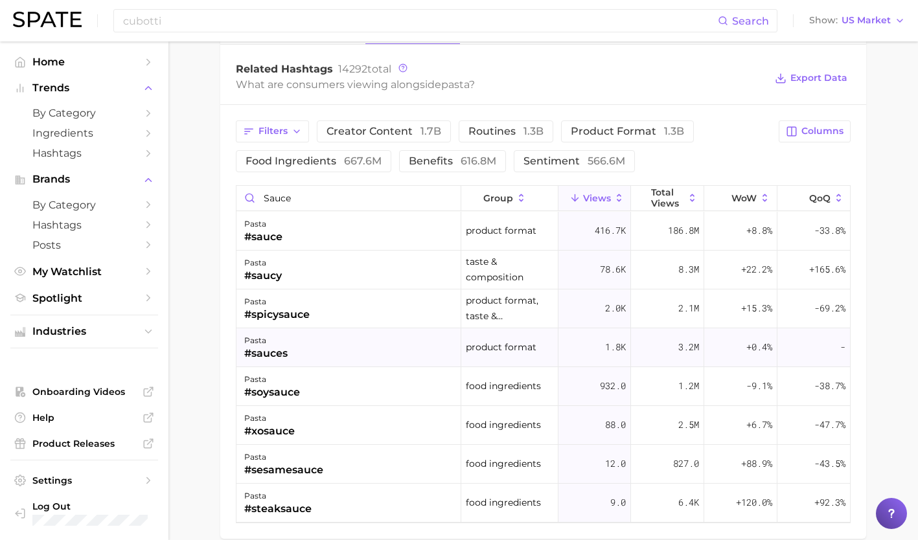
click at [295, 346] on div "pasta #sauces" at bounding box center [348, 347] width 225 height 39
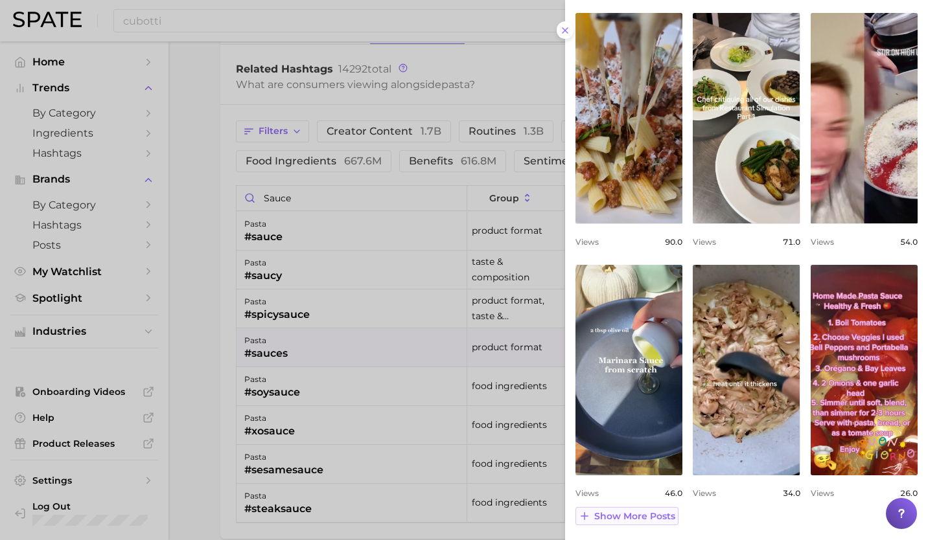
click at [643, 514] on span "Show more posts" at bounding box center [634, 516] width 81 height 11
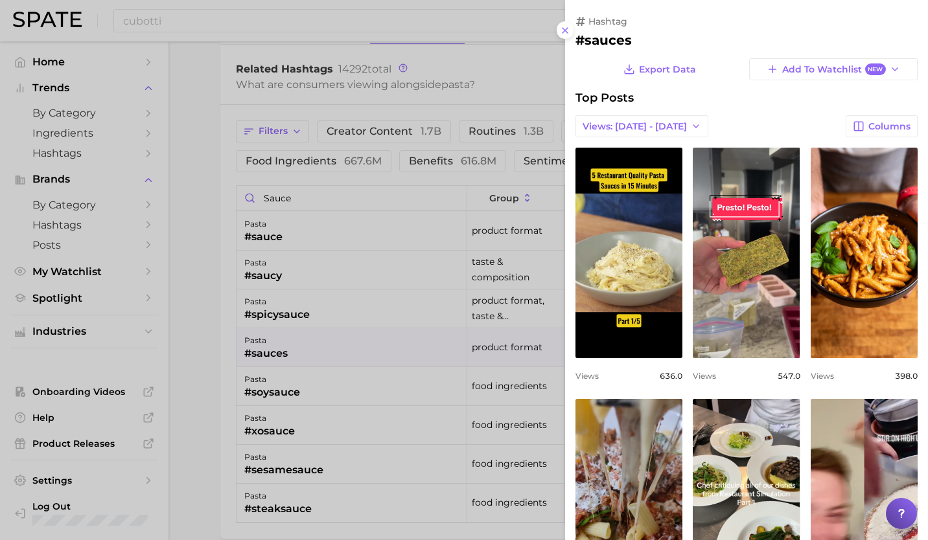
click at [290, 448] on div at bounding box center [464, 270] width 928 height 540
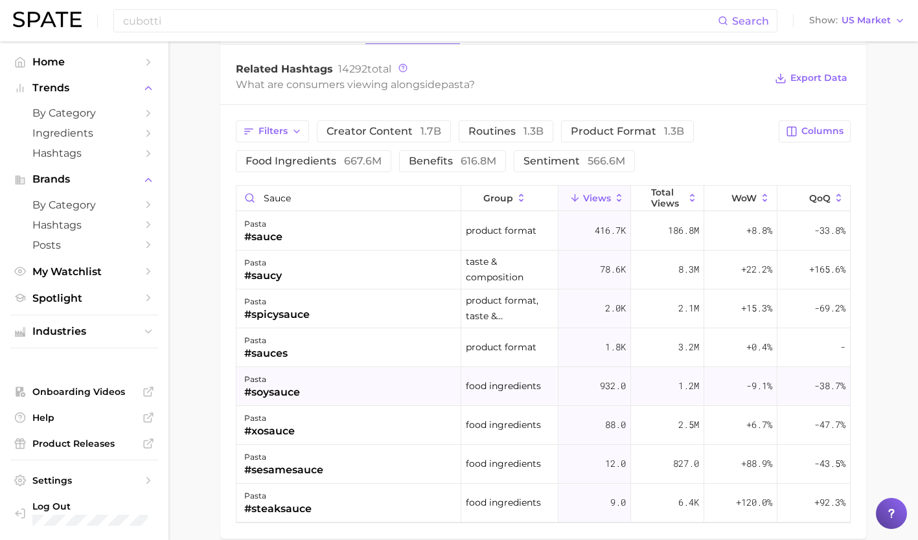
click at [288, 390] on div "#soysauce" at bounding box center [272, 393] width 56 height 16
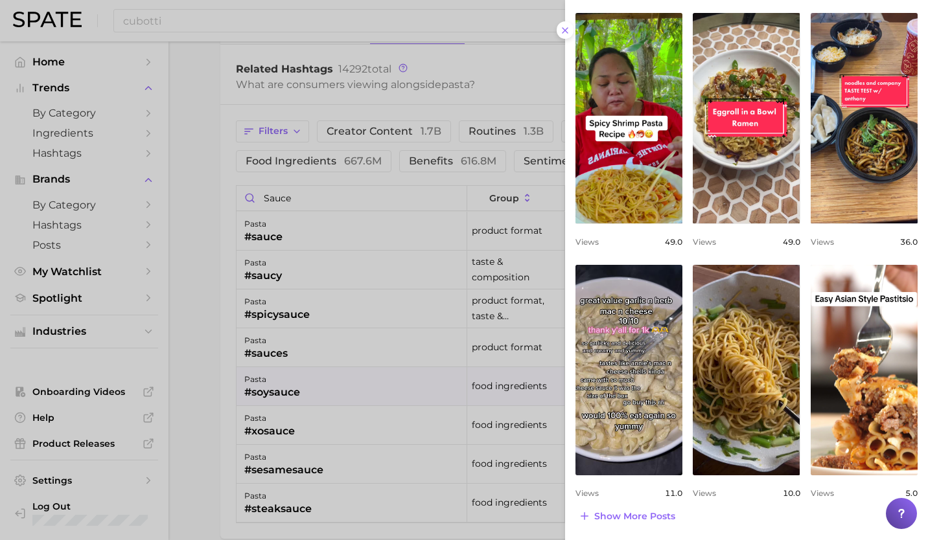
click at [315, 382] on div at bounding box center [464, 270] width 928 height 540
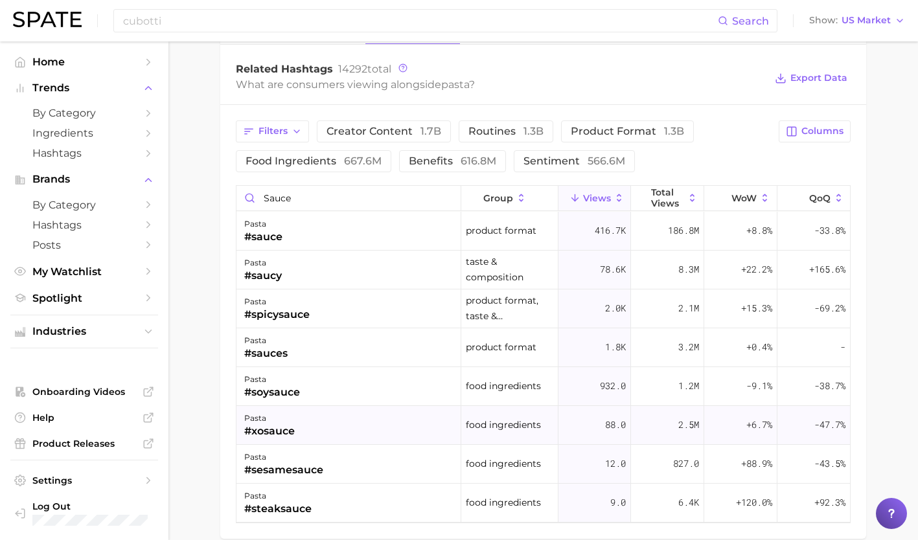
click at [316, 417] on div "pasta #xosauce" at bounding box center [348, 425] width 225 height 39
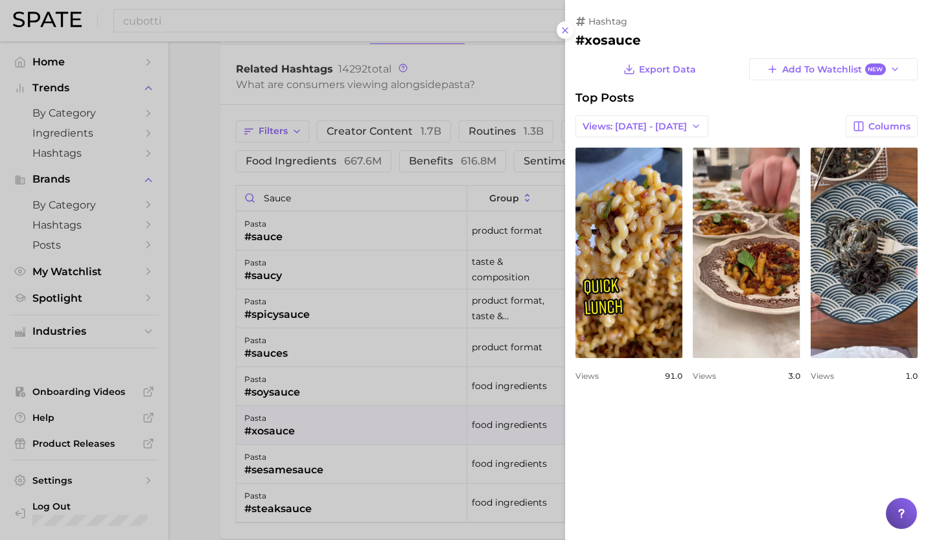
click at [632, 420] on div "hashtag #xosauce Export Data Add to Watchlist New Top Posts Views: [DATE] - [DA…" at bounding box center [746, 270] width 363 height 540
click at [327, 462] on div at bounding box center [464, 270] width 928 height 540
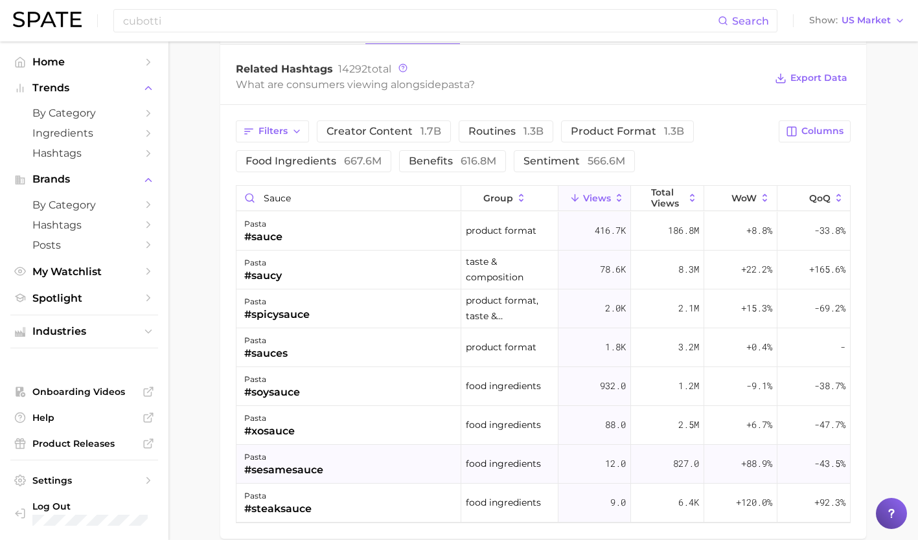
click at [314, 464] on div "#sesamesauce" at bounding box center [283, 471] width 79 height 16
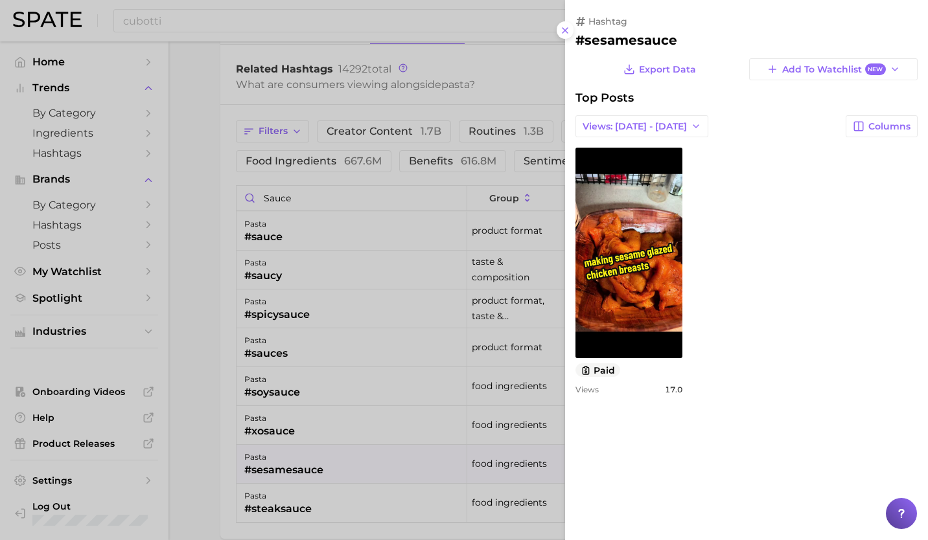
click at [314, 464] on div at bounding box center [464, 270] width 928 height 540
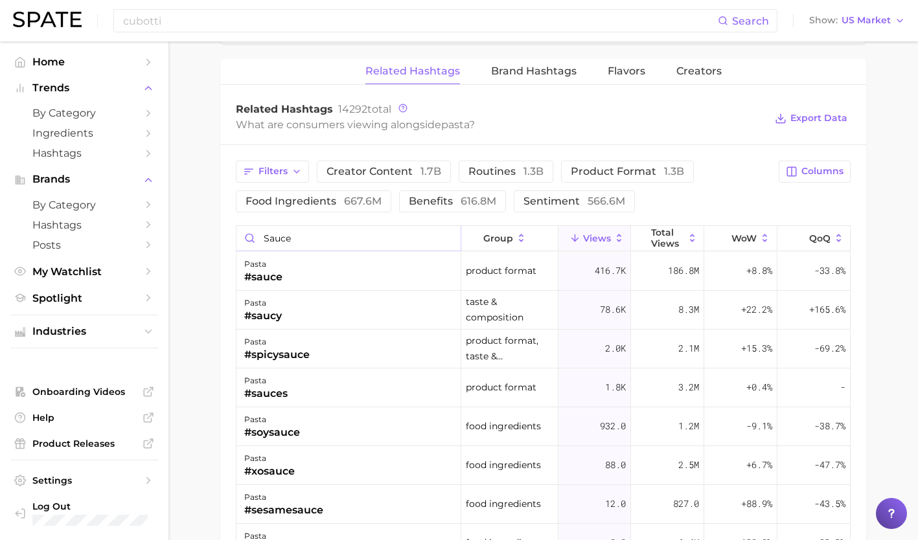
click at [447, 235] on input "sauce" at bounding box center [348, 238] width 224 height 25
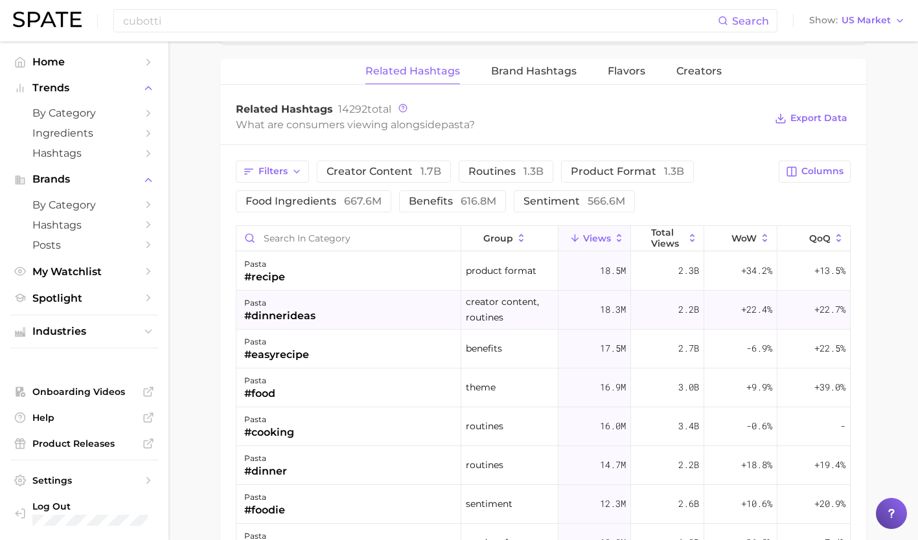
click at [382, 303] on div "pasta #dinnerideas" at bounding box center [348, 310] width 225 height 39
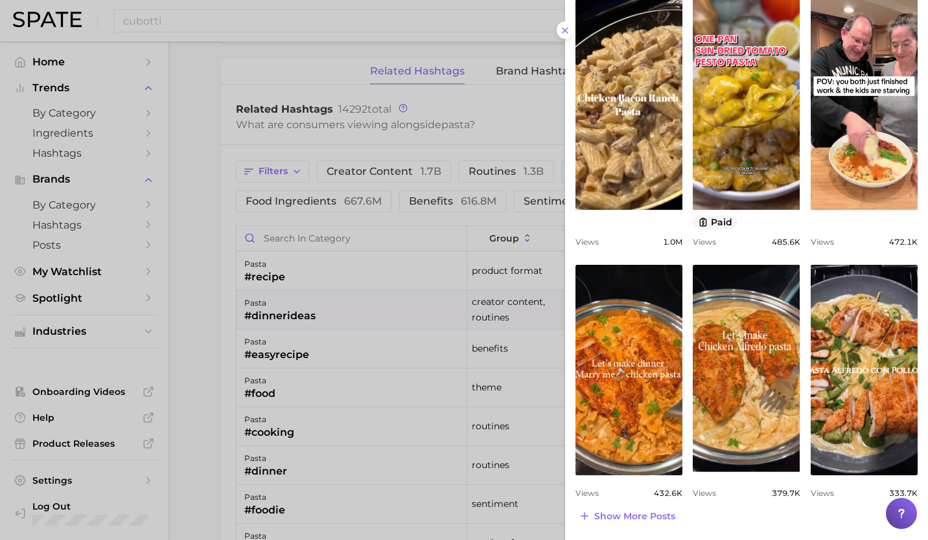
click at [307, 448] on div at bounding box center [464, 270] width 928 height 540
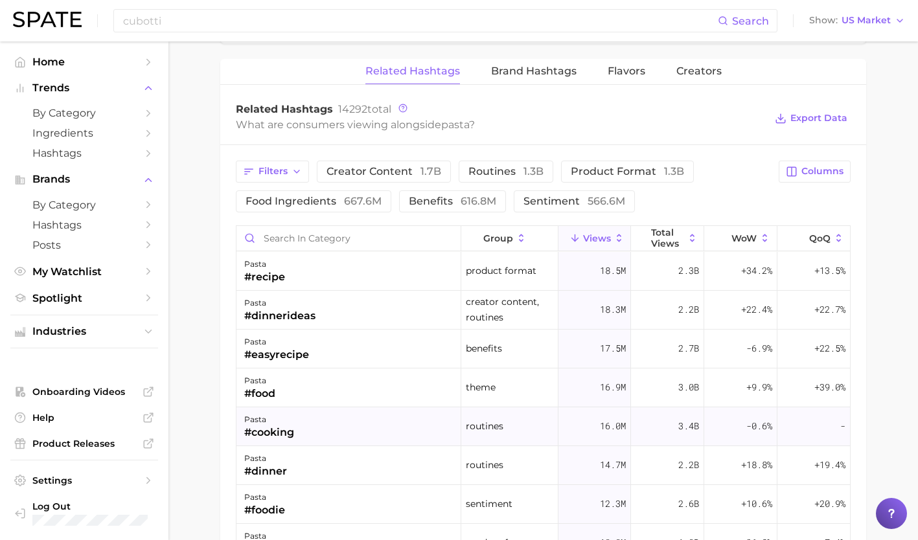
click at [304, 431] on div "pasta #cooking" at bounding box center [348, 427] width 225 height 39
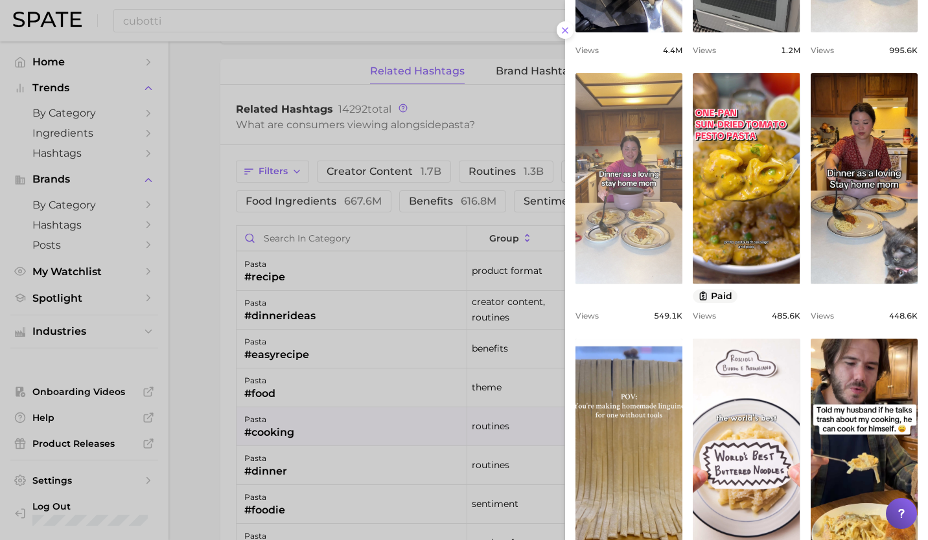
scroll to position [400, 0]
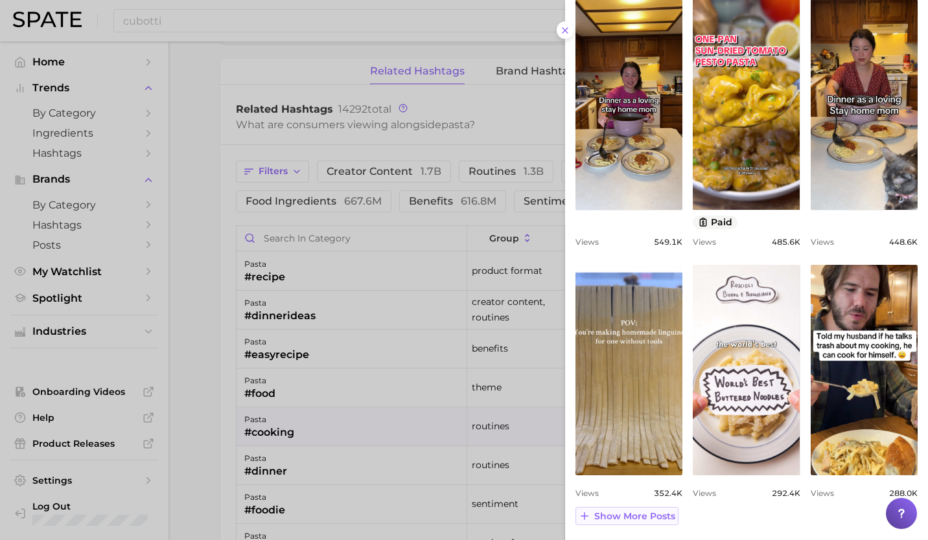
click at [617, 512] on span "Show more posts" at bounding box center [634, 516] width 81 height 11
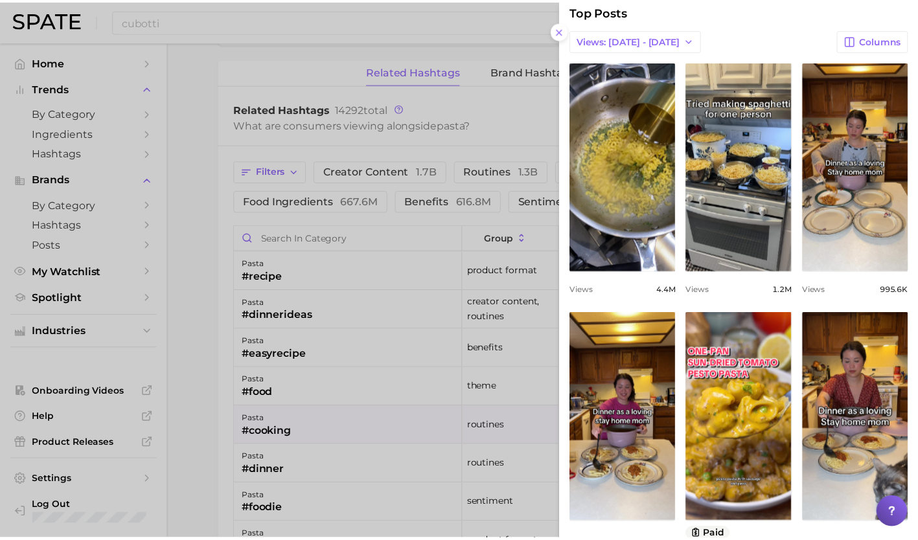
scroll to position [0, 0]
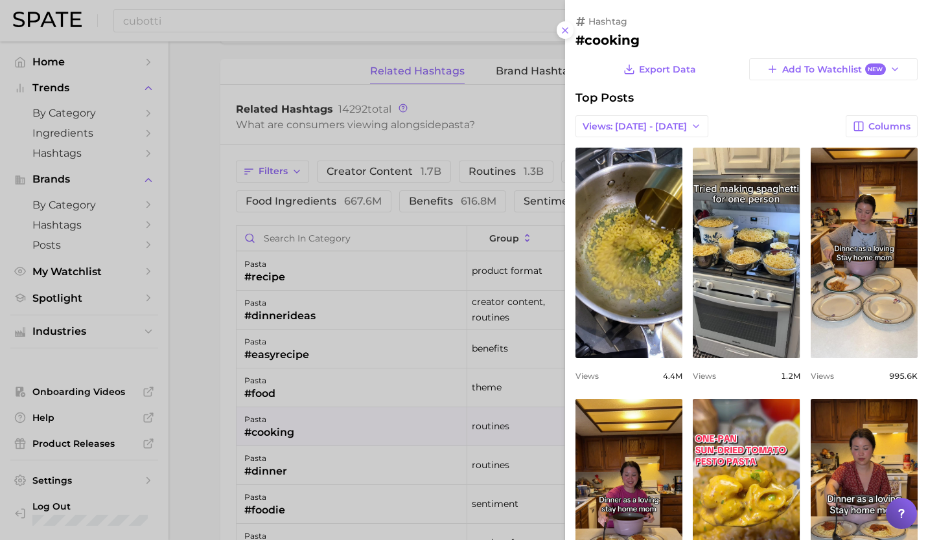
click at [291, 451] on div at bounding box center [464, 270] width 928 height 540
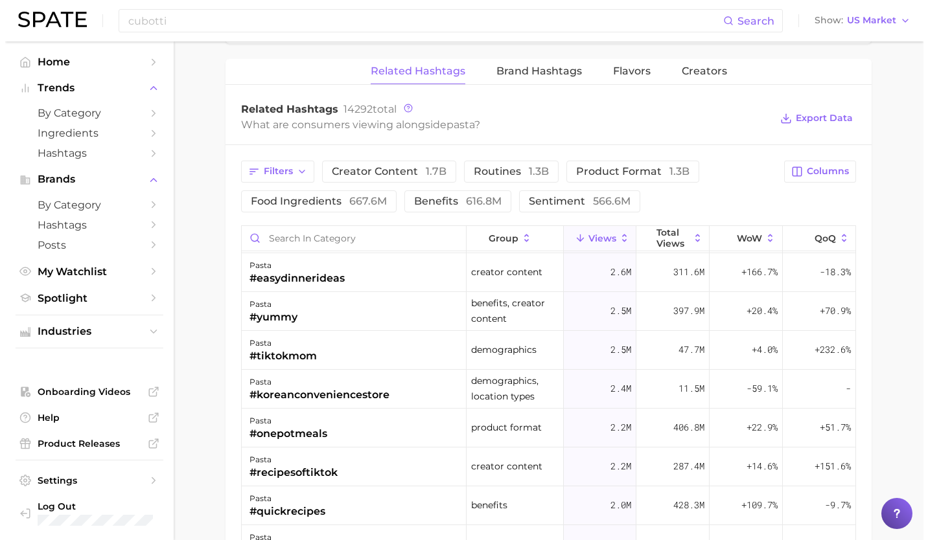
scroll to position [1166, 0]
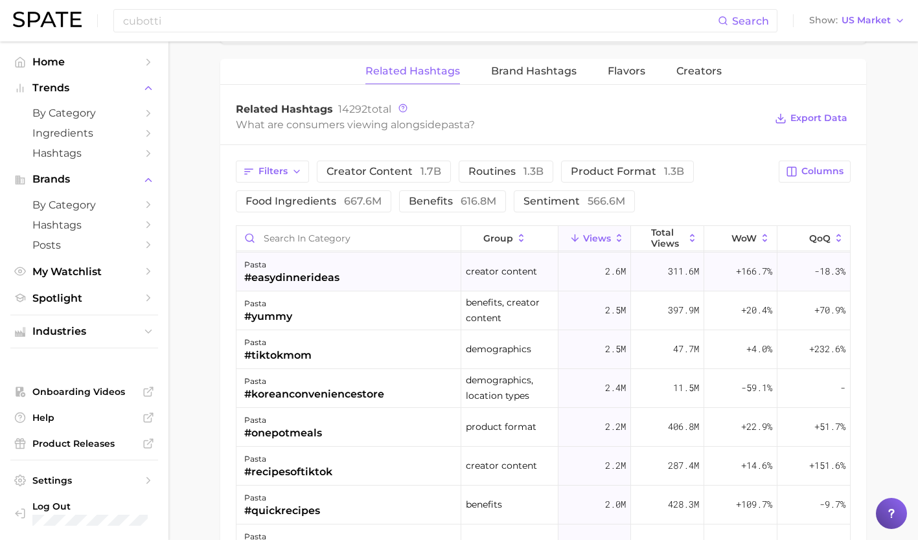
click at [339, 284] on div "pasta #easydinnerideas" at bounding box center [348, 272] width 225 height 39
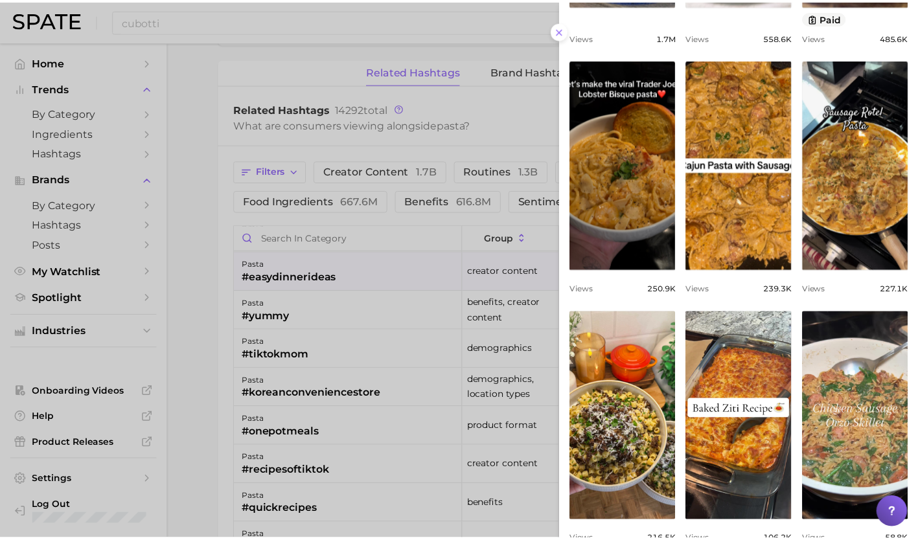
scroll to position [400, 0]
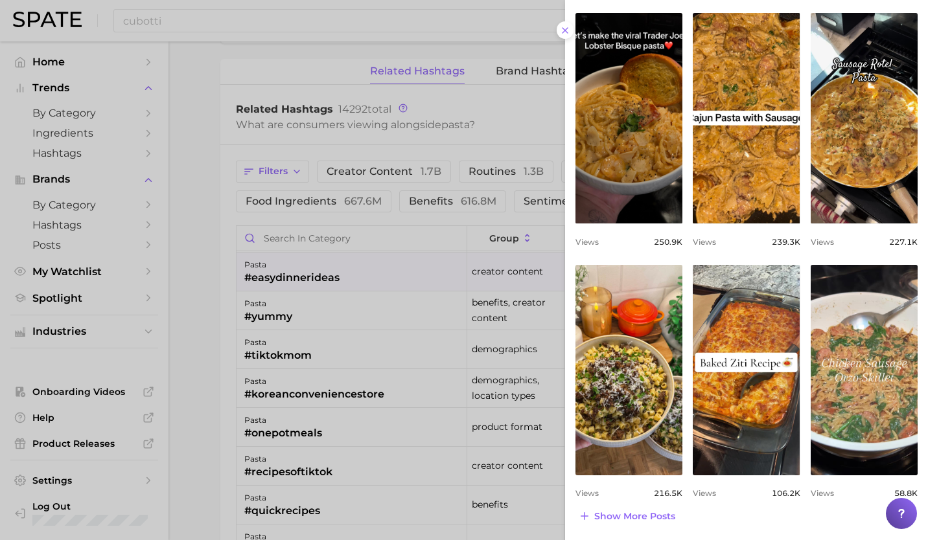
click at [361, 412] on div at bounding box center [464, 270] width 928 height 540
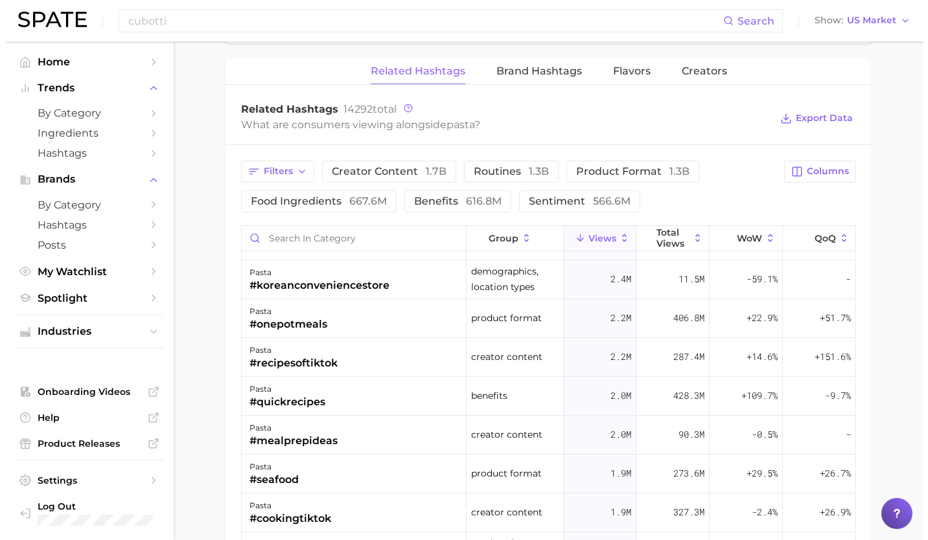
scroll to position [1276, 0]
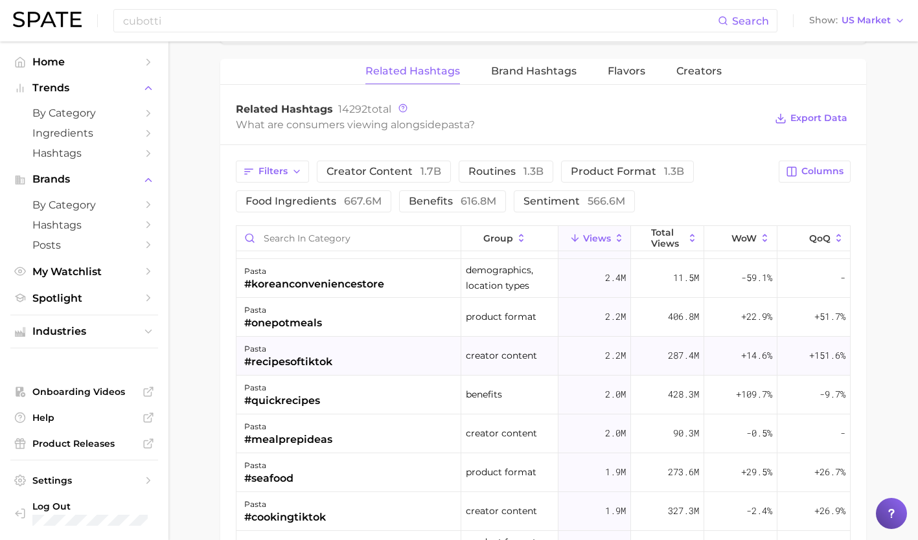
click at [349, 359] on div "pasta #recipesoftiktok" at bounding box center [348, 356] width 225 height 39
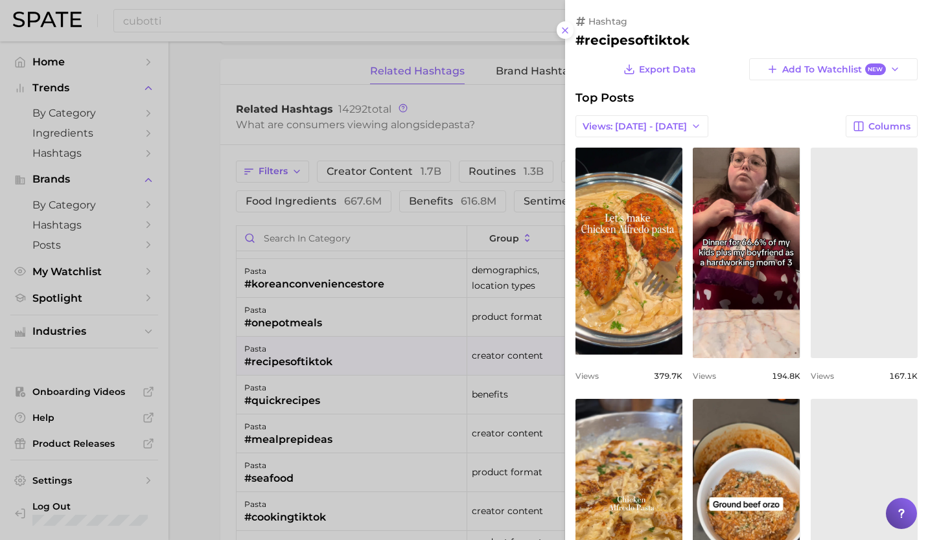
scroll to position [0, 0]
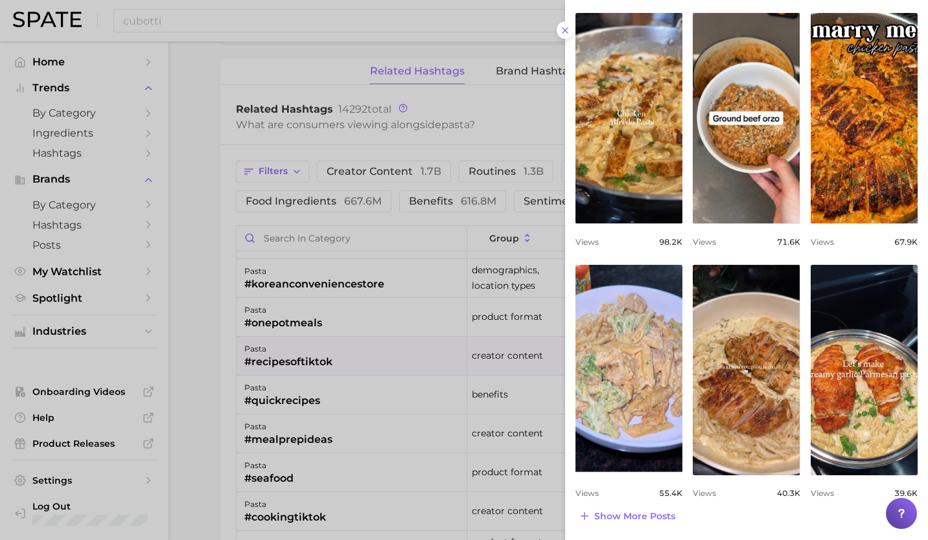
click at [352, 454] on div at bounding box center [464, 270] width 928 height 540
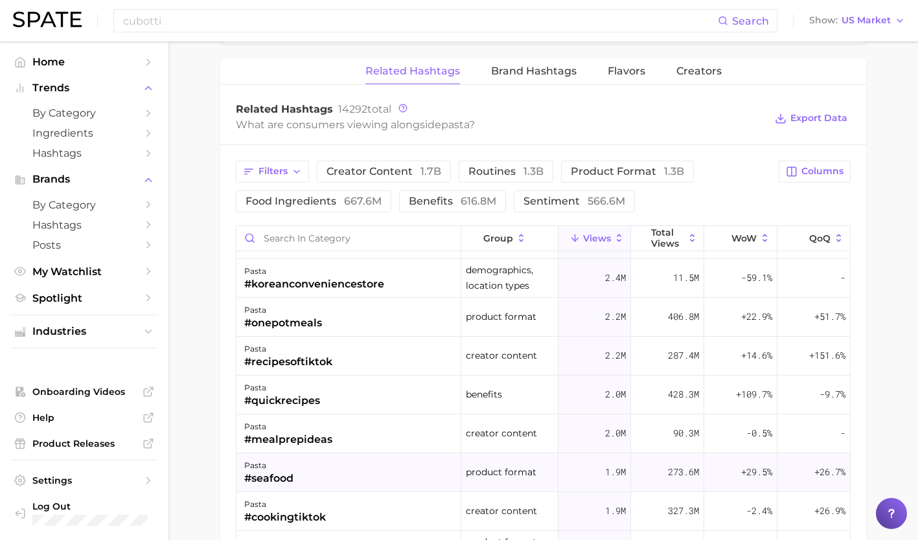
click at [336, 466] on div "pasta #seafood" at bounding box center [348, 473] width 225 height 39
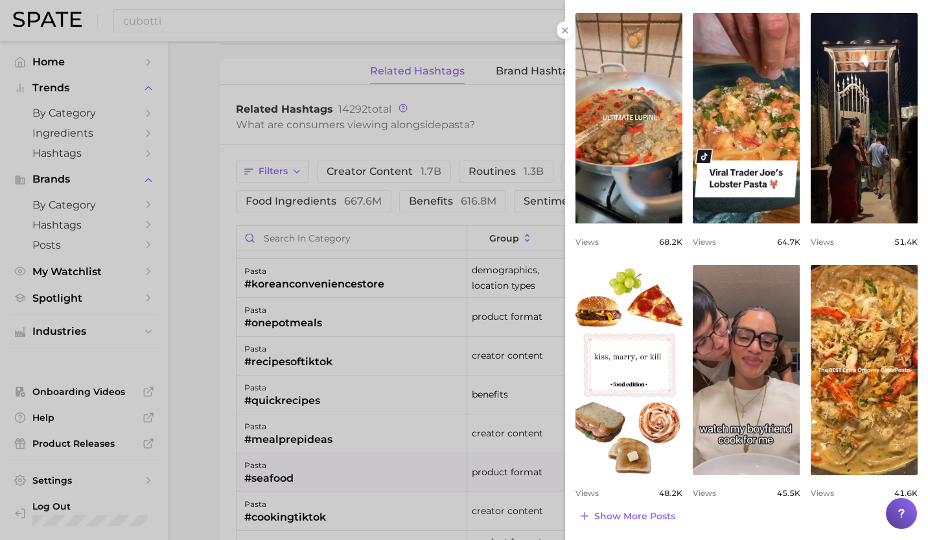
click at [371, 461] on div at bounding box center [464, 270] width 928 height 540
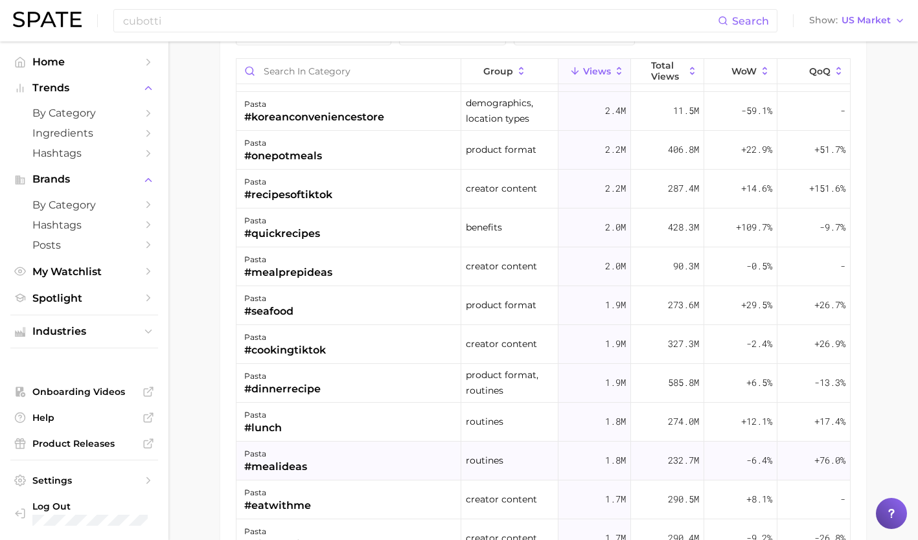
click at [363, 457] on div "pasta #mealideas" at bounding box center [348, 461] width 225 height 39
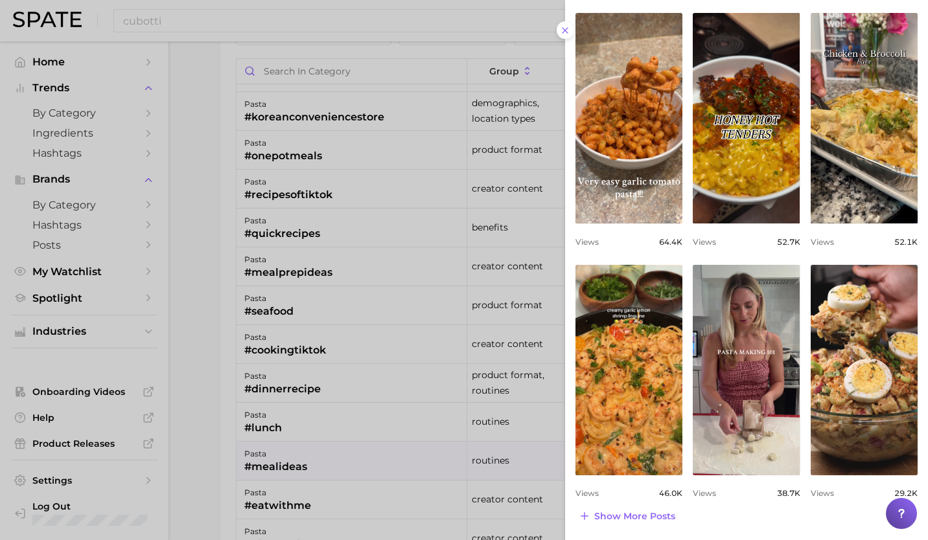
click at [284, 475] on div at bounding box center [464, 270] width 928 height 540
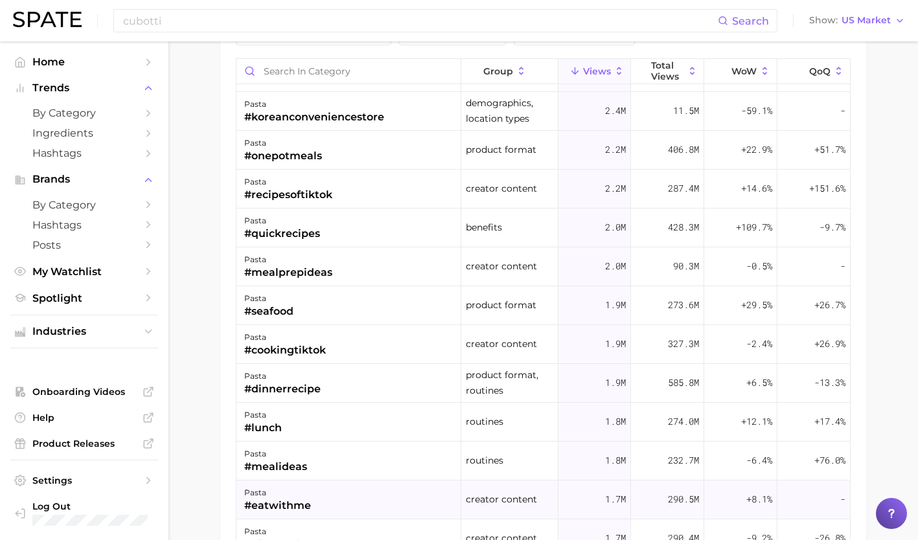
click at [288, 496] on div "pasta" at bounding box center [277, 493] width 67 height 16
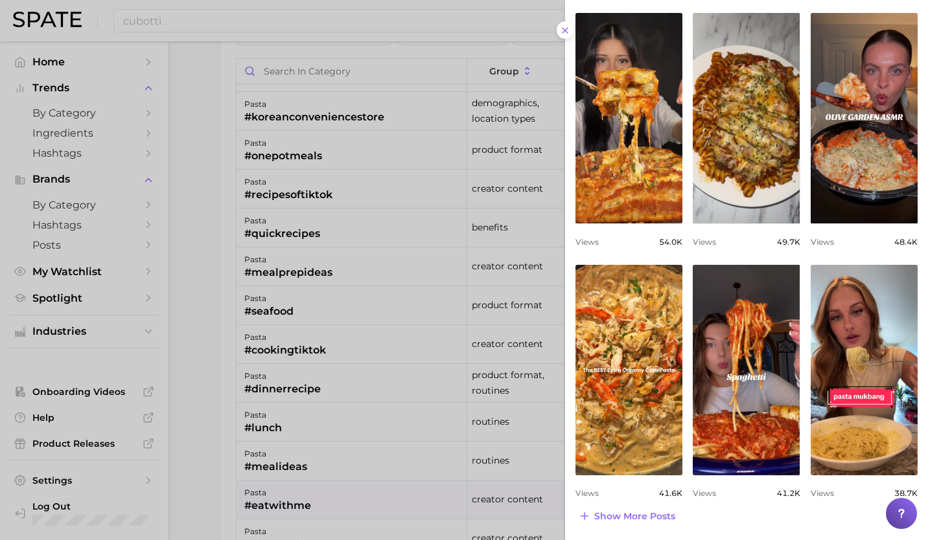
click at [301, 481] on div at bounding box center [464, 270] width 928 height 540
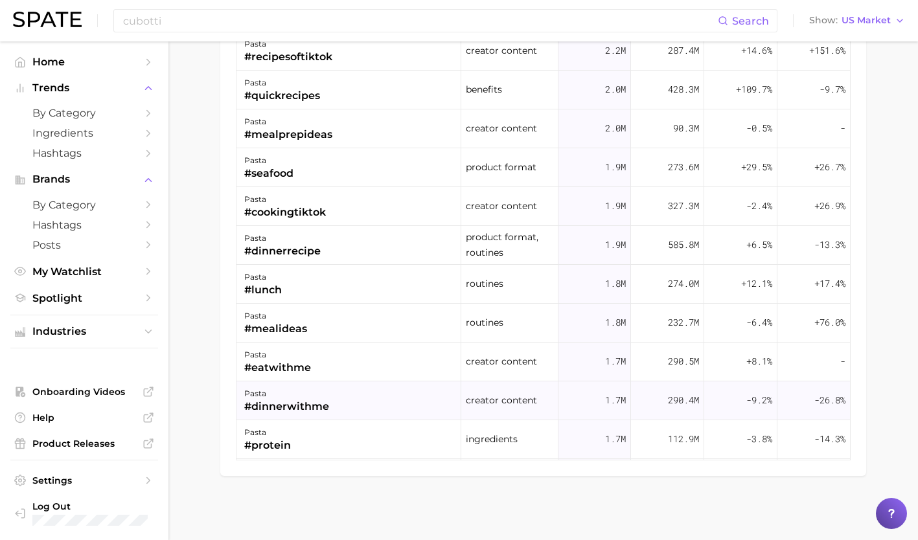
click at [322, 395] on div "pasta" at bounding box center [286, 394] width 85 height 16
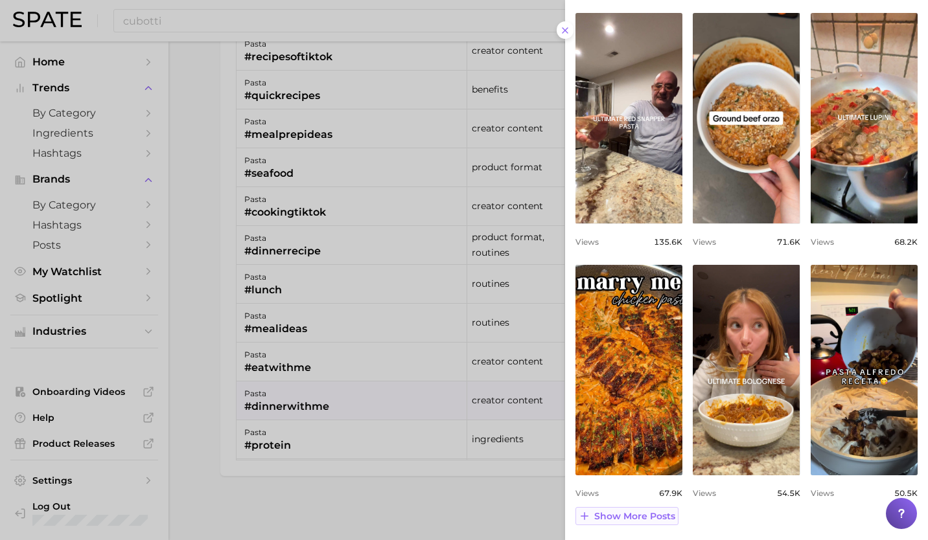
click at [643, 514] on span "Show more posts" at bounding box center [634, 516] width 81 height 11
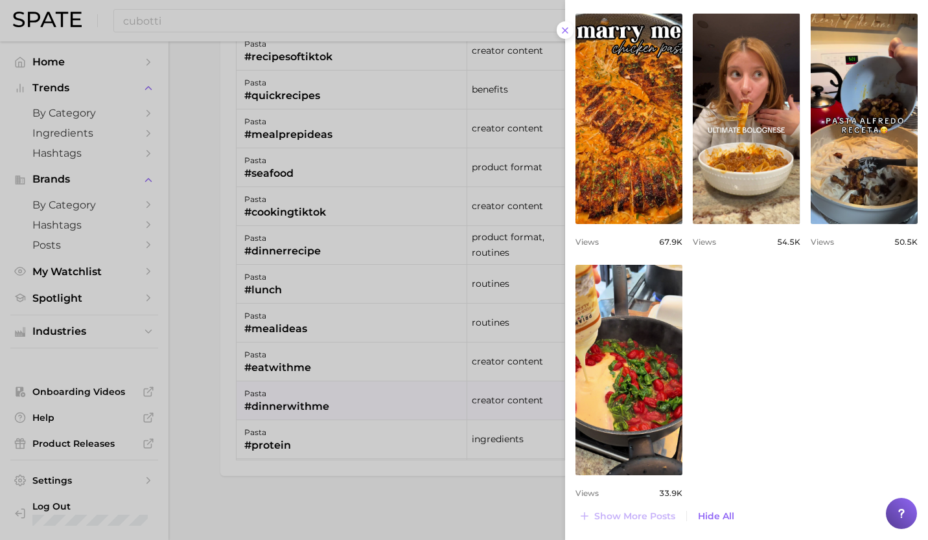
click at [323, 468] on div at bounding box center [464, 270] width 928 height 540
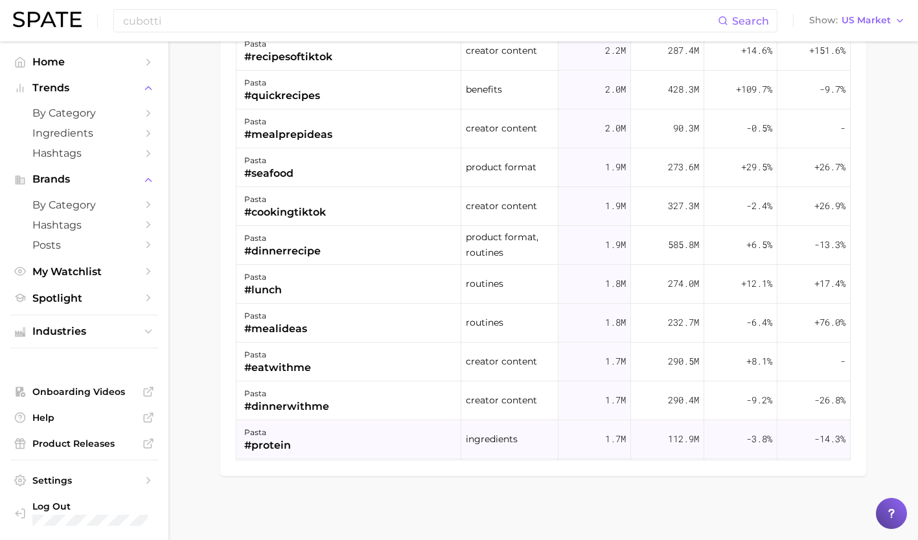
click at [314, 447] on div "pasta #protein" at bounding box center [348, 439] width 225 height 39
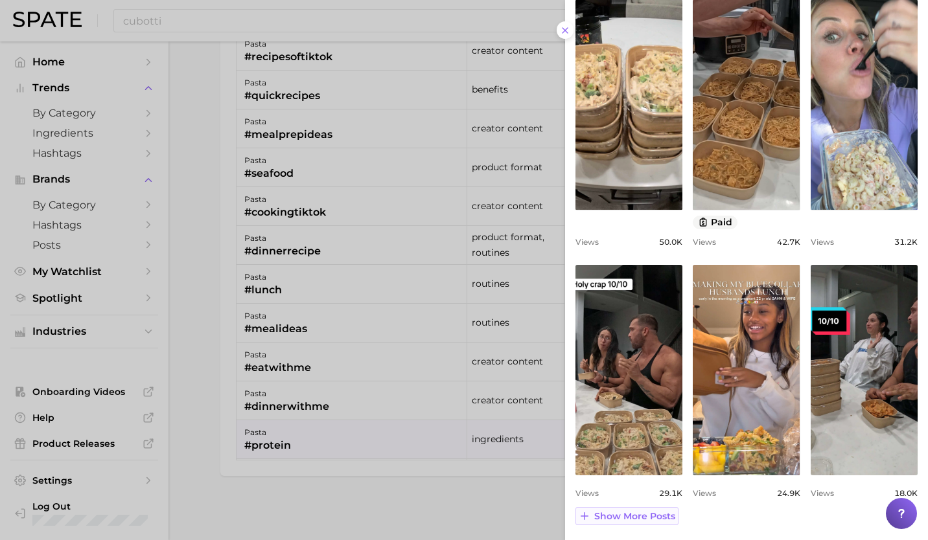
click at [647, 518] on span "Show more posts" at bounding box center [634, 516] width 81 height 11
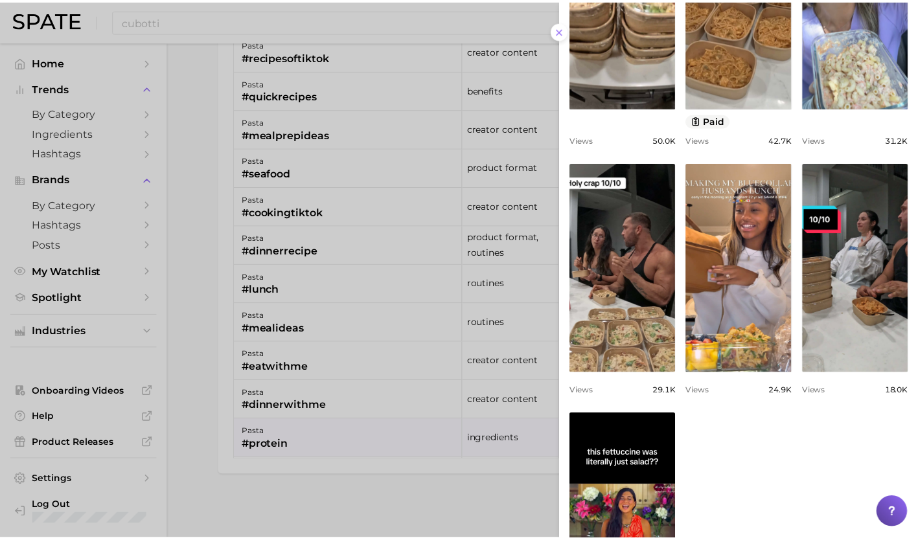
scroll to position [514, 0]
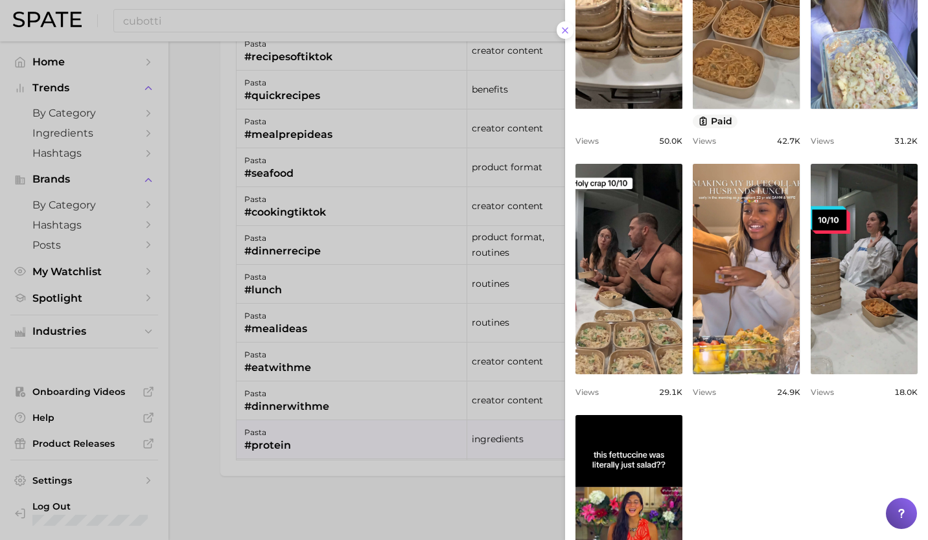
click at [284, 22] on div at bounding box center [464, 270] width 928 height 540
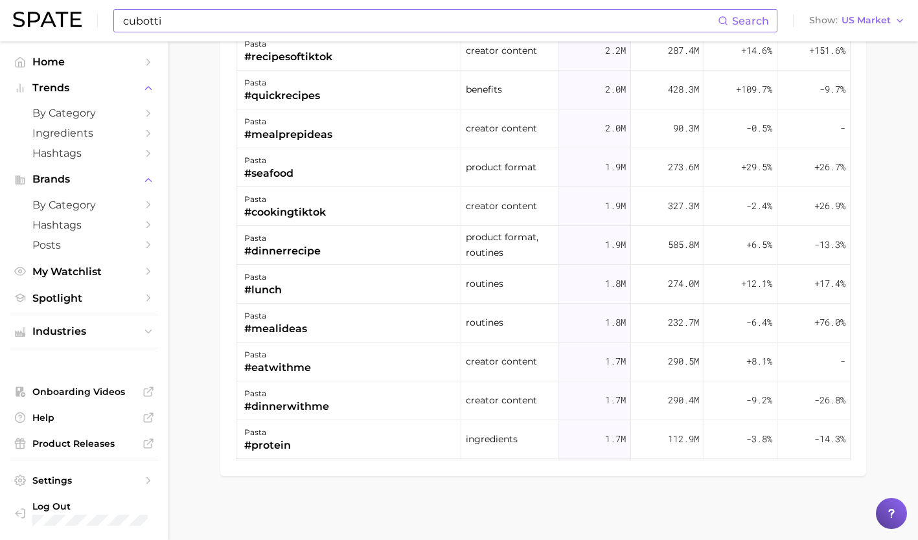
click at [238, 21] on input "cubotti" at bounding box center [420, 21] width 596 height 22
type input "c"
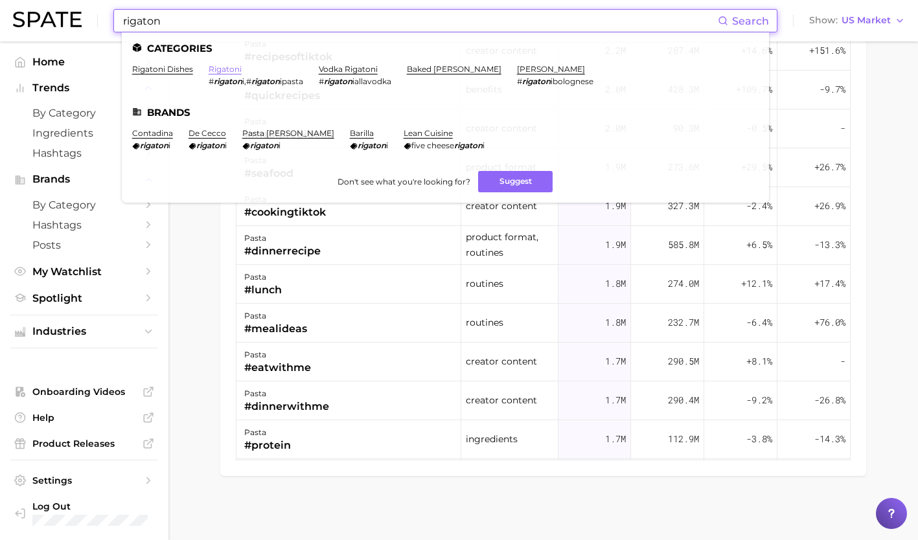
type input "rigaton"
click at [224, 66] on link "rigatoni" at bounding box center [225, 69] width 33 height 10
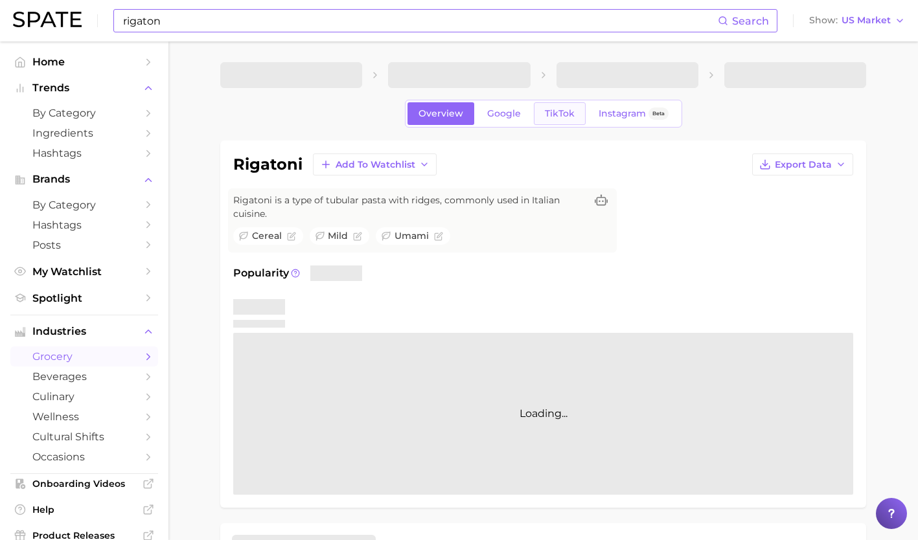
click at [564, 117] on span "TikTok" at bounding box center [560, 113] width 30 height 11
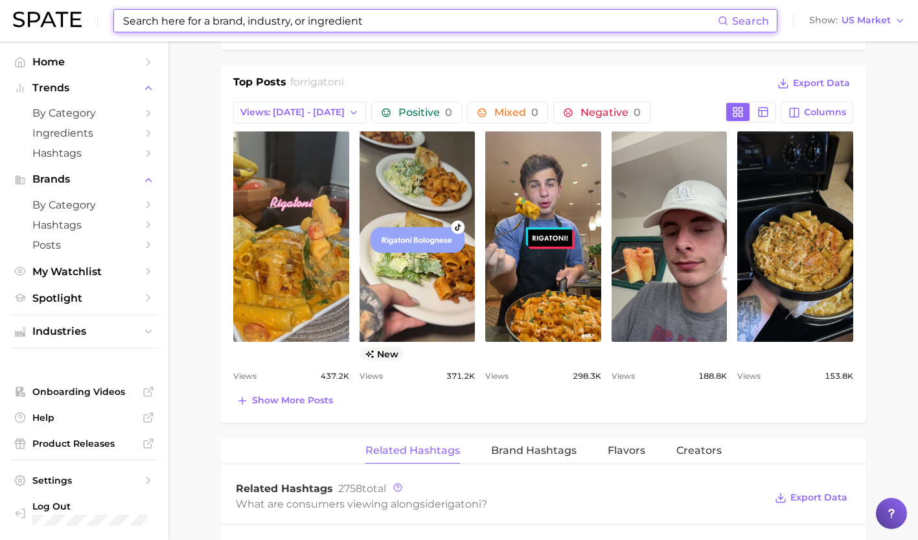
scroll to position [618, 0]
click at [297, 408] on button "Show more posts" at bounding box center [284, 400] width 103 height 18
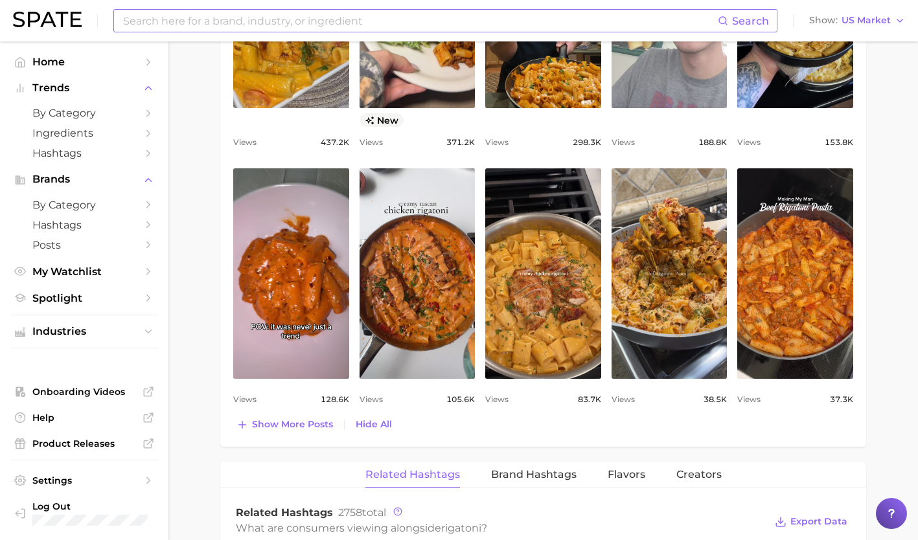
scroll to position [914, 0]
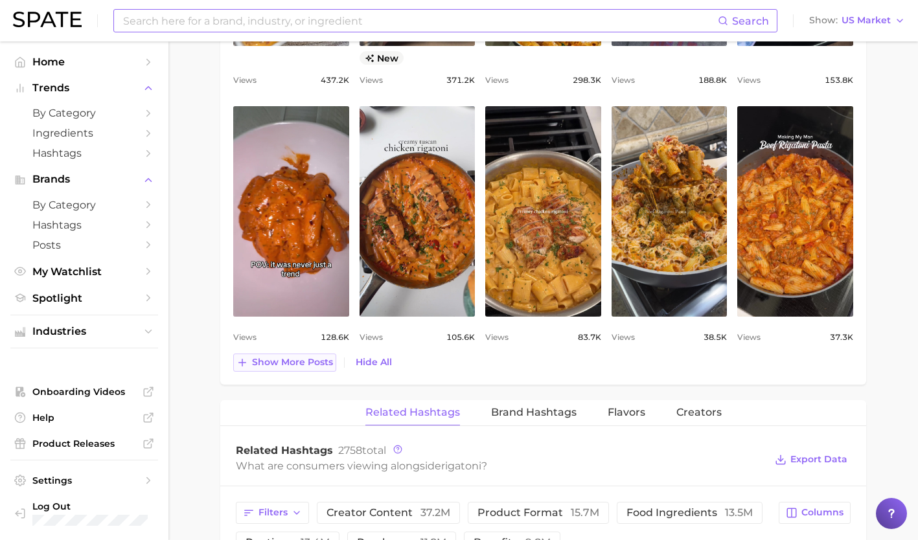
click at [295, 359] on span "Show more posts" at bounding box center [292, 362] width 81 height 11
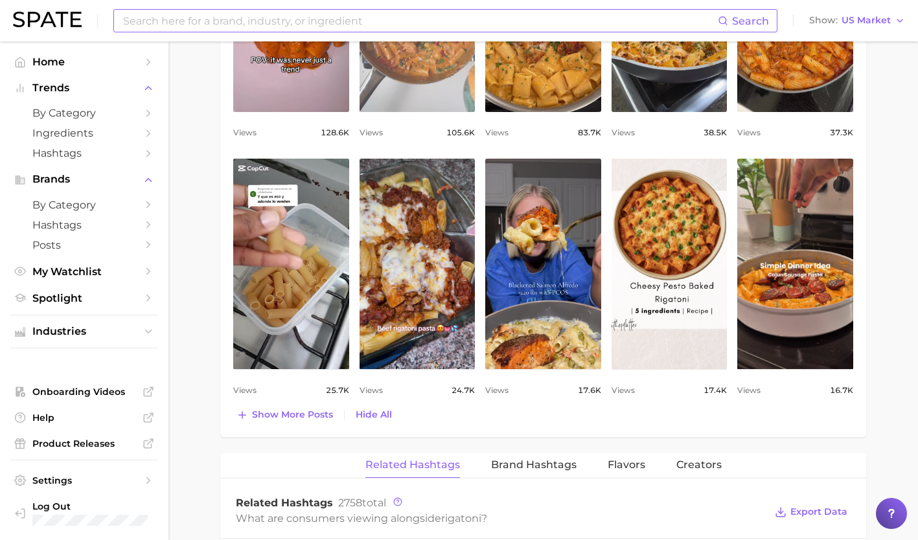
scroll to position [1118, 0]
